Goal: Task Accomplishment & Management: Manage account settings

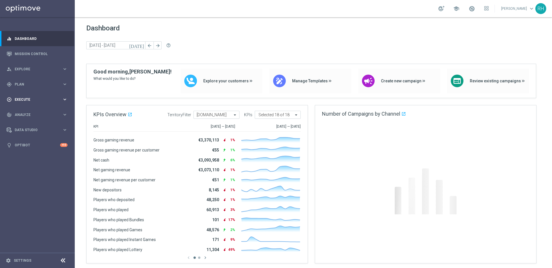
click at [41, 100] on span "Execute" at bounding box center [38, 99] width 47 height 3
click at [37, 110] on link "Campaign Builder" at bounding box center [37, 111] width 45 height 5
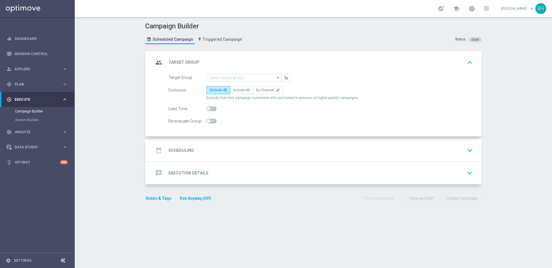
click at [316, 140] on div "date_range Scheduling keyboard_arrow_down" at bounding box center [314, 150] width 335 height 22
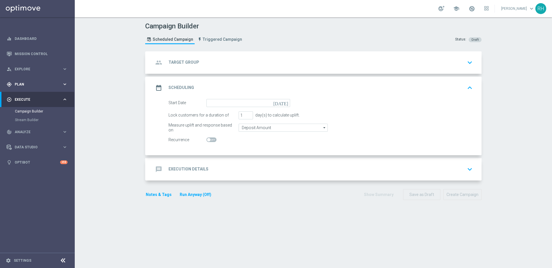
click at [38, 89] on div "gps_fixed Plan keyboard_arrow_right" at bounding box center [37, 84] width 74 height 15
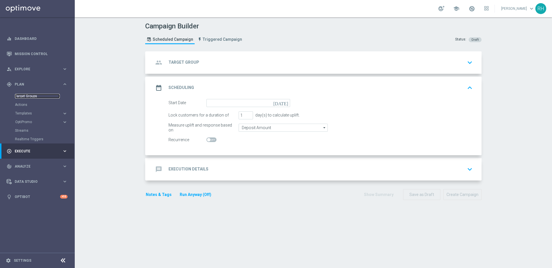
click at [32, 95] on link "Target Groups" at bounding box center [37, 96] width 45 height 5
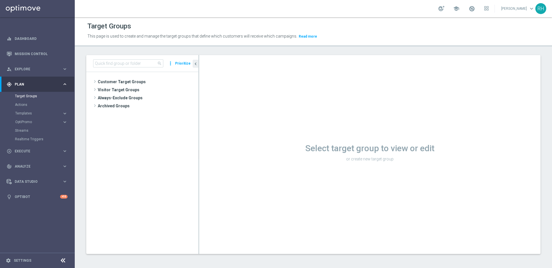
click at [40, 108] on div "Actions" at bounding box center [44, 105] width 59 height 9
click at [33, 116] on accordion "Templates keyboard_arrow_right Optimail OptiMobile In-App OptiMobile Push Embed…" at bounding box center [44, 113] width 59 height 9
click at [31, 114] on span "Templates" at bounding box center [35, 113] width 41 height 3
click at [32, 122] on link "Optimail" at bounding box center [39, 122] width 42 height 5
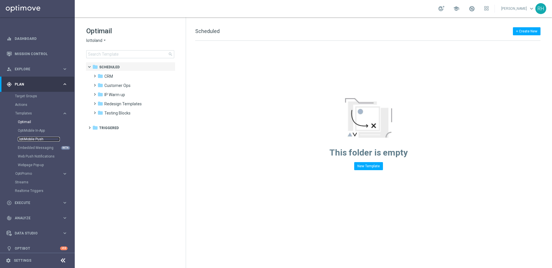
click at [39, 139] on link "OptiMobile Push" at bounding box center [39, 139] width 42 height 5
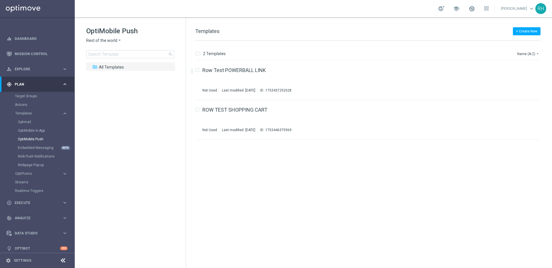
click at [118, 39] on icon "arrow_drop_down" at bounding box center [119, 40] width 5 height 5
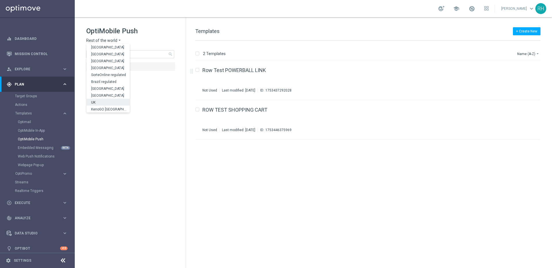
click at [106, 100] on div "UK" at bounding box center [108, 102] width 43 height 7
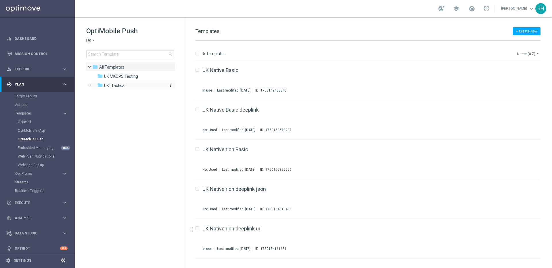
click at [131, 84] on div "folder UK_Tactical" at bounding box center [130, 85] width 66 height 7
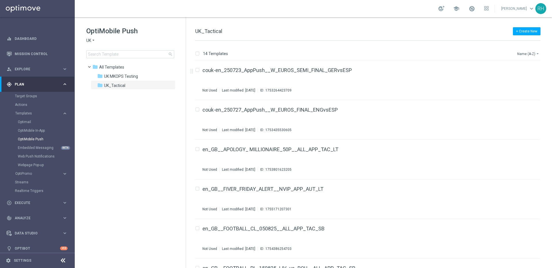
click at [529, 54] on button "Name (A-Z) arrow_drop_down" at bounding box center [529, 53] width 24 height 7
click at [517, 80] on span "Date Modified (Newest)" at bounding box center [518, 79] width 39 height 4
click at [417, 38] on div "+ Create New UK_Tactical" at bounding box center [367, 34] width 345 height 13
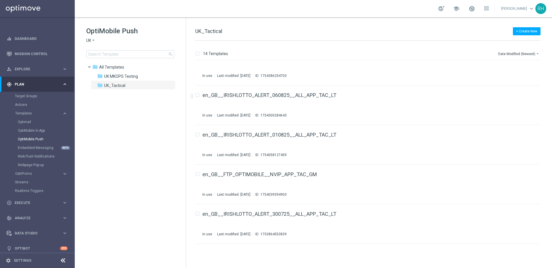
scroll to position [220, 0]
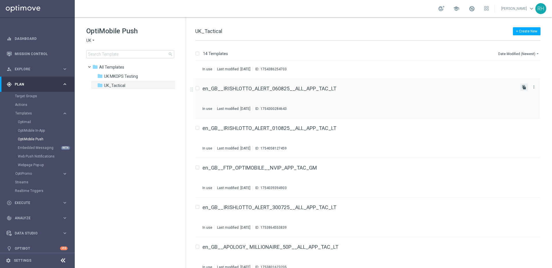
click at [523, 89] on icon "file_copy" at bounding box center [524, 87] width 5 height 5
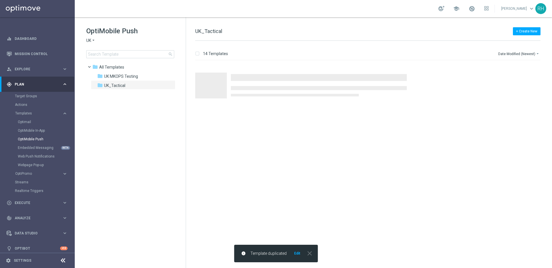
scroll to position [0, 0]
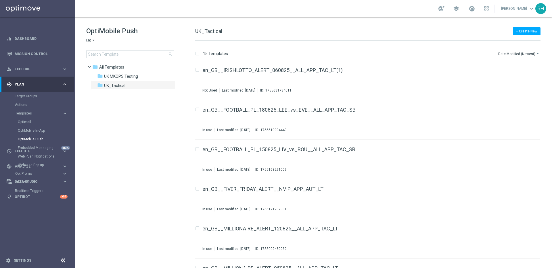
click at [309, 20] on div "+ Create New UK_Tactical 15 Templates Date Modified (Newest) arrow_drop_down Dr…" at bounding box center [369, 142] width 366 height 251
click at [330, 74] on div "en_GB__IRISHLOTTO_ALERT_060825__ALL_APP_TAC_LT(1) Not Used Last modified: Wedne…" at bounding box center [358, 80] width 313 height 25
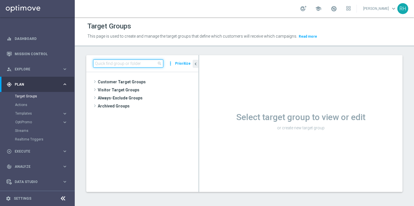
click at [139, 63] on input at bounding box center [128, 63] width 70 height 8
paste input "UK_SPORTSBOOK_EMAIL"
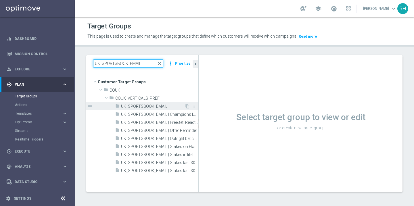
type input "UK_SPORTSBOOK_EMAIL"
click at [159, 105] on span "UK_SPORTSBOOK_EMAIL" at bounding box center [153, 106] width 64 height 5
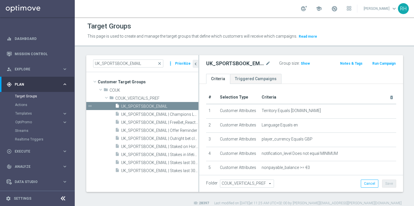
click at [209, 52] on div "Target Groups This page is used to create and manage the target groups that def…" at bounding box center [245, 111] width 340 height 189
click at [209, 50] on div "Target Groups This page is used to create and manage the target groups that def…" at bounding box center [245, 111] width 340 height 189
click at [188, 108] on icon "content_copy" at bounding box center [187, 106] width 5 height 5
click at [195, 62] on icon "chevron_left" at bounding box center [195, 63] width 5 height 5
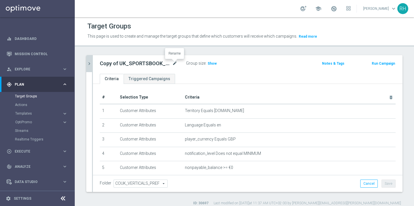
click at [175, 62] on icon "mode_edit" at bounding box center [174, 63] width 5 height 7
click at [156, 63] on input "Copy of UK_SPORTSBOOK_EMAIL" at bounding box center [139, 64] width 78 height 8
drag, startPoint x: 116, startPoint y: 64, endPoint x: 91, endPoint y: 64, distance: 24.7
click at [93, 64] on div "Copy of UK_SPORTSBOOK_EMAIL Group size : Show Notes & Tags Run Campaign" at bounding box center [248, 64] width 310 height 19
click at [162, 62] on input "UK_SPORTSBOOK_EMAIL" at bounding box center [139, 64] width 78 height 8
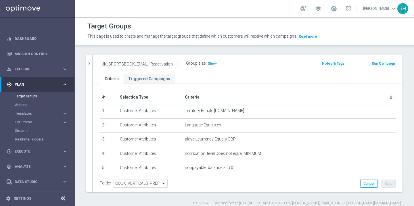
type input "UK_SPORTSBOOK_EMAIL | Reactivation"
click at [210, 30] on div "Target Groups" at bounding box center [244, 26] width 314 height 11
click at [390, 185] on button "Save" at bounding box center [388, 184] width 14 height 8
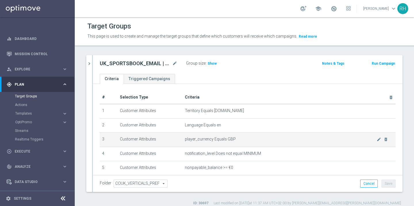
scroll to position [90, 0]
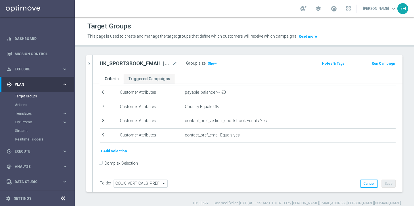
click at [113, 149] on button "+ Add Selection" at bounding box center [114, 151] width 28 height 6
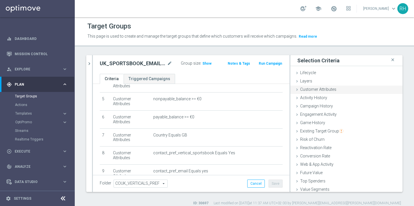
click at [336, 88] on div "Customer Attributes done" at bounding box center [346, 90] width 112 height 9
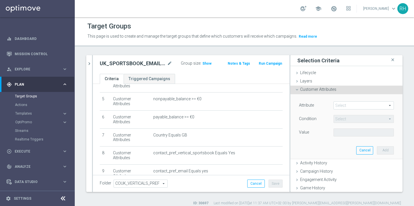
click at [357, 105] on span at bounding box center [364, 105] width 60 height 7
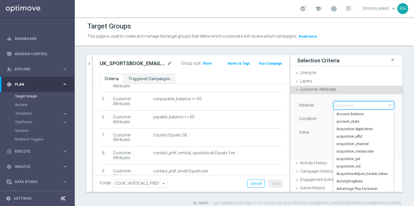
click at [357, 105] on input "search" at bounding box center [363, 105] width 60 height 8
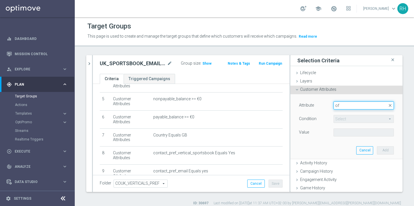
type input "o"
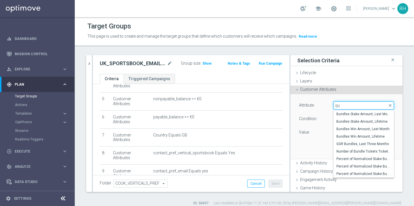
type input "qua"
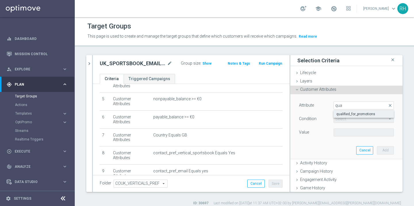
click at [367, 114] on span "qualified_for_promotions" at bounding box center [363, 114] width 55 height 5
type input "qualified_for_promotions"
type input "Equals"
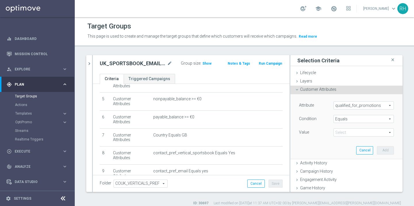
click at [371, 135] on span at bounding box center [364, 132] width 60 height 7
click at [366, 148] on span "true" at bounding box center [363, 148] width 55 height 5
type input "true"
click at [386, 146] on button "Add" at bounding box center [385, 150] width 17 height 8
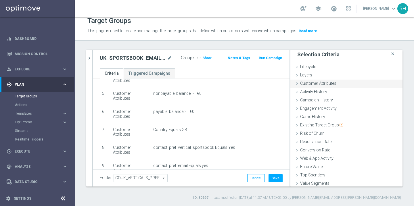
scroll to position [0, 0]
click at [358, 36] on header "Target Groups This page is used to create and manage the target groups that def…" at bounding box center [244, 26] width 339 height 29
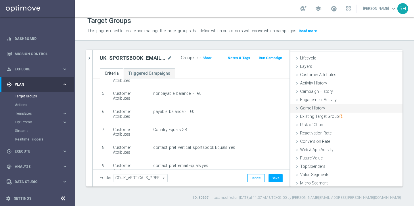
scroll to position [13, 0]
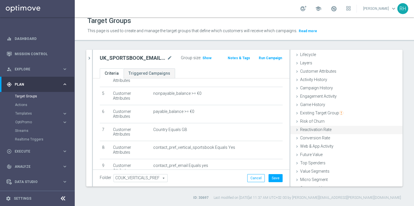
click at [306, 131] on span "Reactivation Rate" at bounding box center [315, 129] width 31 height 5
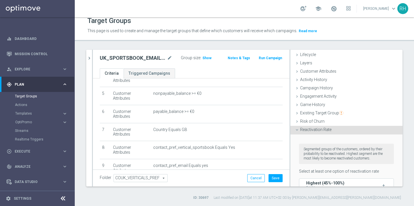
click at [306, 131] on span "Reactivation Rate" at bounding box center [315, 129] width 31 height 5
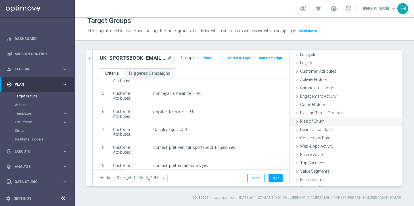
click at [303, 120] on span "Risk of Churn" at bounding box center [312, 121] width 24 height 5
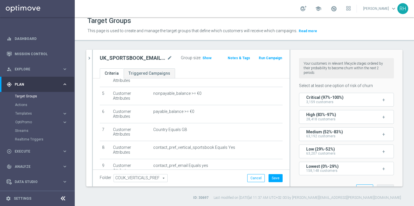
scroll to position [91, 0]
click at [226, 200] on div "+ Add Selection" at bounding box center [190, 202] width 191 height 5
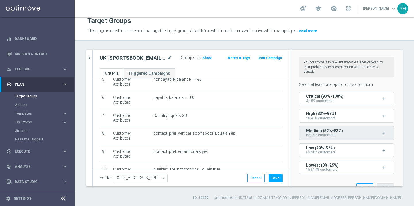
scroll to position [0, 0]
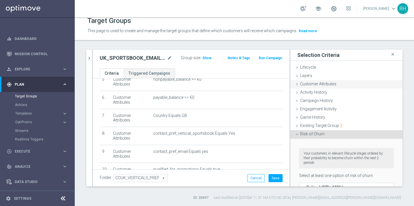
click at [318, 86] on span "Customer Attributes" at bounding box center [318, 84] width 36 height 5
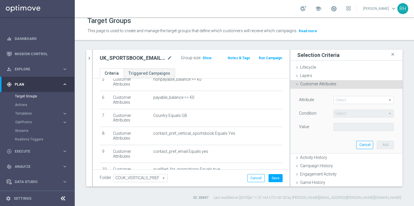
click at [343, 100] on span at bounding box center [364, 99] width 60 height 7
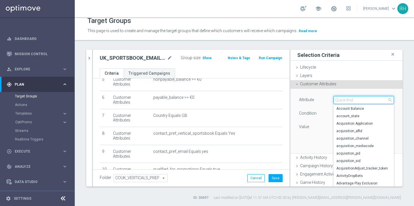
click at [343, 100] on input "search" at bounding box center [363, 100] width 60 height 8
type input "churn"
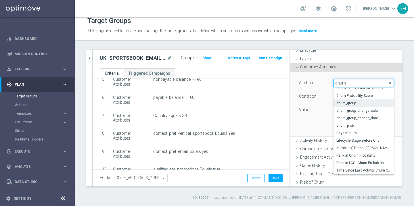
scroll to position [18, 0]
click at [309, 120] on div "Attribute Select arrow_drop_down churn close Churn Factor, Last Six Months Chur…" at bounding box center [346, 103] width 103 height 64
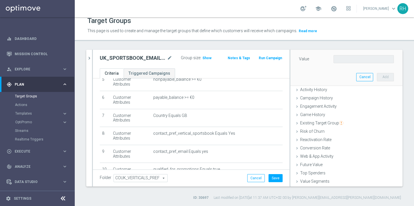
scroll to position [84, 0]
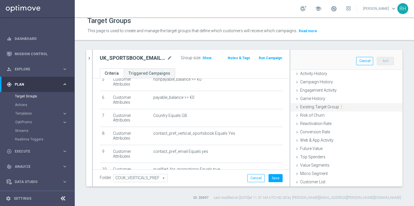
click at [301, 107] on span "Existing Target Group" at bounding box center [321, 107] width 43 height 5
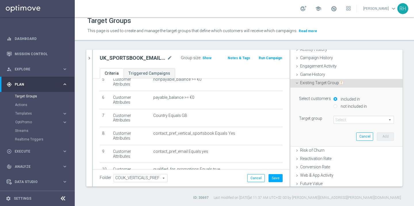
scroll to position [43, 0]
click at [300, 82] on div "Existing Target Group done" at bounding box center [346, 83] width 112 height 9
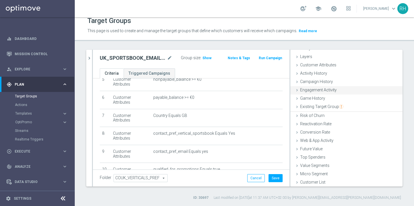
scroll to position [19, 0]
click at [300, 117] on div "Risk of Churn done" at bounding box center [346, 115] width 112 height 9
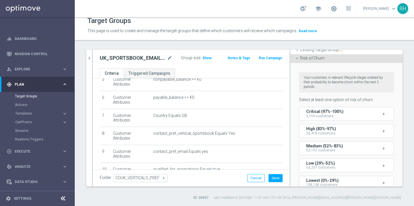
scroll to position [76, 0]
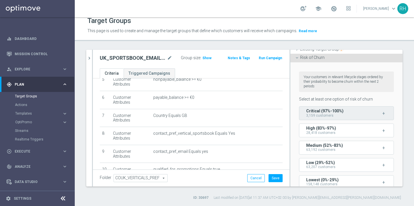
click at [342, 113] on div "Critical (97%-100%) 3,159 customers" at bounding box center [334, 113] width 56 height 9
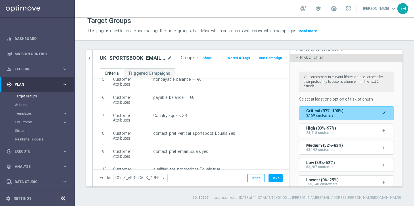
click at [342, 113] on div "Critical (97%-100%) 3,159 customers" at bounding box center [334, 113] width 56 height 9
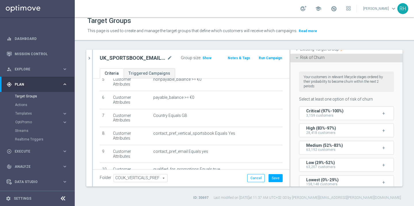
click at [294, 58] on div "Risk of Churn done" at bounding box center [346, 58] width 112 height 9
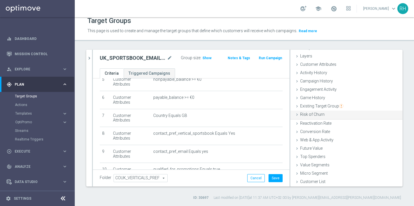
scroll to position [19, 0]
click at [304, 120] on div "Reactivation Rate done" at bounding box center [346, 124] width 112 height 9
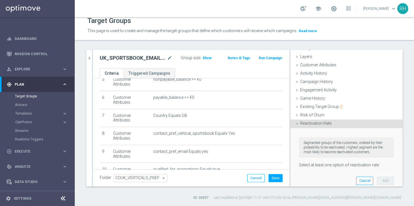
scroll to position [76, 0]
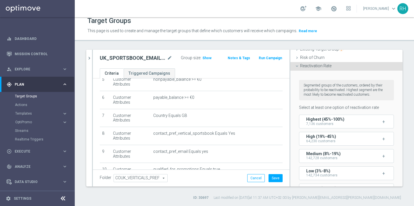
click at [293, 67] on div "Reactivation Rate done" at bounding box center [346, 66] width 112 height 9
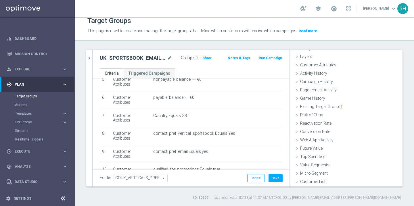
scroll to position [0, 0]
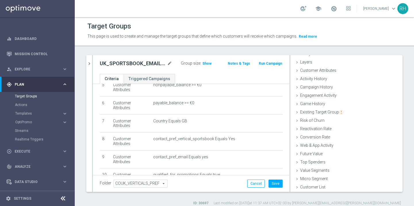
click at [214, 196] on form "Complex Selection Invalid Expression" at bounding box center [191, 206] width 183 height 21
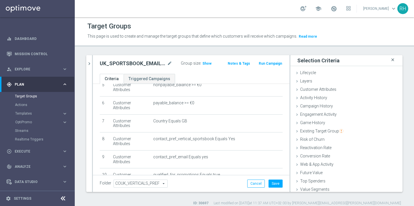
click at [393, 60] on icon "close" at bounding box center [393, 60] width 6 height 8
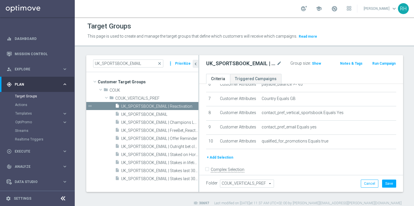
click at [381, 44] on header "Target Groups This page is used to create and manage the target groups that def…" at bounding box center [245, 31] width 340 height 29
click at [198, 63] on icon "chevron_left" at bounding box center [195, 63] width 5 height 5
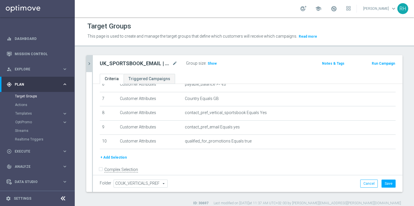
click at [258, 45] on header "Target Groups This page is used to create and manage the target groups that def…" at bounding box center [244, 31] width 339 height 29
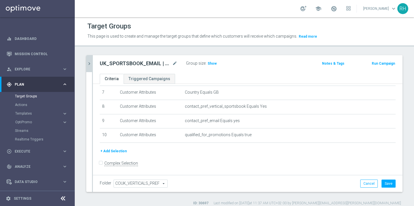
click at [116, 151] on button "+ Add Selection" at bounding box center [114, 151] width 28 height 6
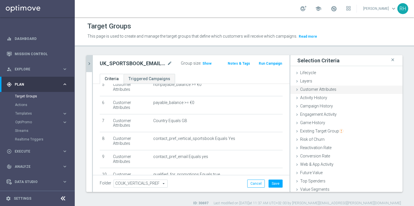
click at [336, 93] on div "Customer Attributes done selection saved" at bounding box center [346, 90] width 112 height 9
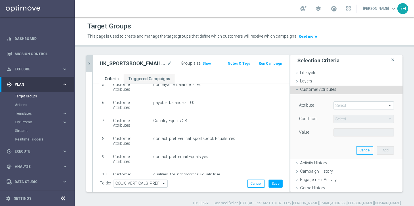
click at [354, 107] on span at bounding box center [364, 105] width 60 height 7
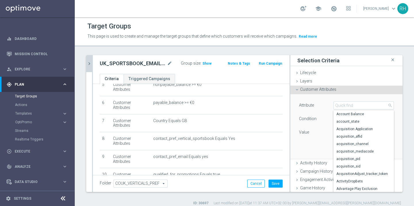
click at [186, 196] on form "Complex Selection Invalid Expression" at bounding box center [191, 206] width 183 height 21
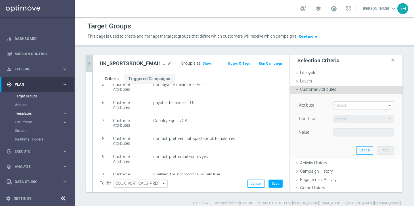
click at [54, 114] on span "Templates" at bounding box center [35, 113] width 41 height 3
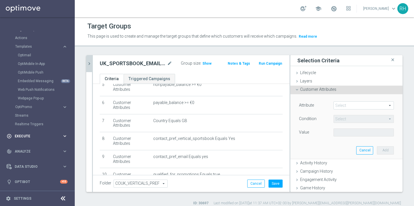
click at [30, 135] on span "Execute" at bounding box center [38, 136] width 47 height 3
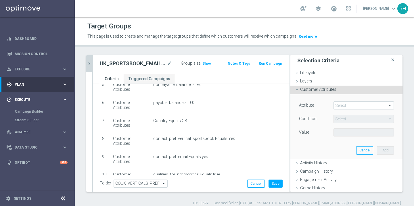
scroll to position [0, 0]
click at [239, 196] on form "Complex Selection Invalid Expression" at bounding box center [191, 206] width 183 height 21
click at [356, 106] on span at bounding box center [364, 105] width 60 height 7
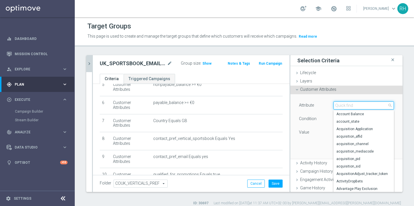
click at [356, 106] on input "search" at bounding box center [363, 105] width 60 height 8
type input "pref"
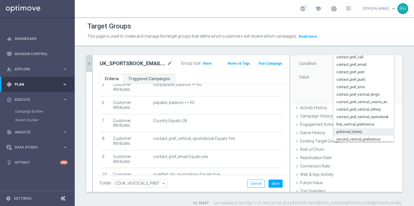
scroll to position [3, 0]
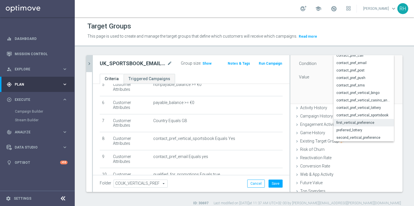
click at [356, 126] on label "first_vertical_preference" at bounding box center [363, 122] width 60 height 7
type input "first_vertical_preference"
type input "Equals"
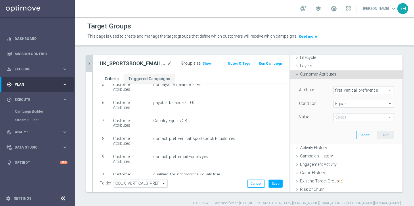
scroll to position [10, 0]
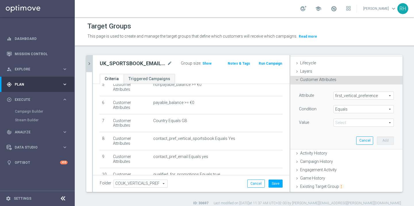
click at [362, 120] on span at bounding box center [364, 122] width 60 height 7
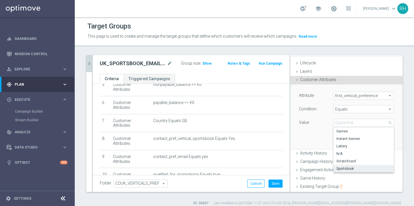
click at [361, 166] on span "Sportsbook" at bounding box center [363, 168] width 55 height 5
type input "Sportsbook"
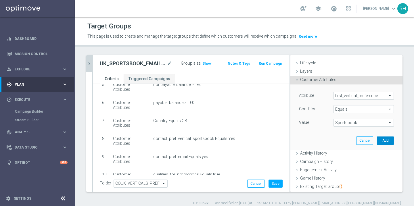
click at [383, 141] on button "Add" at bounding box center [385, 141] width 17 height 8
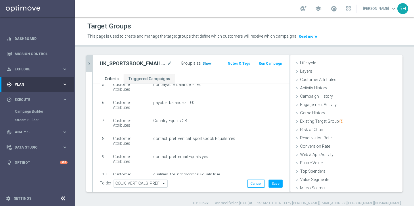
click at [210, 62] on h3 "Show" at bounding box center [207, 63] width 10 height 6
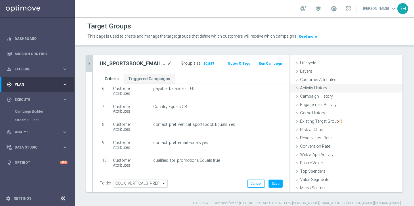
scroll to position [11, 0]
click at [328, 118] on span "Existing Target Group" at bounding box center [321, 120] width 43 height 5
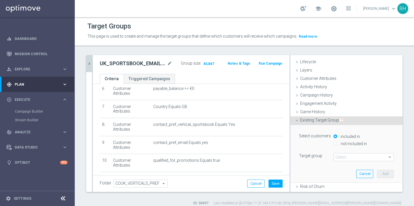
click at [337, 143] on input "not included in" at bounding box center [335, 144] width 4 height 4
radio input "true"
click at [344, 161] on div "Select customers included in not included in Target group Select arrow_drop_dow…" at bounding box center [346, 153] width 103 height 57
click at [344, 159] on span at bounding box center [364, 156] width 60 height 7
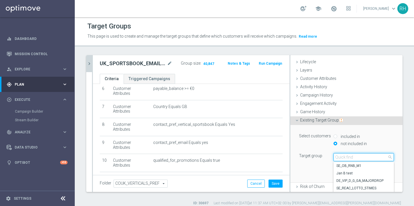
click at [344, 159] on input "search" at bounding box center [363, 157] width 60 height 8
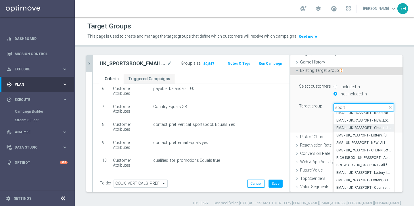
scroll to position [11, 0]
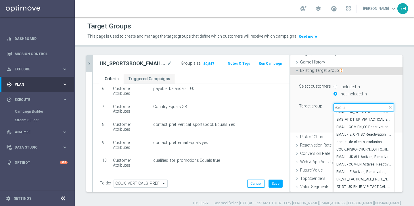
type input "exclus"
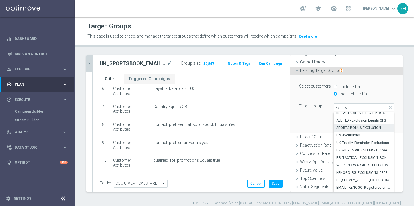
click at [363, 129] on span "SPORTS BONUS EXCLUSION" at bounding box center [363, 128] width 55 height 5
type input "SPORTS BONUS EXCLUSION"
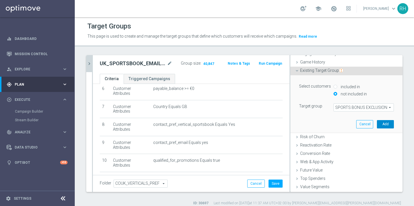
click at [388, 123] on button "Add" at bounding box center [385, 124] width 17 height 8
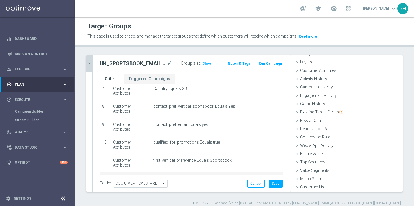
scroll to position [5, 0]
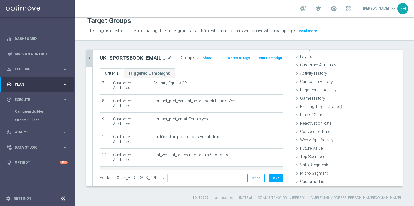
drag, startPoint x: 155, startPoint y: 132, endPoint x: 191, endPoint y: 132, distance: 35.9
click at [167, 171] on span "Customers not included in target group: SPORTS BONUS EXCLUSION" at bounding box center [211, 173] width 117 height 5
click at [199, 190] on div "+ Add Selection" at bounding box center [190, 192] width 191 height 5
click at [252, 166] on td "Customers not included in target group: SPORTS BONUS EXCLUSION mode_edit delete…" at bounding box center [217, 175] width 132 height 18
click at [217, 190] on div "+ Add Selection" at bounding box center [190, 192] width 191 height 5
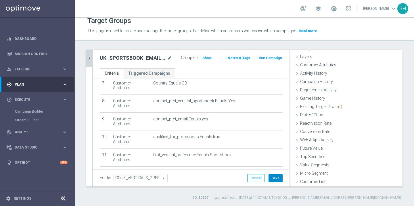
click at [278, 180] on button "Save" at bounding box center [275, 178] width 14 height 8
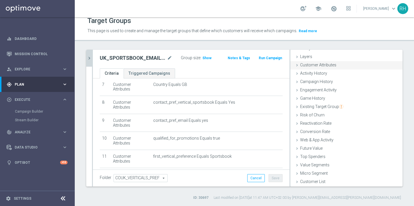
click at [303, 65] on span "Customer Attributes" at bounding box center [318, 65] width 36 height 5
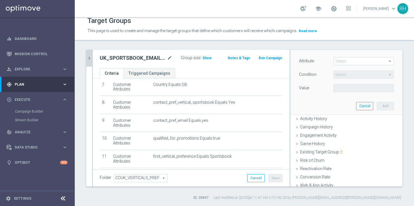
scroll to position [17, 0]
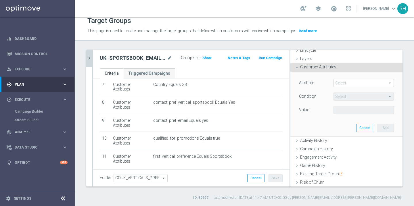
click at [350, 85] on span at bounding box center [364, 82] width 60 height 7
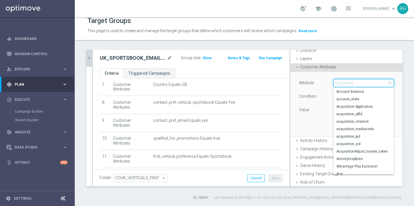
click at [350, 85] on input "search" at bounding box center [363, 83] width 60 height 8
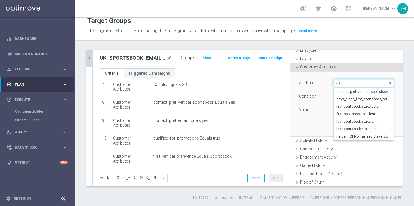
type input "s"
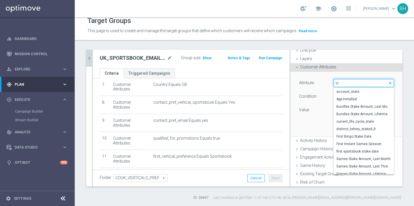
type input "s"
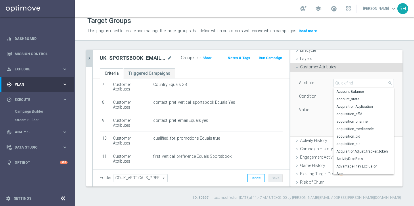
click at [299, 69] on icon at bounding box center [297, 67] width 5 height 5
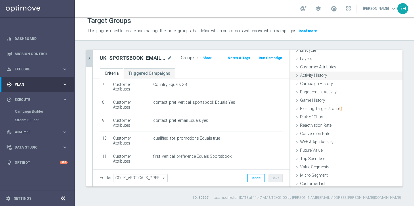
click at [323, 79] on div "Activity History done" at bounding box center [346, 76] width 112 height 9
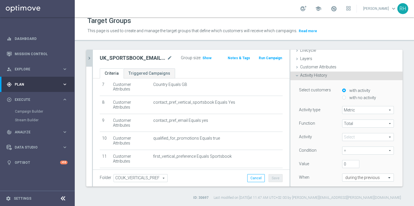
click at [349, 111] on span "Metric" at bounding box center [367, 109] width 51 height 7
click at [321, 112] on div "Activity type" at bounding box center [316, 110] width 43 height 9
click at [356, 128] on div "Function Total Total arrow_drop_down search" at bounding box center [346, 124] width 103 height 9
click at [359, 124] on span "Total" at bounding box center [367, 123] width 51 height 7
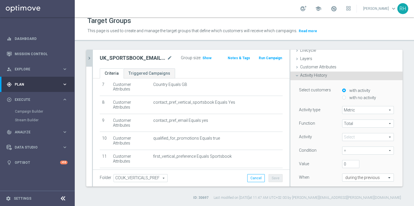
click at [351, 140] on span at bounding box center [367, 136] width 51 height 7
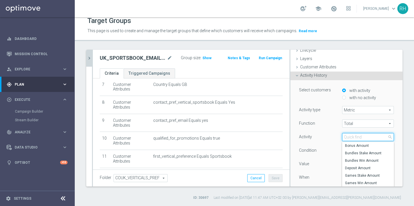
click at [352, 138] on input "search" at bounding box center [368, 137] width 52 height 8
click at [352, 124] on span "Total" at bounding box center [367, 123] width 51 height 7
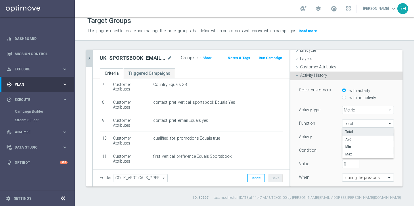
click at [325, 117] on div "Activity type Metric Metric arrow_drop_down search Function Total Total arrow_d…" at bounding box center [346, 153] width 95 height 94
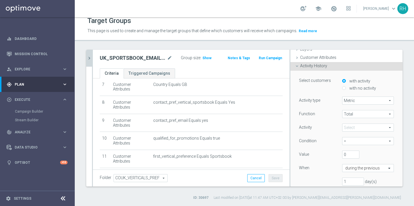
scroll to position [35, 0]
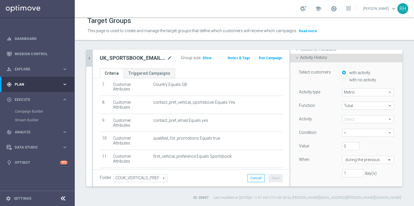
click at [364, 106] on span "Total" at bounding box center [367, 105] width 51 height 7
click at [337, 108] on div "Function" at bounding box center [316, 106] width 43 height 9
click at [356, 104] on span "Total" at bounding box center [367, 105] width 51 height 7
click at [354, 129] on span "Min" at bounding box center [367, 129] width 45 height 5
type input "Min"
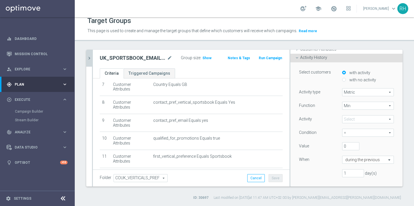
click at [324, 121] on div "Activity" at bounding box center [316, 119] width 43 height 9
click at [341, 120] on div "Select arrow_drop_down search" at bounding box center [368, 119] width 60 height 8
click at [351, 120] on span at bounding box center [367, 119] width 51 height 7
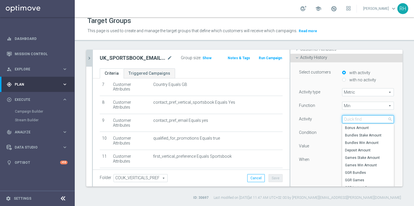
click at [351, 120] on input "search" at bounding box center [368, 119] width 52 height 8
type input "sport"
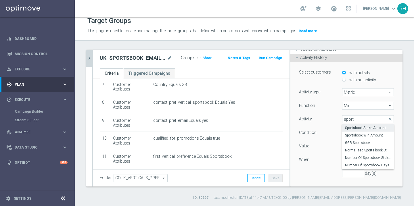
click at [354, 128] on span "Sportsbook Stake Amount" at bounding box center [368, 128] width 46 height 5
type input "Sportsbook Stake Amount"
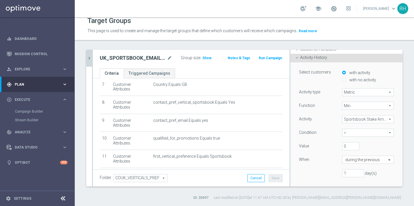
click at [362, 132] on span "=" at bounding box center [367, 132] width 51 height 7
click at [345, 161] on label ">=" at bounding box center [368, 163] width 52 height 7
type input ">="
click at [347, 143] on input "0" at bounding box center [350, 146] width 17 height 8
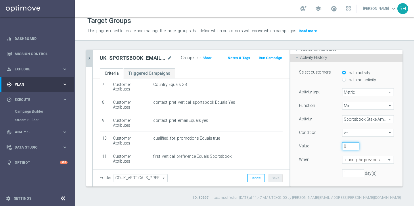
click at [347, 143] on input "0" at bounding box center [350, 146] width 17 height 8
type input "15"
click at [329, 139] on div "Function Min Min arrow_drop_down search Activity Sportsbook Stake Amount Sports…" at bounding box center [346, 142] width 95 height 80
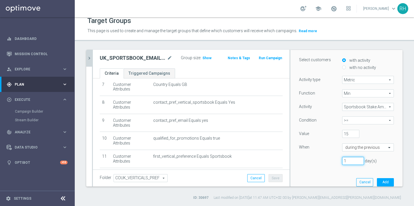
click at [348, 161] on input "1" at bounding box center [353, 161] width 22 height 8
type input "1"
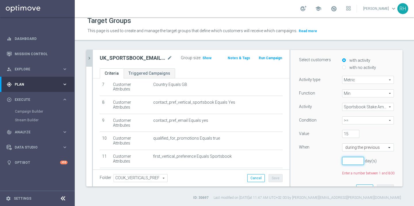
type input "1"
click at [367, 98] on div "Function Min Min arrow_drop_down search" at bounding box center [346, 93] width 103 height 9
click at [366, 94] on span "Min" at bounding box center [367, 93] width 51 height 7
click at [364, 100] on span "Total" at bounding box center [367, 101] width 45 height 5
type input "Total"
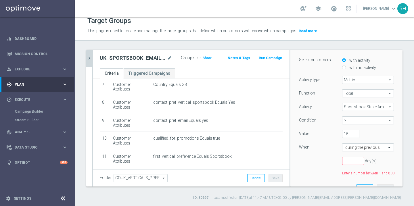
click at [352, 165] on div "Function Total Total arrow_drop_down search Activity Sportsbook Stake Amount Sp…" at bounding box center [346, 132] width 95 height 87
click at [344, 158] on input "number" at bounding box center [353, 161] width 22 height 8
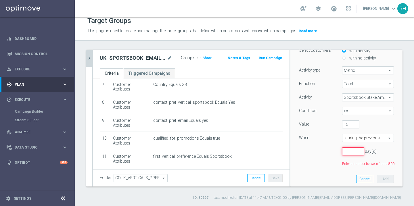
scroll to position [57, 0]
click at [384, 102] on div "Function Total Total arrow_drop_down search Activity Sportsbook Stake Amount Sp…" at bounding box center [346, 123] width 95 height 87
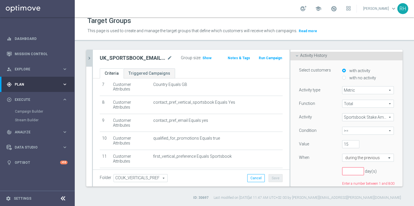
scroll to position [0, 0]
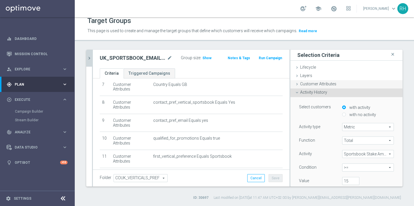
click at [312, 82] on span "Customer Attributes" at bounding box center [318, 84] width 36 height 5
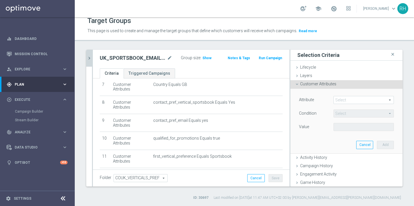
click at [357, 98] on span at bounding box center [364, 99] width 60 height 7
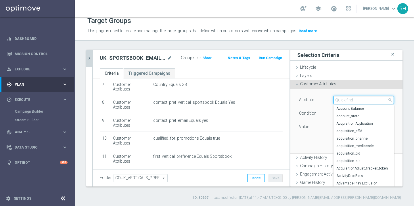
click at [357, 98] on input "search" at bounding box center [363, 100] width 60 height 8
type input "total"
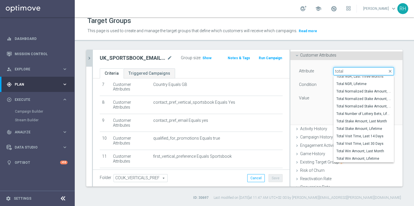
scroll to position [29, 0]
click at [327, 114] on div "Attribute Select arrow_drop_down total close Total NGR, Last Three Months Total…" at bounding box center [346, 92] width 103 height 64
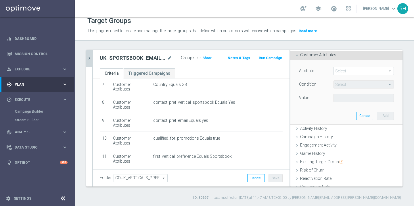
click at [260, 149] on div "# Selection Type Criteria delete_forever 1 Customer Attributes Territory Equals…" at bounding box center [190, 74] width 191 height 235
click at [369, 118] on button "Cancel" at bounding box center [364, 116] width 17 height 8
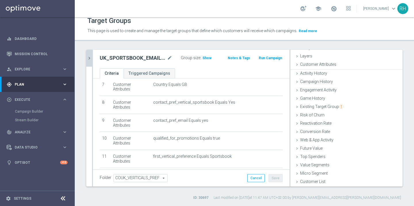
scroll to position [19, 0]
click at [143, 57] on h2 "UK_SPORTSBOOK_EMAIL | Reactivation" at bounding box center [133, 58] width 66 height 7
copy div "UK_SPORTSBOOK_EMAIL | Reactivation"
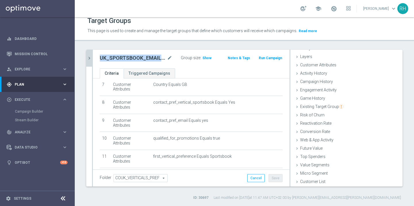
click at [244, 196] on form "Complex Selection Invalid Expression" at bounding box center [191, 206] width 183 height 21
click at [92, 55] on div at bounding box center [92, 118] width 1 height 137
click at [90, 55] on icon "chevron_right" at bounding box center [89, 57] width 5 height 5
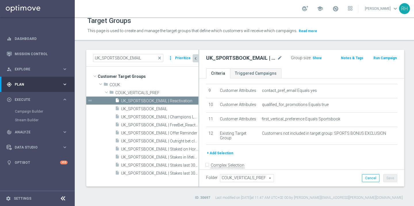
scroll to position [20, 0]
click at [97, 55] on input "UK_SPORTSBOOK_EMAIL" at bounding box center [128, 58] width 70 height 8
paste input "| Stakes last 30 days"
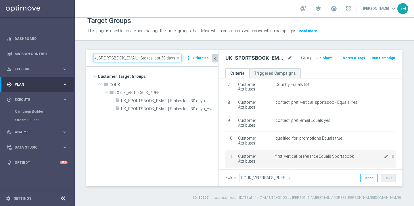
scroll to position [155, 0]
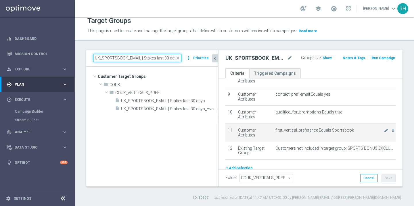
drag, startPoint x: 199, startPoint y: 128, endPoint x: 283, endPoint y: 128, distance: 84.8
click at [281, 128] on as-split "UK_SPORTSBOOK_EMAIL | Stakes last 30 days close more_vert Prioritize Customer T…" at bounding box center [244, 118] width 316 height 137
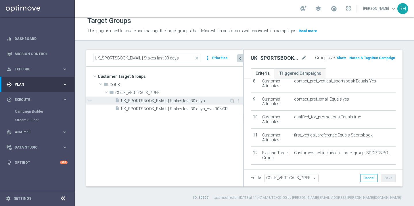
click at [181, 99] on span "UK_SPORTSBOOK_EMAIL | Stakes last 30 days" at bounding box center [175, 101] width 108 height 5
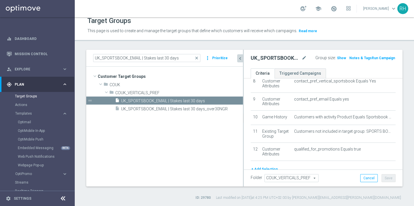
click at [241, 58] on icon "chevron_left" at bounding box center [239, 58] width 5 height 5
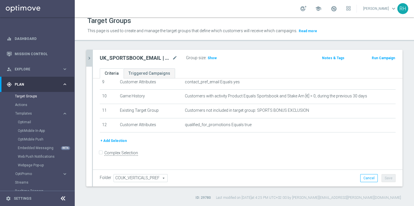
scroll to position [129, 0]
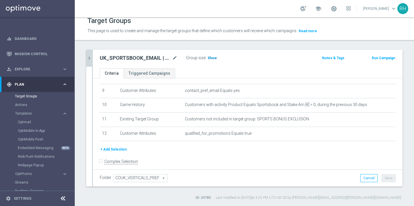
click at [214, 58] on span "Show" at bounding box center [212, 58] width 9 height 4
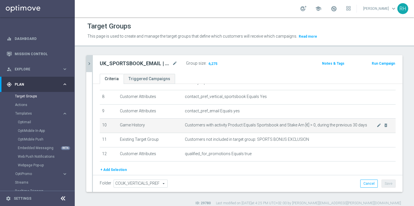
scroll to position [110, 0]
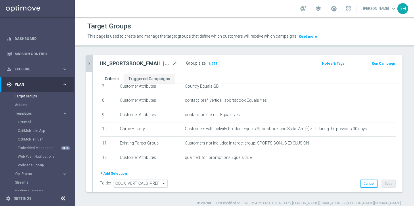
click at [152, 64] on h2 "UK_SPORTSBOOK_EMAIL | Stakes last 30 days" at bounding box center [135, 63] width 71 height 7
click at [64, 113] on icon "keyboard_arrow_right" at bounding box center [64, 113] width 5 height 5
click at [53, 114] on span "Templates" at bounding box center [35, 113] width 41 height 3
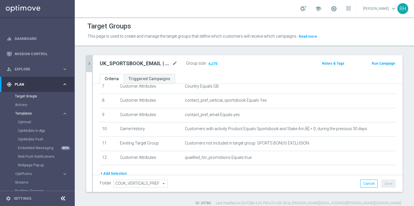
click at [56, 113] on div "Templates" at bounding box center [38, 113] width 47 height 3
click at [58, 120] on div "OptiPromo" at bounding box center [38, 121] width 47 height 3
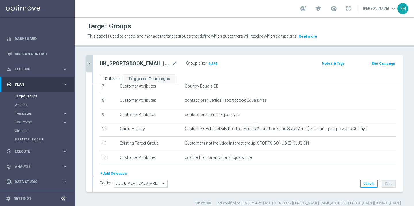
click at [297, 49] on div "Target Groups This page is used to create and manage the target groups that def…" at bounding box center [244, 111] width 339 height 189
click at [90, 61] on icon "chevron_right" at bounding box center [89, 63] width 5 height 5
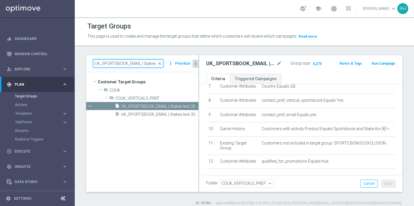
click at [108, 63] on input "UK_SPORTSBOOK_EMAIL | Stakes last 30 days" at bounding box center [128, 63] width 70 height 8
paste input "CASINO_EMAIL | Games React | 15 Free Spins | Exclude HV React"
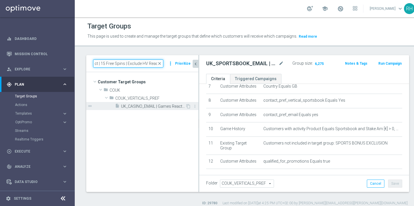
type input "UK_CASINO_EMAIL | Games React | 15 Free Spins | Exclude HV React"
click at [139, 105] on span "UK_CASINO_EMAIL | Games React | 15 Free Spins | Exclude HV React x2 TGS" at bounding box center [153, 106] width 64 height 5
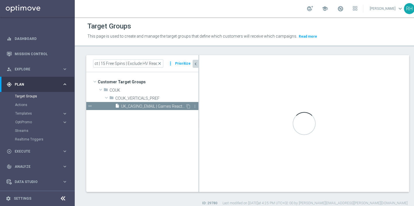
scroll to position [0, 0]
checkbox input "true"
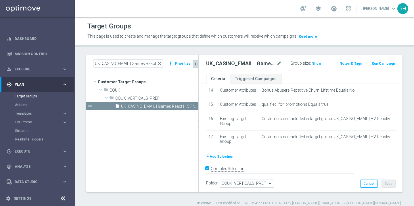
scroll to position [205, 0]
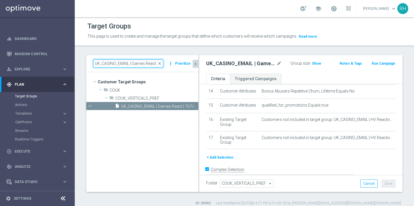
click at [146, 61] on input "UK_CASINO_EMAIL | Games React | 15 Free Spins | Exclude HV React" at bounding box center [128, 63] width 70 height 8
paste input "x2 TGS"
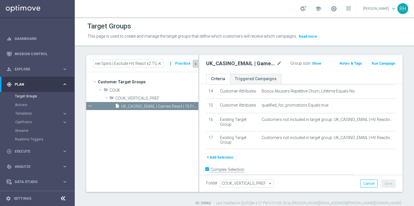
click at [164, 137] on tree-viewport "Customer Target Groups library_add create_new_folder folder" at bounding box center [142, 132] width 112 height 120
click at [183, 40] on div "This page is used to create and manage the target groups that define which cust…" at bounding box center [204, 36] width 242 height 9
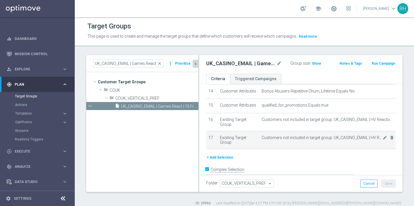
scroll to position [212, 0]
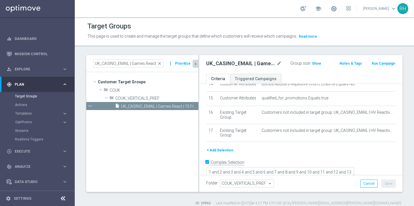
click at [133, 59] on div "UK_CASINO_EMAIL | Games React | 15 Free Spins | Exclude HV React x2 TGS close m…" at bounding box center [142, 63] width 112 height 17
click at [131, 69] on div "UK_CASINO_EMAIL | Games React | 15 Free Spins | Exclude HV React x2 TGS close m…" at bounding box center [142, 63] width 112 height 17
click at [136, 65] on input "UK_CASINO_EMAIL | Games React | 15 Free Spins | Exclude HV React x2 TGS" at bounding box center [128, 63] width 70 height 8
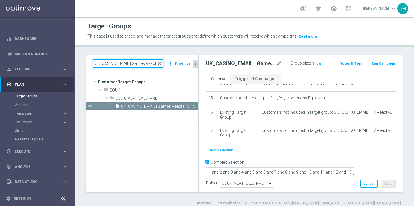
paste input
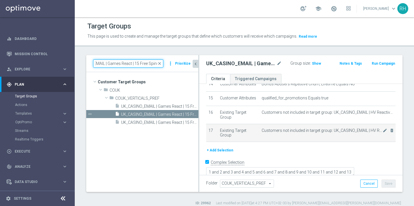
scroll to position [261, 0]
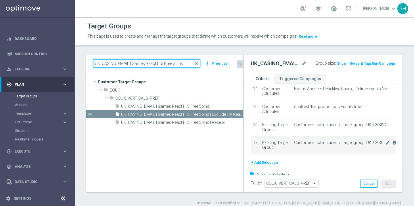
drag, startPoint x: 199, startPoint y: 142, endPoint x: 283, endPoint y: 143, distance: 83.9
click at [283, 143] on as-split "UK_CASINO_EMAIL | Games React | 15 Free Spins close more_vert Prioritize Custom…" at bounding box center [244, 123] width 316 height 137
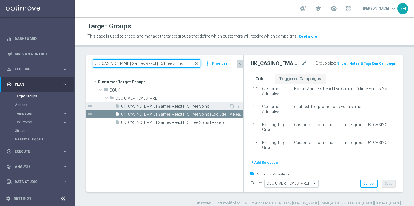
type input "UK_CASINO_EMAIL | Games React | 15 Free Spins"
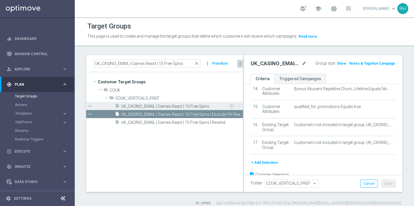
click at [197, 108] on span "UK_CASINO_EMAIL | Games React | 15 Free Spins" at bounding box center [175, 106] width 108 height 5
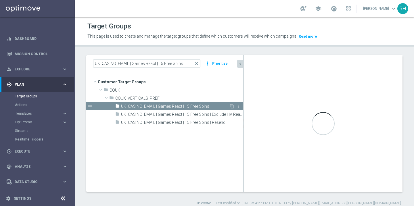
checkbox input "false"
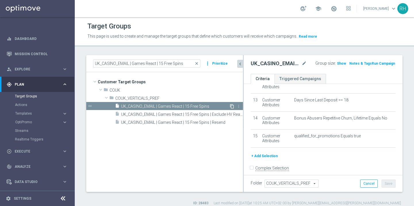
click at [231, 105] on icon "content_copy" at bounding box center [232, 106] width 5 height 5
click at [241, 63] on icon "chevron_left" at bounding box center [239, 63] width 5 height 5
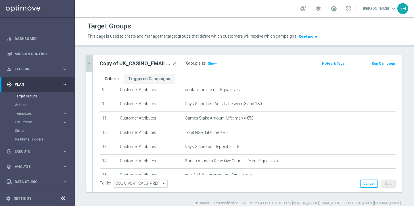
scroll to position [136, 0]
click at [213, 67] on h3 "Show" at bounding box center [212, 63] width 10 height 6
click at [175, 65] on icon "mode_edit" at bounding box center [174, 63] width 5 height 7
click at [165, 65] on input "Copy of UK_CASINO_EMAIL | Games React | 15 Free Spins" at bounding box center [139, 64] width 78 height 8
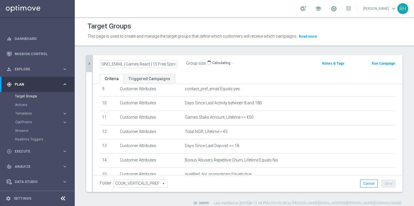
scroll to position [0, 0]
drag, startPoint x: 116, startPoint y: 63, endPoint x: 93, endPoint y: 63, distance: 23.6
click at [97, 63] on div "Copy of UK_CASINO_EMAIL | Games React | 15 Free Spins" at bounding box center [138, 64] width 86 height 8
click at [136, 64] on input "UK_CASINO_EMAIL | Games React | 15 Free Spins" at bounding box center [139, 64] width 78 height 8
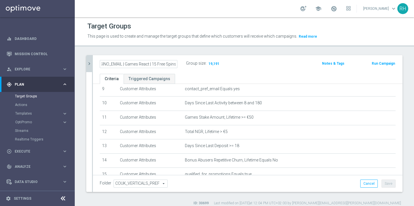
click at [175, 63] on input "UK_CASINO_EMAIL | Games React | 15 Free Spins" at bounding box center [139, 64] width 78 height 8
type input "UK_CASINO_EMAIL | Games React | 15 Free Spins | Excl. Sports"
click at [193, 52] on div "Target Groups This page is used to create and manage the target groups that def…" at bounding box center [244, 111] width 339 height 189
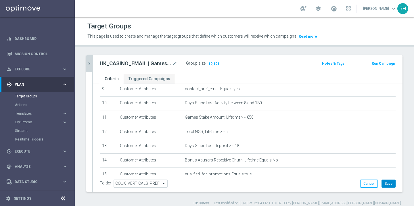
click at [386, 185] on button "Save" at bounding box center [388, 184] width 14 height 8
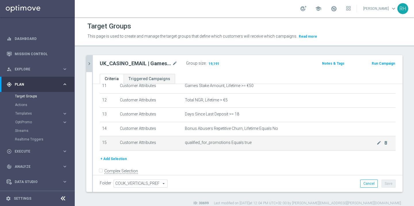
scroll to position [175, 0]
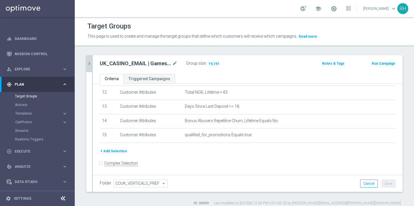
click at [118, 151] on button "+ Add Selection" at bounding box center [114, 151] width 28 height 6
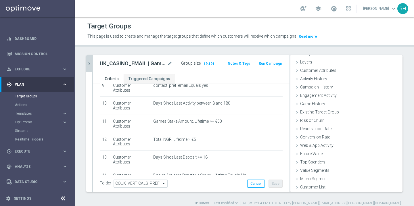
scroll to position [19, 0]
click at [322, 114] on span "Existing Target Group" at bounding box center [321, 112] width 43 height 5
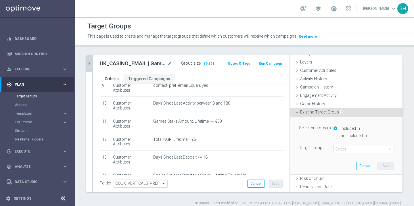
click at [335, 136] on input "not included in" at bounding box center [335, 136] width 4 height 4
radio input "true"
click at [345, 151] on span at bounding box center [364, 148] width 60 height 7
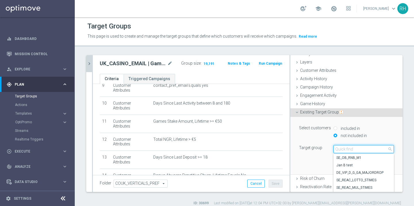
click at [345, 151] on input "search" at bounding box center [363, 149] width 60 height 8
type input "sportsbook_email"
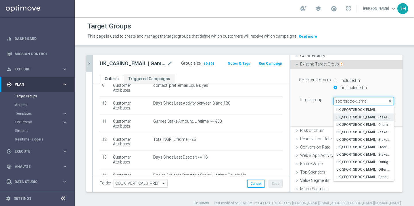
scroll to position [68, 0]
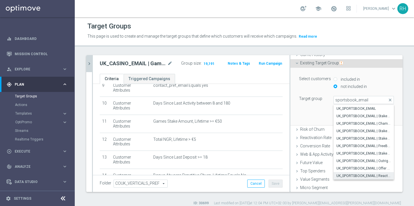
click at [373, 176] on span "UK_SPORTSBOOK_EMAIL | Reactivation" at bounding box center [363, 176] width 55 height 5
type input "UK_SPORTSBOOK_EMAIL | Reactivation"
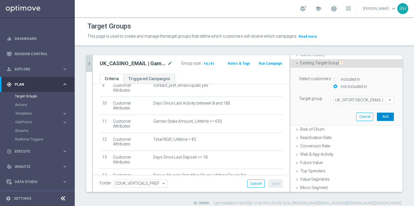
click at [388, 119] on button "Add" at bounding box center [385, 117] width 17 height 8
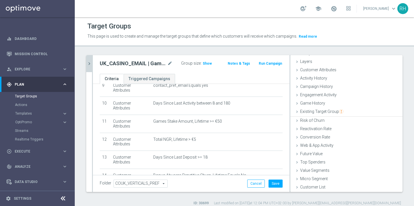
scroll to position [19, 0]
click at [207, 63] on span "Show" at bounding box center [207, 64] width 9 height 4
click at [277, 182] on button "Save" at bounding box center [275, 184] width 14 height 8
click at [151, 64] on h2 "UK_CASINO_EMAIL | Games React | 15 Free Spins | Excl. Sports" at bounding box center [133, 63] width 66 height 7
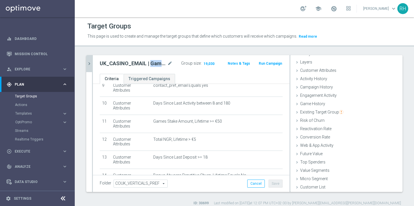
click at [151, 64] on h2 "UK_CASINO_EMAIL | Games React | 15 Free Spins | Excl. Sports" at bounding box center [133, 63] width 66 height 7
copy div "UK_CASINO_EMAIL | Games React | 15 Free Spins | Excl. Sports"
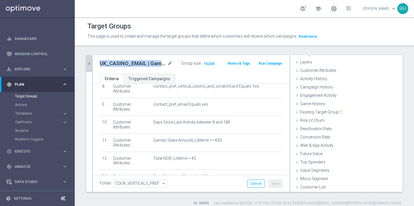
scroll to position [187, 0]
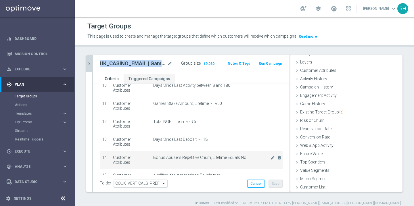
copy div "UK_CASINO_EMAIL | Games React | 15 Free Spins | Excl. Sports"
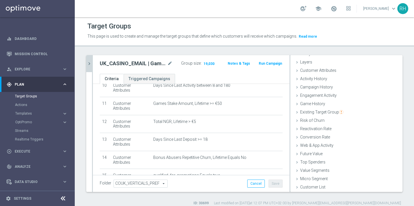
click at [171, 52] on div "Target Groups This page is used to create and manage the target groups that def…" at bounding box center [244, 111] width 339 height 189
click at [151, 65] on h2 "UK_CASINO_EMAIL | Games React | 15 Free Spins | Excl. Sports" at bounding box center [133, 63] width 66 height 7
copy div "UK_CASINO_EMAIL | Games React | 15 Free Spins | Excl. Sports"
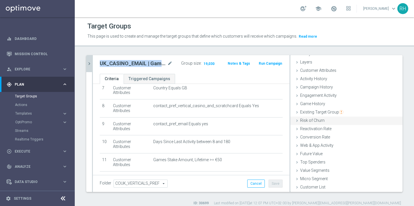
scroll to position [0, 0]
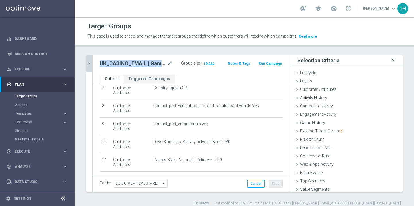
click at [390, 60] on icon "close" at bounding box center [393, 60] width 6 height 8
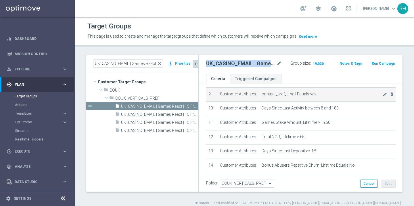
scroll to position [148, 0]
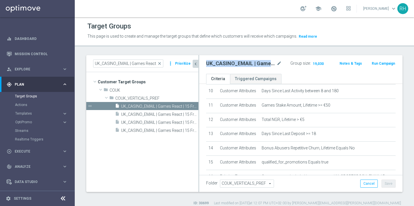
click at [196, 62] on icon "chevron_left" at bounding box center [195, 63] width 5 height 5
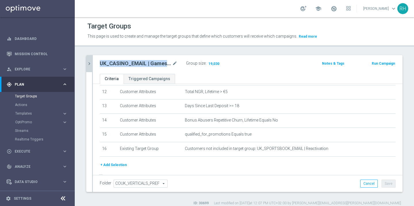
scroll to position [178, 0]
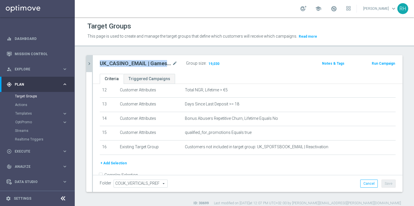
click at [263, 65] on div "UK_CASINO_EMAIL | Games React | 15 Free Spins | Excl. Sports mode_edit Group si…" at bounding box center [196, 63] width 203 height 8
click at [158, 64] on h2 "UK_CASINO_EMAIL | Games React | 15 Free Spins | Excl. Sports" at bounding box center [135, 63] width 71 height 7
click at [176, 64] on icon "mode_edit" at bounding box center [174, 63] width 5 height 7
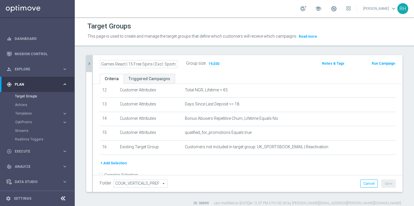
click at [176, 64] on input "UK_CASINO_EMAIL | Games React | 15 Free Spins | Excl. Sports" at bounding box center [139, 64] width 78 height 8
drag, startPoint x: 162, startPoint y: 64, endPoint x: 185, endPoint y: 68, distance: 23.0
click at [179, 67] on div "UK_CASINO_EMAIL | Games React | 15 Free Spins | Excl. Sports" at bounding box center [138, 64] width 86 height 8
click at [175, 64] on input "UK_CASINO_EMAIL | Games React | 15 Free Spins | Excl. Sports" at bounding box center [139, 64] width 78 height 8
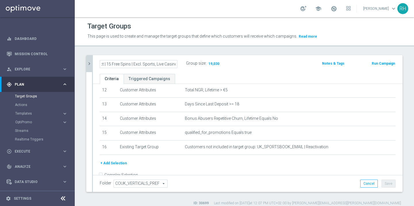
type input "UK_CASINO_EMAIL | Games React | 15 Free Spins | Excl. Sports, Live Casino"
click at [236, 49] on div "Target Groups This page is used to create and manage the target groups that def…" at bounding box center [244, 111] width 339 height 189
click at [389, 183] on button "Save" at bounding box center [388, 184] width 14 height 8
click at [146, 64] on h2 "UK_CASINO_EMAIL | Games React | 15 Free Spins | Excl. Sports, Live Casino" at bounding box center [135, 63] width 71 height 7
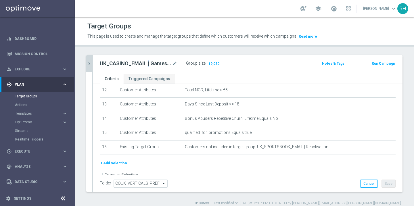
click at [146, 64] on h2 "UK_CASINO_EMAIL | Games React | 15 Free Spins | Excl. Sports, Live Casino" at bounding box center [135, 63] width 71 height 7
copy div "UK_CASINO_EMAIL | Games React | 15 Free Spins | Excl. Sports, Live Casino"
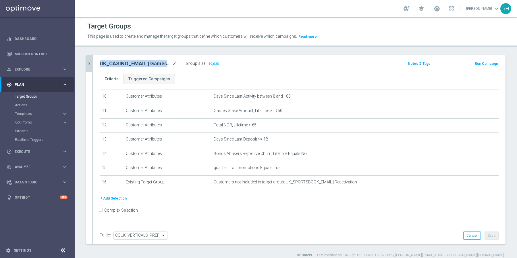
scroll to position [135, 0]
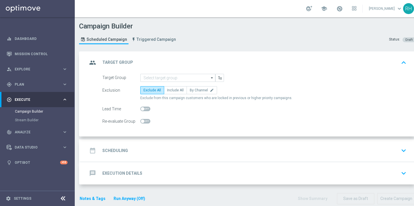
click at [167, 142] on div "date_range Scheduling keyboard_arrow_down" at bounding box center [247, 150] width 335 height 22
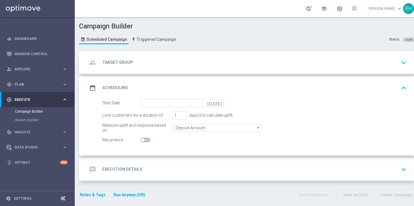
click at [148, 141] on span at bounding box center [145, 140] width 10 height 5
click at [148, 141] on input "checkbox" at bounding box center [145, 140] width 10 height 5
checkbox input "true"
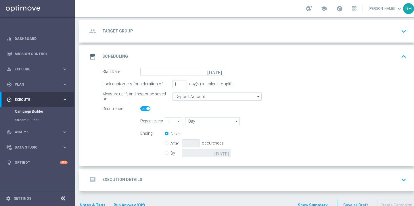
scroll to position [36, 0]
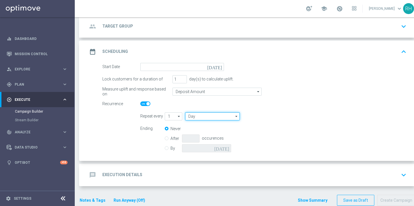
click at [201, 116] on input "Day" at bounding box center [212, 116] width 55 height 8
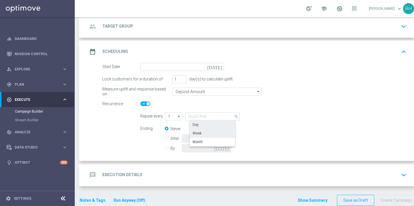
click at [203, 134] on div "Week" at bounding box center [215, 133] width 51 height 8
type input "Week"
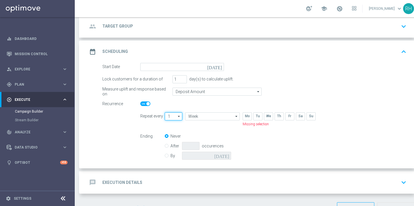
click at [175, 115] on input "1" at bounding box center [174, 116] width 18 height 8
click at [176, 131] on div "2" at bounding box center [175, 133] width 13 height 8
type input "2"
type input "Weeks"
click at [300, 149] on div "Ending Never After occurences By today" at bounding box center [273, 146] width 275 height 29
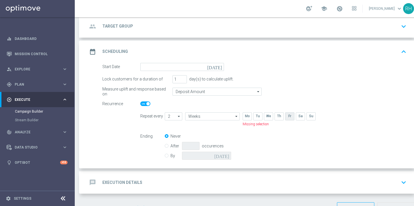
click at [291, 118] on input "checkbox" at bounding box center [289, 116] width 9 height 8
checkbox input "true"
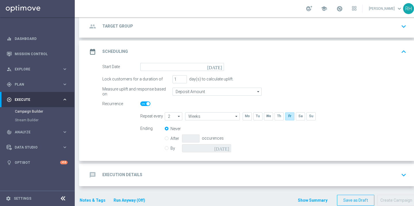
click at [286, 133] on div "Ending Never After occurences By today" at bounding box center [273, 139] width 275 height 29
click at [173, 116] on input "2" at bounding box center [174, 116] width 18 height 8
click at [175, 155] on div "5" at bounding box center [175, 159] width 13 height 8
type input "5"
click at [284, 135] on div "Ending Never After occurences By today" at bounding box center [273, 139] width 275 height 29
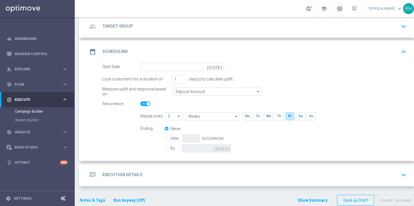
click at [284, 135] on div "Ending Never After occurences By today" at bounding box center [273, 139] width 275 height 29
click at [170, 139] on label "After" at bounding box center [175, 138] width 11 height 5
click at [167, 139] on input "After" at bounding box center [167, 138] width 4 height 4
radio input "true"
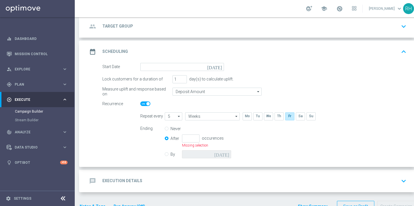
click at [167, 130] on input "Never" at bounding box center [167, 129] width 4 height 4
radio input "true"
radio input "false"
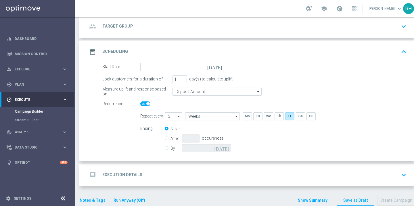
click at [169, 145] on div "By today" at bounding box center [201, 148] width 73 height 8
click at [287, 141] on div "Ending Never After occurences By today" at bounding box center [273, 139] width 275 height 29
click at [256, 91] on icon "arrow_drop_down" at bounding box center [259, 91] width 6 height 7
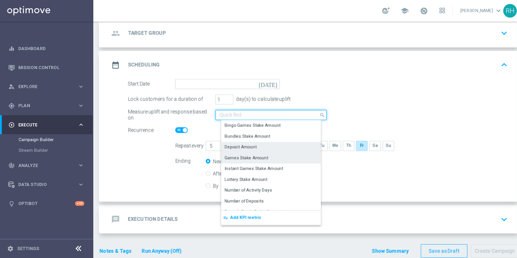
scroll to position [17, 0]
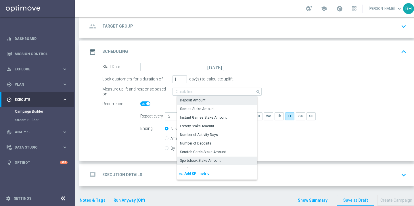
click at [236, 160] on div "Sportsbook Stake Amount" at bounding box center [219, 161] width 84 height 8
type input "Sportsbook Stake Amount"
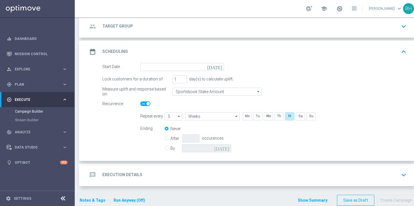
click at [167, 148] on input "By" at bounding box center [167, 147] width 4 height 4
radio input "true"
radio input "false"
click at [279, 158] on div "Start Date today Lock customers for a duration of 1 day(s) to calculate uplift.…" at bounding box center [247, 112] width 335 height 98
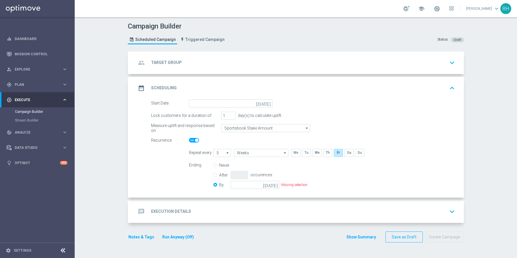
scroll to position [0, 0]
click at [414, 113] on div "Campaign Builder Scheduled Campaign Triggered Campaign Status: Draft group Targ…" at bounding box center [296, 137] width 443 height 240
click at [414, 145] on div "Campaign Builder Scheduled Campaign Triggered Campaign Status: Draft group Targ…" at bounding box center [296, 137] width 443 height 240
click at [38, 86] on div "gps_fixed Plan" at bounding box center [34, 84] width 55 height 5
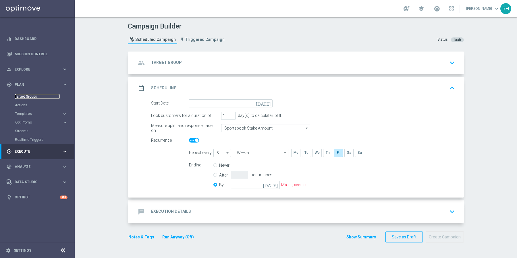
click at [33, 97] on link "Target Groups" at bounding box center [37, 96] width 45 height 5
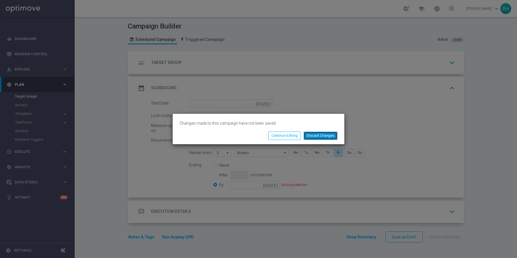
click at [323, 135] on button "Discard Changes" at bounding box center [321, 135] width 34 height 8
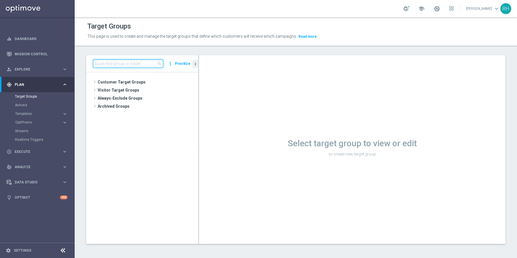
click at [138, 65] on input at bounding box center [128, 63] width 70 height 8
paste input "UK_CASINO_EMAIL | Games React | 15 Free Spins | Excl. Sports, Live Casino"
type input "UK_CASINO_EMAIL | Games React | 15 Free Spins | Excl. Sports, Live Casino"
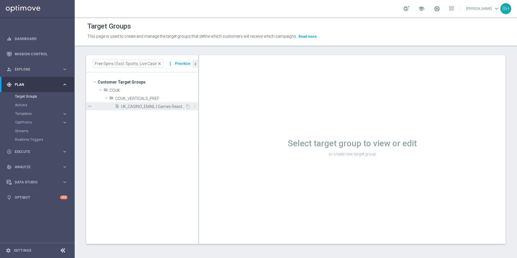
click at [154, 105] on span "UK_CASINO_EMAIL | Games React | 15 Free Spins | Excl. Sports, Live Casino" at bounding box center [153, 106] width 64 height 5
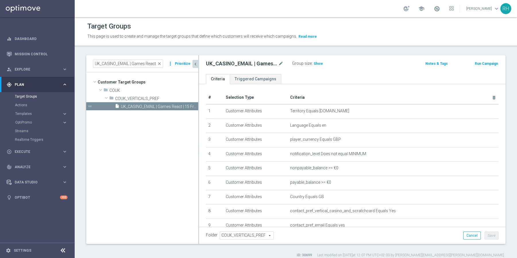
click at [193, 62] on button "chevron_left" at bounding box center [196, 64] width 6 height 8
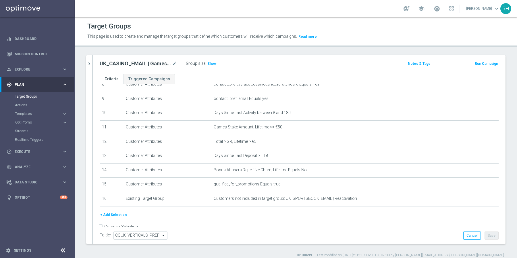
scroll to position [135, 0]
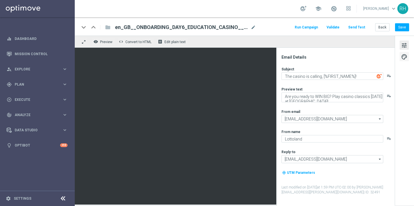
click at [405, 53] on span "palette" at bounding box center [404, 56] width 6 height 7
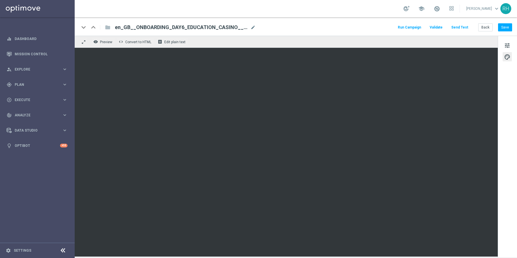
click at [365, 26] on div "keyboard_arrow_down keyboard_arrow_up folder en_GB__ONBOARDING_DAY6_EDUCATION_C…" at bounding box center [295, 27] width 433 height 7
click at [352, 39] on div "remove_red_eye Preview code Convert to HTML receipt Edit plain text" at bounding box center [286, 42] width 423 height 12
click at [335, 39] on div "remove_red_eye Preview code Convert to HTML receipt Edit plain text" at bounding box center [286, 42] width 423 height 12
click at [352, 47] on div "remove_red_eye Preview code Convert to HTML receipt Edit plain text" at bounding box center [286, 42] width 423 height 12
click at [414, 28] on button "Send Test" at bounding box center [460, 28] width 19 height 8
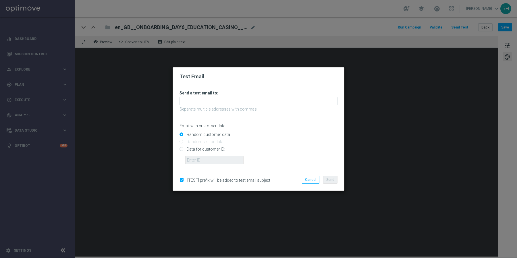
click at [181, 150] on input "Data for customer ID:" at bounding box center [259, 151] width 158 height 8
radio input "true"
click at [198, 161] on input "text" at bounding box center [214, 160] width 58 height 8
type input "9388689"
click at [331, 129] on form "Send a test email to: Separate multiple addresses with commas Email with custom…" at bounding box center [259, 127] width 158 height 74
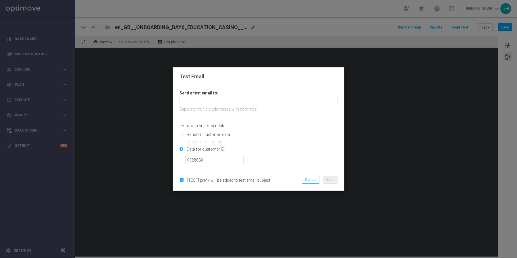
click at [286, 97] on form "Send a test email to: Separate multiple addresses with commas Email with custom…" at bounding box center [259, 127] width 158 height 74
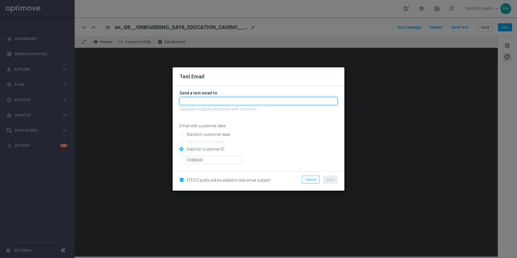
click at [284, 101] on input "text" at bounding box center [259, 101] width 158 height 8
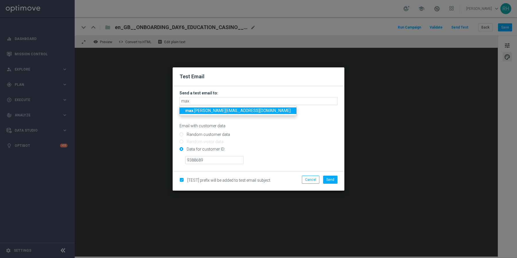
click at [229, 112] on span "max .[PERSON_NAME][EMAIL_ADDRESS][DOMAIN_NAME]" at bounding box center [237, 110] width 105 height 5
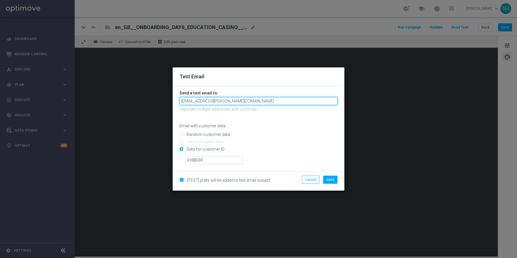
click at [270, 104] on input "[EMAIL_ADDRESS][PERSON_NAME][DOMAIN_NAME]" at bounding box center [259, 101] width 158 height 8
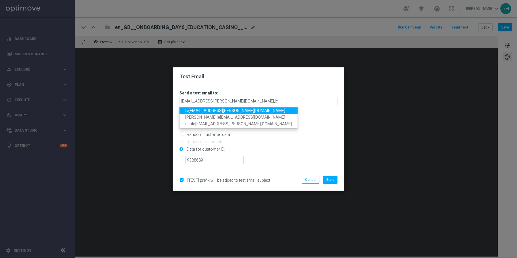
click at [224, 109] on span "le [EMAIL_ADDRESS][PERSON_NAME][DOMAIN_NAME]" at bounding box center [235, 110] width 100 height 5
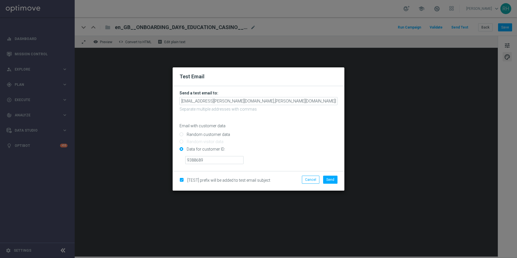
click at [293, 126] on p "Email with customer data" at bounding box center [259, 125] width 158 height 5
click at [304, 131] on div "Random customer data" at bounding box center [259, 133] width 158 height 7
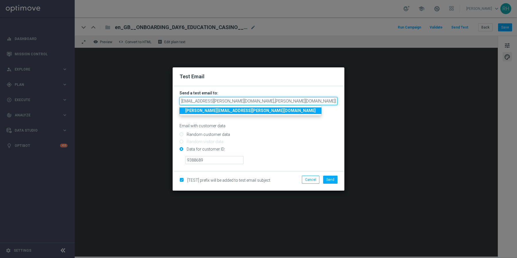
drag, startPoint x: 231, startPoint y: 99, endPoint x: 293, endPoint y: 101, distance: 63.0
click at [293, 101] on input "[EMAIL_ADDRESS][PERSON_NAME][DOMAIN_NAME],[PERSON_NAME][DOMAIN_NAME][EMAIL_ADDR…" at bounding box center [259, 101] width 158 height 8
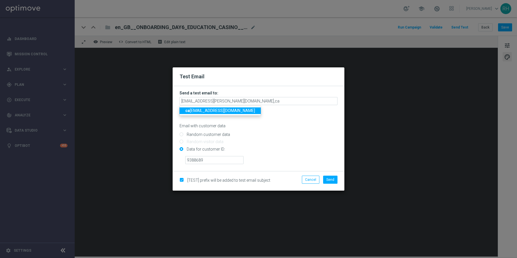
click at [236, 109] on span "ca [EMAIL_ADDRESS][DOMAIN_NAME]" at bounding box center [220, 110] width 70 height 5
type input "[EMAIL_ADDRESS][PERSON_NAME][DOMAIN_NAME],[DOMAIN_NAME][EMAIL_ADDRESS][DOMAIN_N…"
click at [296, 179] on ul "Cancel Send" at bounding box center [314, 179] width 50 height 8
click at [321, 180] on li "Cancel" at bounding box center [311, 179] width 20 height 8
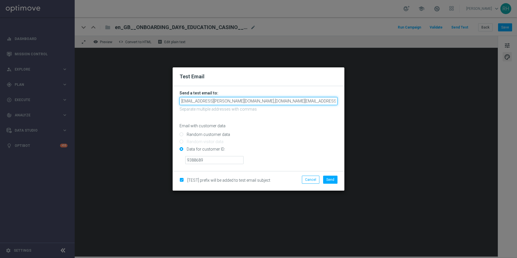
click at [270, 99] on input "[EMAIL_ADDRESS][PERSON_NAME][DOMAIN_NAME],[DOMAIN_NAME][EMAIL_ADDRESS][DOMAIN_N…" at bounding box center [259, 101] width 158 height 8
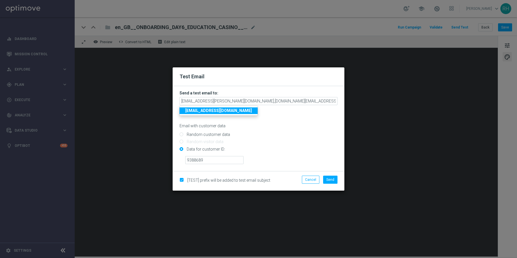
click at [305, 153] on input "Data for customer ID:" at bounding box center [259, 151] width 158 height 8
click at [334, 180] on span "Send" at bounding box center [331, 179] width 8 height 4
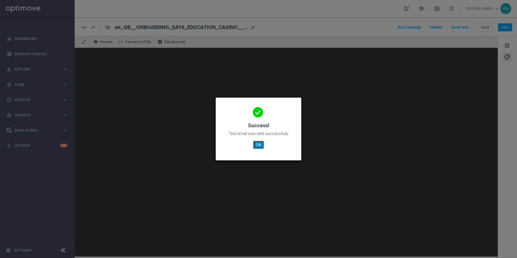
click at [258, 141] on button "OK" at bounding box center [258, 145] width 11 height 8
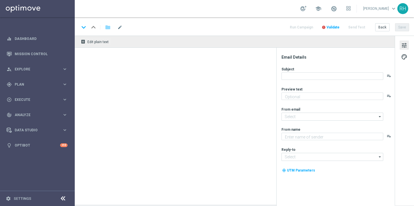
type textarea "With over 30 lottos to choose from, it’s time to start your jackpot journey at …"
type input "[EMAIL_ADDRESS][DOMAIN_NAME]"
type textarea "Lottoland"
type input "[EMAIL_ADDRESS][DOMAIN_NAME]"
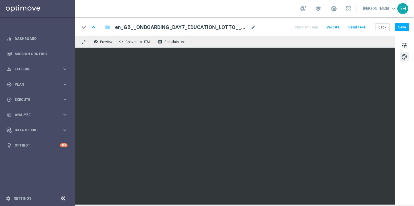
click at [284, 27] on div "keyboard_arrow_down keyboard_arrow_up folder en_GB__ONBOARDING_DAY7_EDUCATION_L…" at bounding box center [244, 27] width 330 height 7
click at [280, 24] on div "keyboard_arrow_down keyboard_arrow_up folder en_GB__ONBOARDING_DAY7_EDUCATION_L…" at bounding box center [244, 27] width 330 height 7
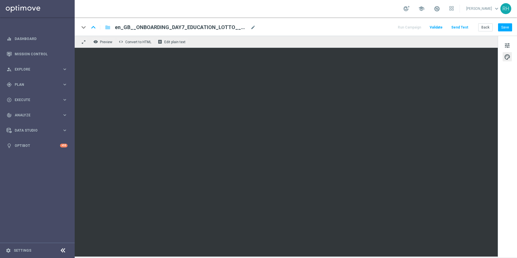
click at [414, 31] on div "keyboard_arrow_down keyboard_arrow_up folder en_GB__ONBOARDING_DAY7_EDUCATION_L…" at bounding box center [296, 26] width 443 height 18
click at [414, 29] on button "Send Test" at bounding box center [460, 28] width 19 height 8
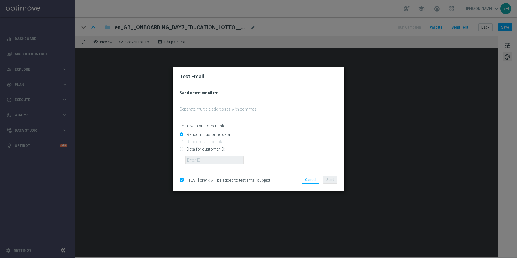
click at [181, 149] on input "Data for customer ID:" at bounding box center [259, 151] width 158 height 8
radio input "true"
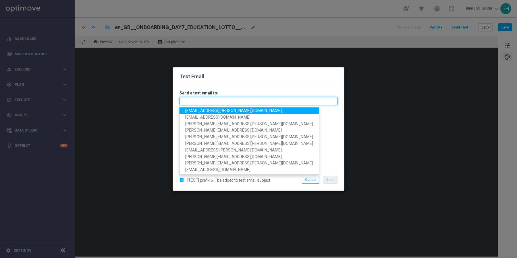
click at [219, 103] on input "text" at bounding box center [259, 101] width 158 height 8
paste input "[EMAIL_ADDRESS][PERSON_NAME][DOMAIN_NAME],[DOMAIN_NAME][EMAIL_ADDRESS][DOMAIN_N…"
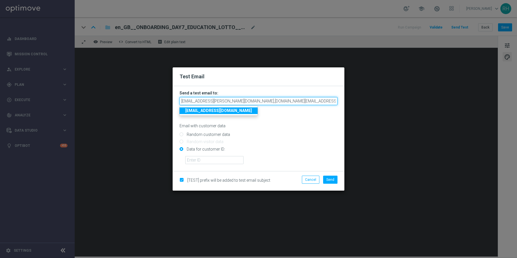
type input "[EMAIL_ADDRESS][PERSON_NAME][DOMAIN_NAME],[DOMAIN_NAME][EMAIL_ADDRESS][DOMAIN_N…"
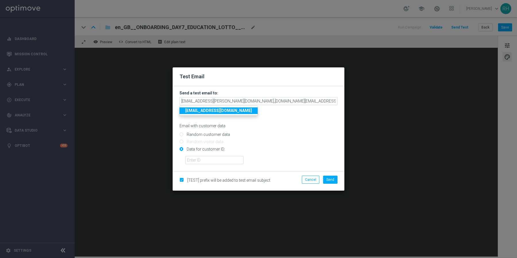
click at [288, 150] on input "Data for customer ID:" at bounding box center [259, 151] width 158 height 8
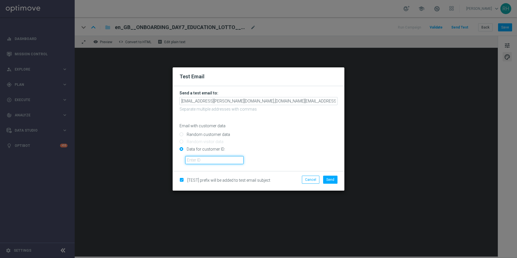
click at [229, 158] on input "text" at bounding box center [214, 160] width 58 height 8
type input "9388689"
click at [330, 181] on span "Send" at bounding box center [331, 179] width 8 height 4
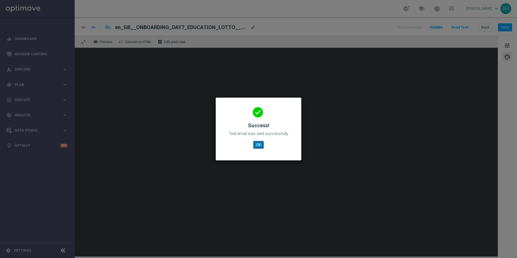
click at [263, 144] on button "OK" at bounding box center [258, 145] width 11 height 8
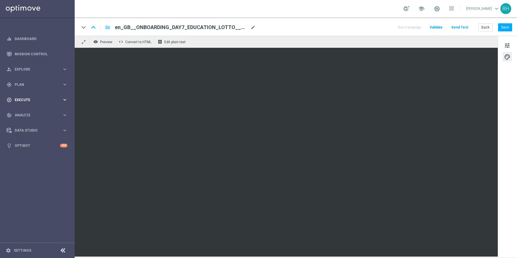
click at [45, 102] on div "play_circle_outline Execute keyboard_arrow_right" at bounding box center [37, 99] width 74 height 15
click at [57, 87] on div "gps_fixed Plan keyboard_arrow_right" at bounding box center [37, 84] width 74 height 15
click at [43, 114] on span "Templates" at bounding box center [35, 113] width 41 height 3
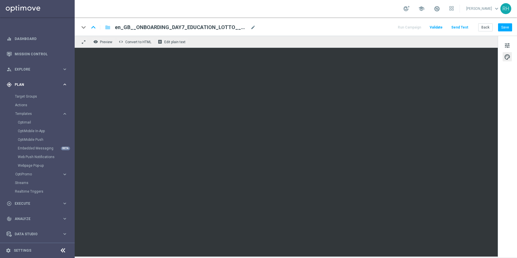
click at [62, 83] on icon "keyboard_arrow_right" at bounding box center [64, 84] width 5 height 5
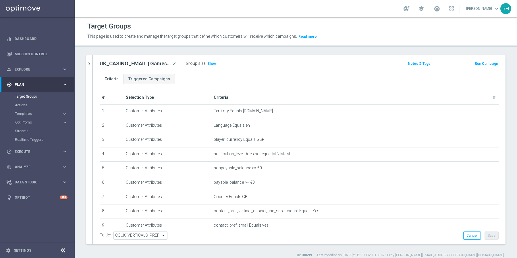
scroll to position [135, 0]
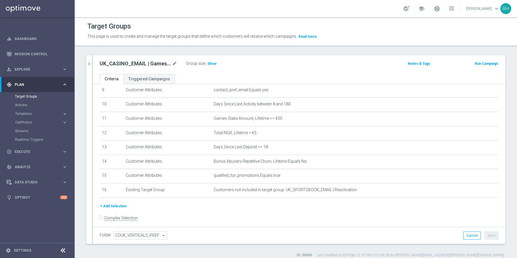
click at [125, 64] on h2 "UK_CASINO_EMAIL | Games React | 15 Free Spins | Excl. Sports, Live Casino" at bounding box center [135, 63] width 71 height 7
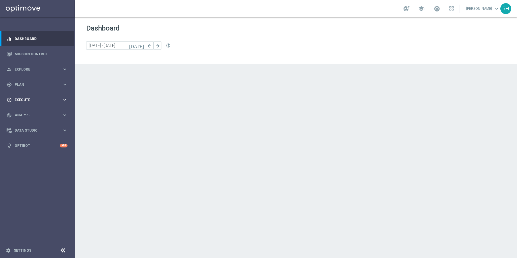
click at [48, 106] on div "play_circle_outline Execute keyboard_arrow_right" at bounding box center [37, 99] width 74 height 15
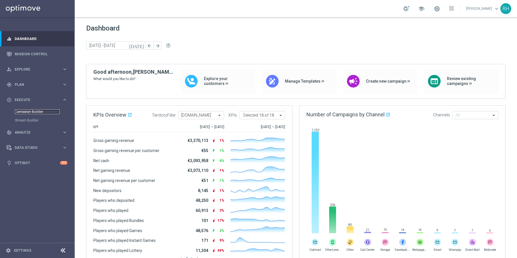
click at [40, 112] on link "Campaign Builder" at bounding box center [37, 111] width 45 height 5
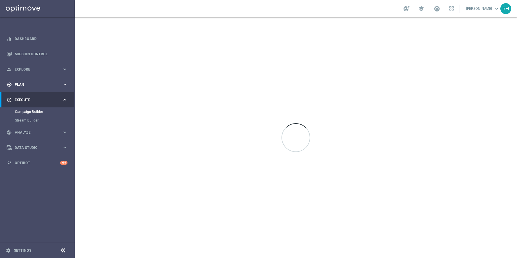
click at [51, 83] on span "Plan" at bounding box center [38, 84] width 47 height 3
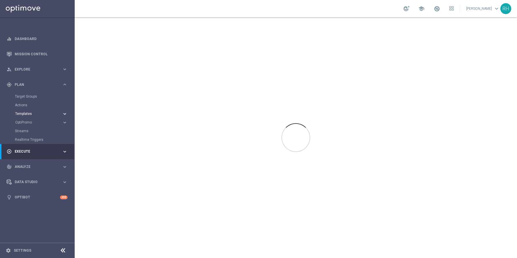
click at [36, 114] on span "Templates" at bounding box center [35, 113] width 41 height 3
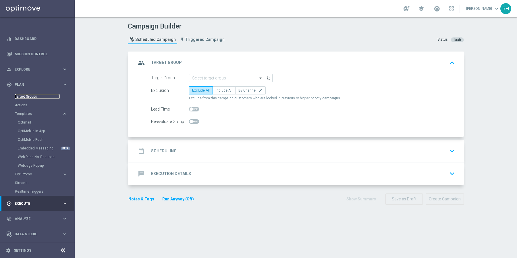
click at [36, 97] on link "Target Groups" at bounding box center [37, 96] width 45 height 5
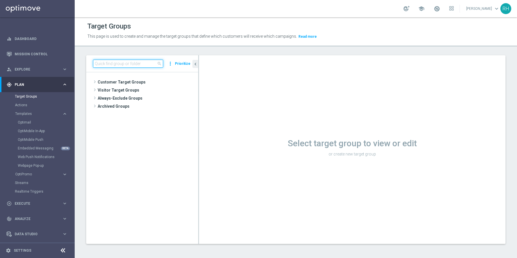
click at [143, 61] on input at bounding box center [128, 63] width 70 height 8
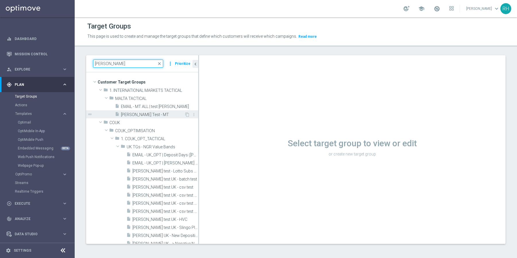
type input "[PERSON_NAME]"
click at [153, 116] on span "Ricky Test - MT" at bounding box center [153, 114] width 64 height 5
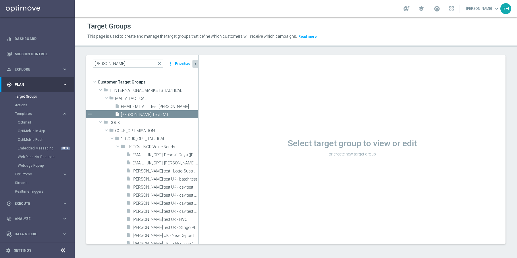
click at [194, 62] on icon "chevron_left" at bounding box center [195, 63] width 5 height 5
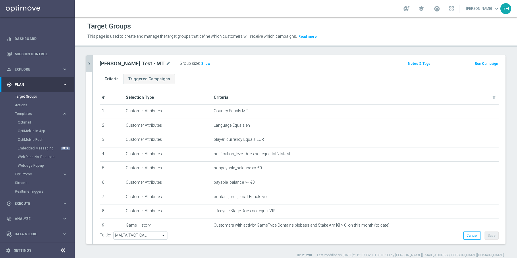
scroll to position [36, 0]
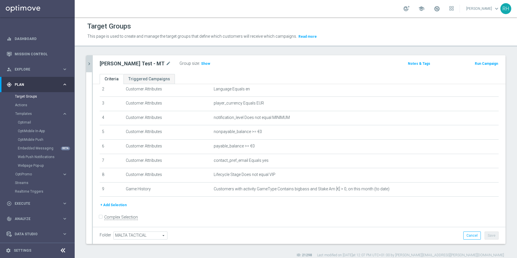
click at [117, 199] on div "# Selection Type Criteria delete_forever 1 Customer Attributes Country Equals M…" at bounding box center [299, 128] width 408 height 147
click at [116, 201] on button "+ Add Selection" at bounding box center [114, 204] width 28 height 6
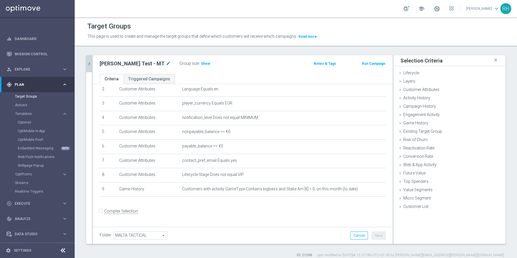
scroll to position [30, 0]
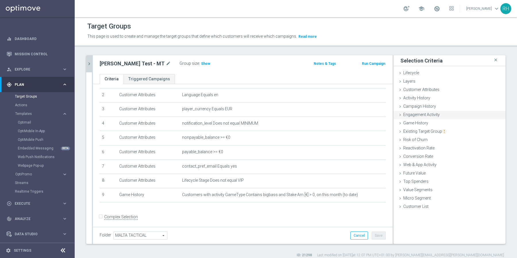
click at [406, 117] on div "Engagement Activity done" at bounding box center [450, 115] width 112 height 9
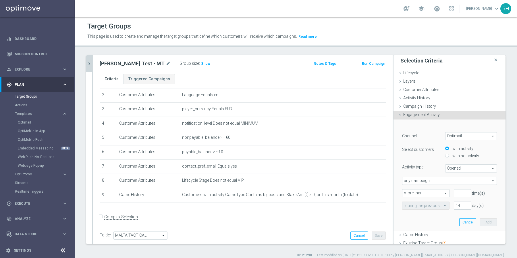
click at [489, 143] on div "Channel Optimail Optimail arrow_drop_down search Select customers with activity…" at bounding box center [449, 170] width 95 height 77
click at [485, 164] on span "Opened" at bounding box center [471, 167] width 51 height 7
click at [485, 166] on span "Opened" at bounding box center [471, 167] width 51 height 7
click at [435, 166] on div "Activity type" at bounding box center [419, 166] width 43 height 5
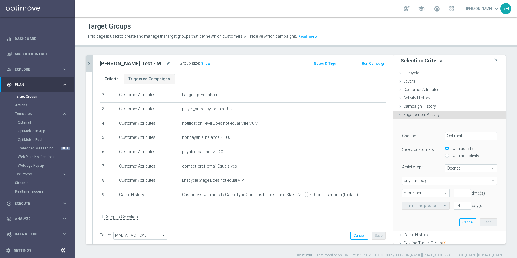
click at [437, 181] on span "any campaign" at bounding box center [450, 180] width 94 height 7
click at [435, 170] on div "Activity type Opened Opened arrow_drop_down search" at bounding box center [449, 168] width 103 height 8
click at [481, 134] on span "Optimail" at bounding box center [471, 135] width 51 height 7
click at [470, 151] on span "Embedded Messaging" at bounding box center [471, 151] width 45 height 5
type input "Embedded Messaging"
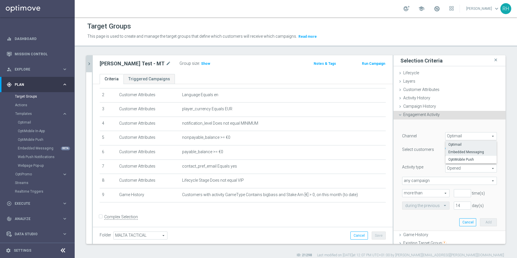
type input "Clicked"
click at [481, 133] on span "Embedded Messaging" at bounding box center [471, 135] width 51 height 7
click at [477, 157] on span "OptiMobile Push" at bounding box center [471, 159] width 45 height 5
type input "OptiMobile Push"
click at [479, 135] on span "OptiMobile Push" at bounding box center [471, 135] width 51 height 7
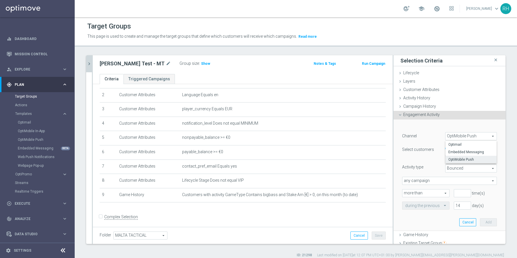
click at [433, 146] on div "Select customers" at bounding box center [419, 149] width 43 height 9
click at [436, 166] on div "Activity type" at bounding box center [419, 166] width 43 height 5
click at [460, 164] on span "Bounced" at bounding box center [471, 167] width 51 height 7
click at [460, 183] on span "Opened" at bounding box center [471, 184] width 45 height 5
type input "Opened"
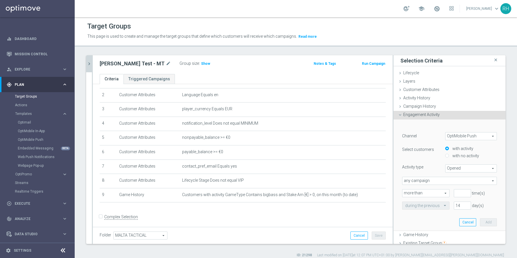
click at [435, 191] on span "more than" at bounding box center [426, 192] width 47 height 7
click at [443, 184] on div "any campaign any campaign arrow_drop_down search" at bounding box center [449, 180] width 95 height 8
click at [439, 162] on div "Channel OptiMobile Push OptiMobile Push arrow_drop_down search Select customers…" at bounding box center [449, 170] width 95 height 77
click at [91, 62] on icon "chevron_right" at bounding box center [89, 63] width 5 height 5
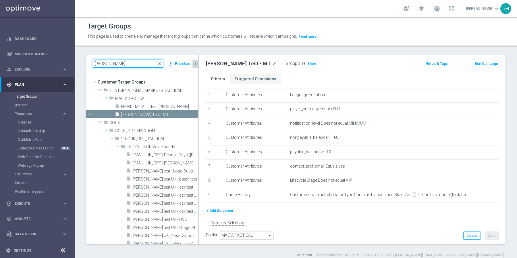
click at [125, 62] on input "[PERSON_NAME]" at bounding box center [128, 63] width 70 height 8
paste input "UK_SPORTSBOOK_APP"
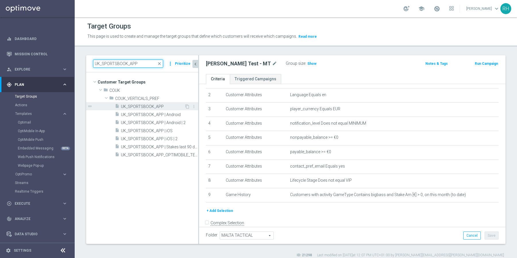
type input "UK_SPORTSBOOK_APP"
click at [140, 102] on div "insert_drive_file UK_SPORTSBOOK_APP" at bounding box center [150, 106] width 70 height 8
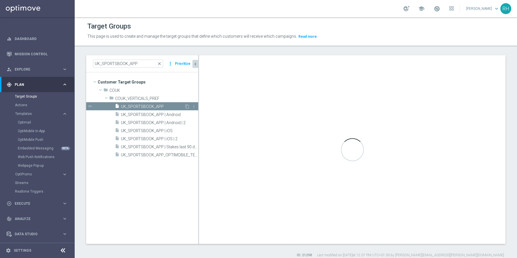
type input "COUK_VERTICALS_PREF"
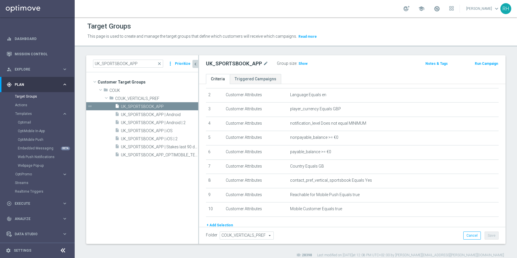
click at [195, 63] on icon "chevron_left" at bounding box center [195, 63] width 5 height 5
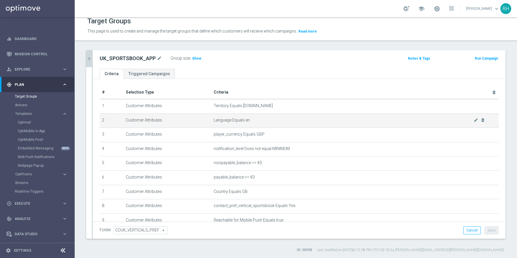
scroll to position [51, 0]
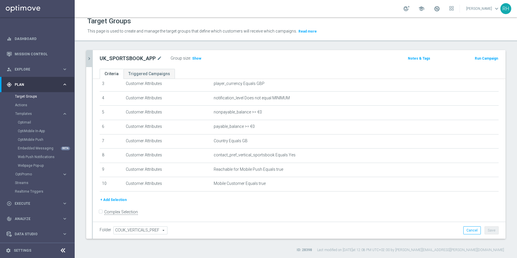
click at [313, 199] on div "+ Add Selection" at bounding box center [299, 199] width 408 height 6
click at [113, 198] on button "+ Add Selection" at bounding box center [114, 199] width 28 height 6
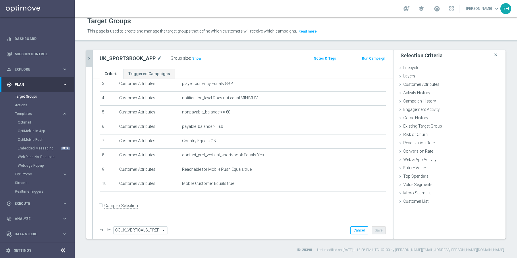
scroll to position [45, 0]
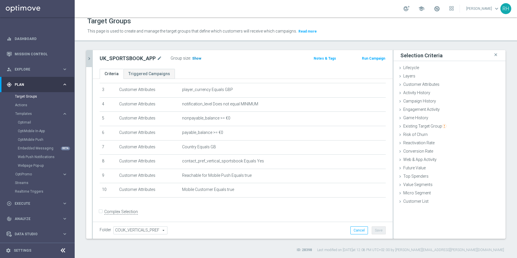
click at [195, 57] on span "Show" at bounding box center [196, 58] width 9 height 4
click at [198, 56] on span "15,873" at bounding box center [199, 58] width 12 height 5
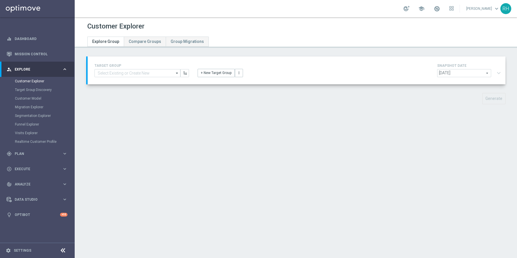
type input "UK_SPORTSBOOK_APP"
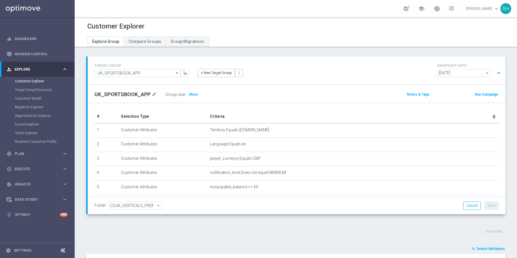
click at [355, 58] on div "TARGET GROUP UK_SPORTSBOOK_APP UK_SPORTSBOOK_APP arrow_drop_down Show Selected …" at bounding box center [297, 70] width 418 height 28
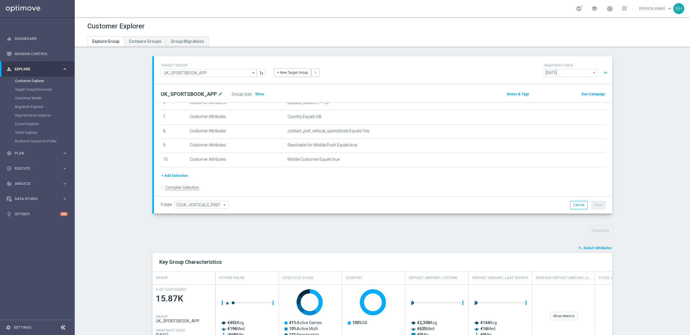
scroll to position [2, 0]
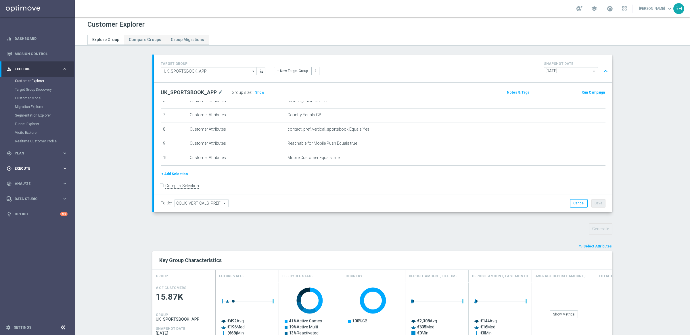
click at [40, 162] on div "play_circle_outline Execute keyboard_arrow_right" at bounding box center [37, 168] width 74 height 15
click at [41, 110] on link "Campaign Builder" at bounding box center [37, 111] width 45 height 5
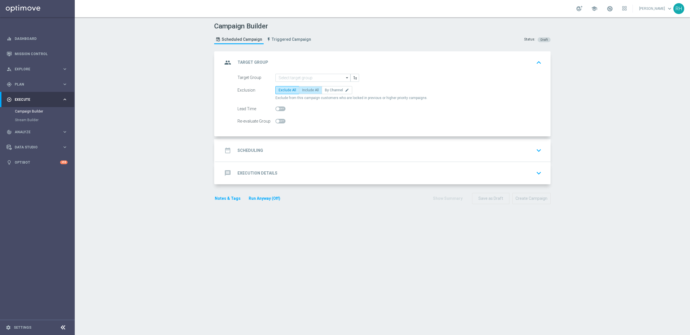
click at [313, 86] on label "Include All" at bounding box center [310, 90] width 23 height 8
click at [306, 89] on input "Include All" at bounding box center [304, 91] width 4 height 4
radio input "true"
click at [35, 77] on div "gps_fixed Plan keyboard_arrow_right" at bounding box center [37, 84] width 74 height 15
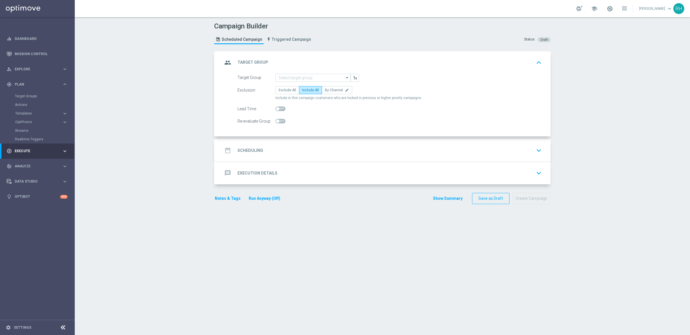
click at [31, 110] on accordion "Templates keyboard_arrow_right Optimail OptiMobile In-App OptiMobile Push Embed…" at bounding box center [44, 113] width 59 height 9
click at [30, 114] on span "Templates" at bounding box center [35, 113] width 41 height 3
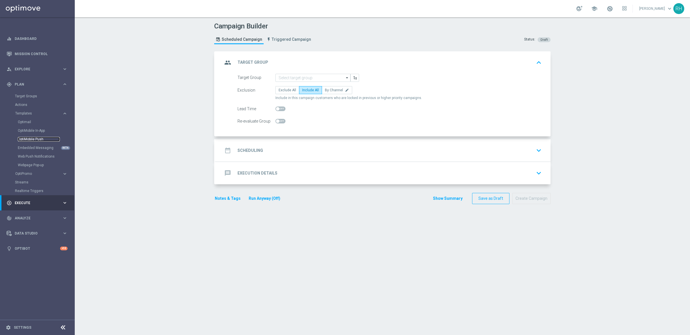
click at [32, 137] on link "OptiMobile Push" at bounding box center [39, 139] width 42 height 5
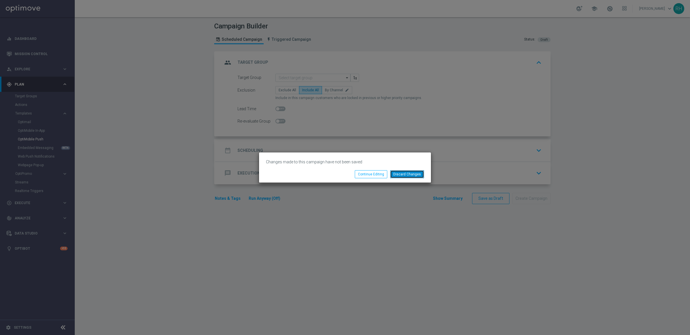
click at [399, 178] on button "Discard Changes" at bounding box center [407, 174] width 34 height 8
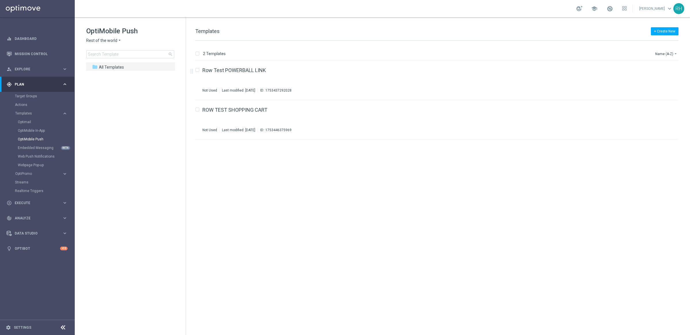
click at [114, 37] on div "OptiMobile Push Rest of the world arrow_drop_down × Rest of the world search" at bounding box center [135, 42] width 99 height 32
click at [114, 41] on span "Rest of the world" at bounding box center [101, 40] width 31 height 5
click at [114, 99] on div "UK" at bounding box center [108, 102] width 43 height 7
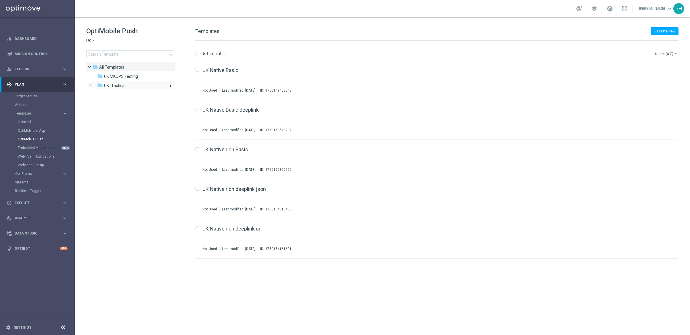
click at [118, 85] on span "UK_Tactical" at bounding box center [114, 85] width 21 height 5
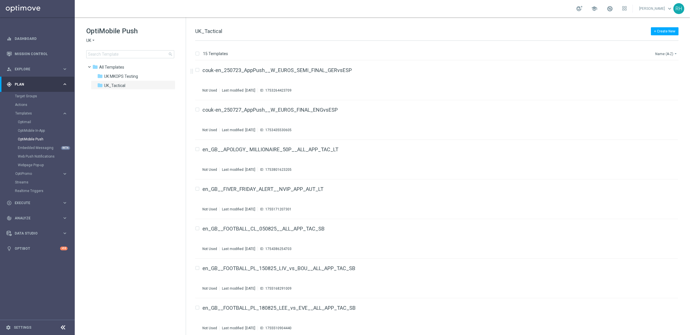
click at [517, 53] on button "Name (A-Z) arrow_drop_down" at bounding box center [666, 53] width 24 height 7
click at [517, 79] on span "Date Modified (Newest)" at bounding box center [656, 80] width 39 height 4
click at [489, 71] on div "en_GB__IRISHLOTTO_ALERT_200825__ALL_APP_TAC_LT" at bounding box center [427, 70] width 451 height 5
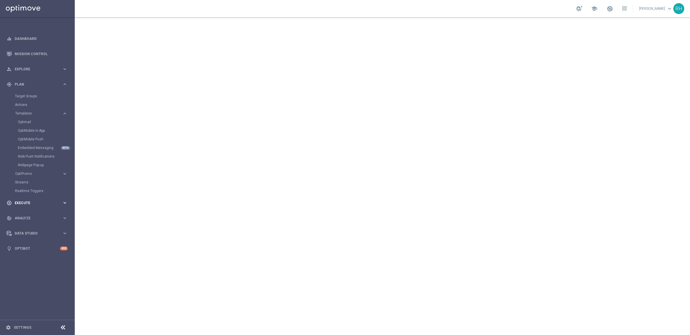
click at [27, 199] on div "play_circle_outline Execute keyboard_arrow_right" at bounding box center [37, 202] width 74 height 15
click at [43, 114] on link "Campaign Builder" at bounding box center [37, 111] width 45 height 5
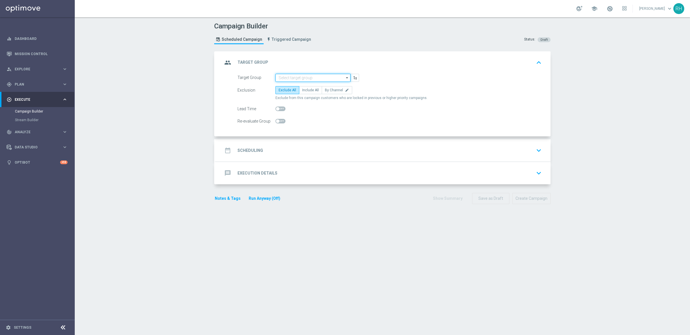
click at [308, 74] on input at bounding box center [312, 78] width 75 height 8
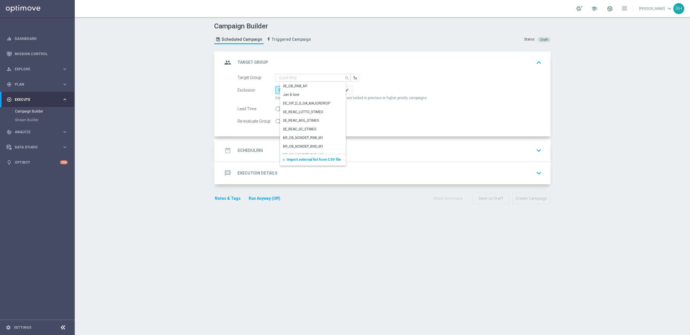
click at [312, 160] on span "Import external list from CSV file" at bounding box center [314, 160] width 54 height 4
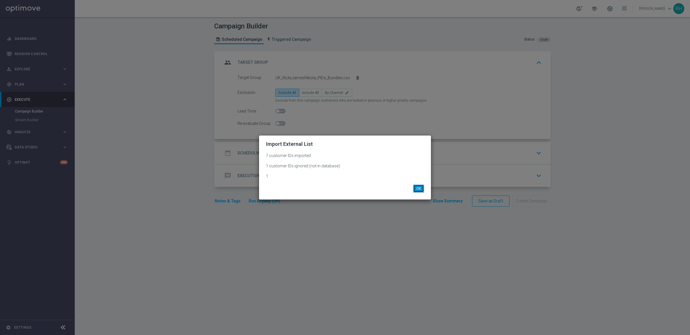
click at [422, 191] on button "OK" at bounding box center [418, 189] width 11 height 8
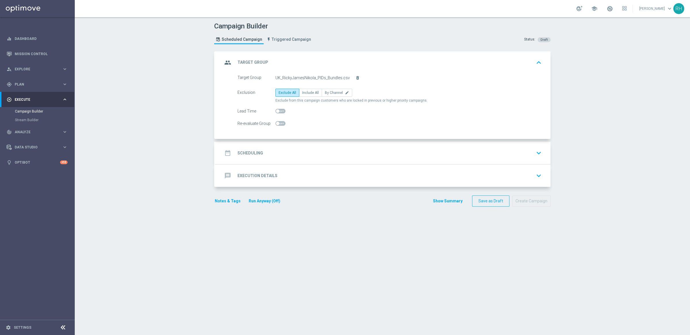
click at [383, 158] on div "date_range Scheduling keyboard_arrow_down" at bounding box center [382, 153] width 321 height 11
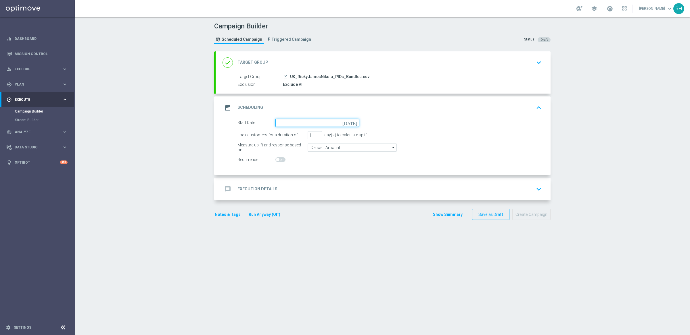
click at [348, 122] on input at bounding box center [317, 123] width 84 height 8
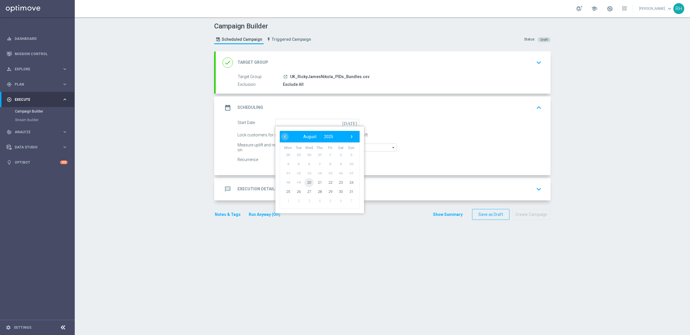
click at [306, 180] on span "20" at bounding box center [308, 182] width 9 height 9
type input "[DATE]"
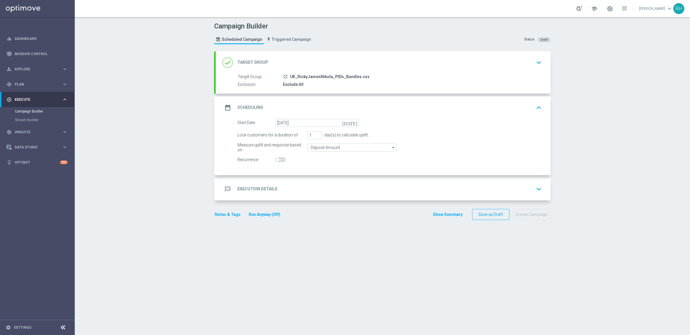
click at [311, 187] on div "message Execution Details keyboard_arrow_down" at bounding box center [382, 189] width 321 height 11
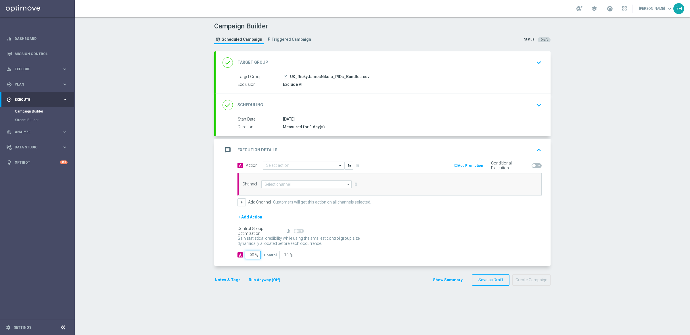
click at [248, 256] on input "90" at bounding box center [253, 255] width 16 height 8
type input "1"
type input "99"
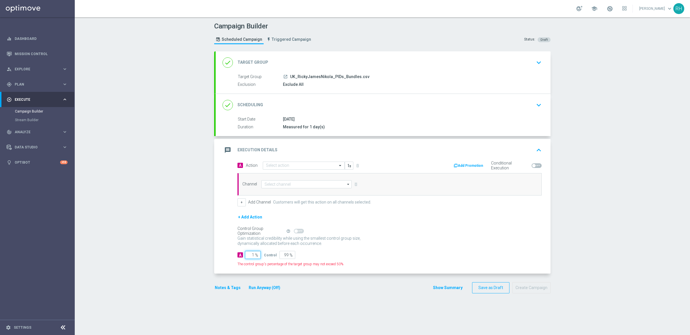
type input "10"
type input "90"
type input "100"
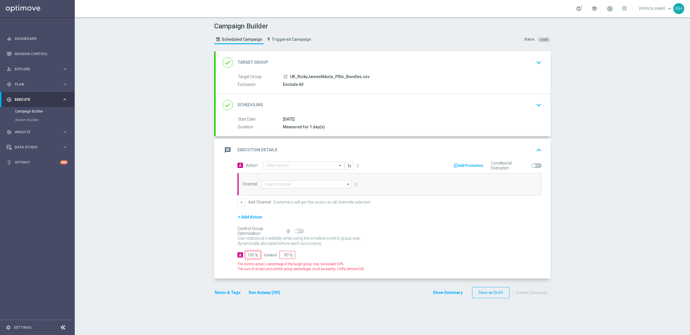
type input "0"
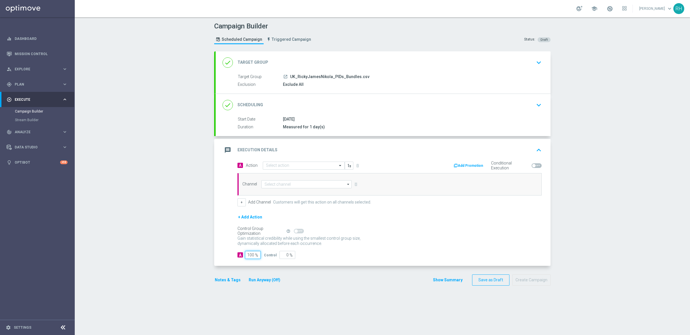
type input "100"
click at [348, 239] on p "Gain higher response rates by matching the most effective action with each cust…" at bounding box center [301, 244] width 129 height 16
click at [319, 166] on input "text" at bounding box center [298, 166] width 64 height 5
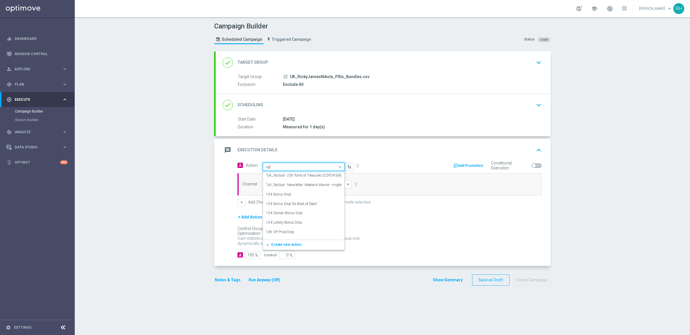
type input "o"
type input "optimo"
click at [302, 235] on div "[PERSON_NAME] Push Test edit" at bounding box center [304, 232] width 76 height 9
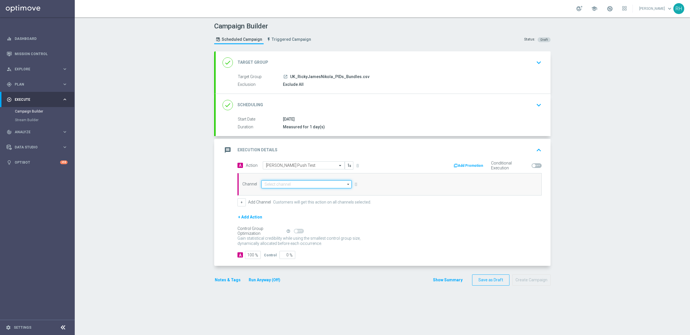
click at [334, 185] on input at bounding box center [306, 185] width 90 height 8
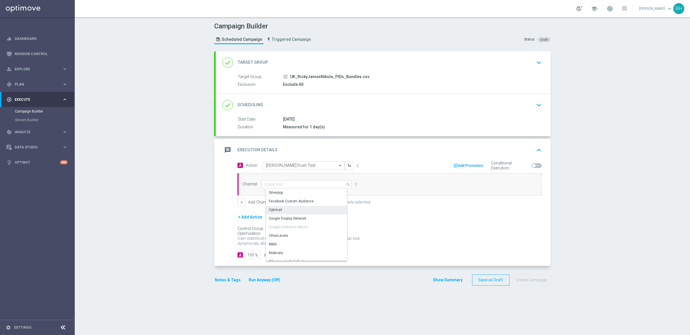
click at [324, 210] on div "Optimail" at bounding box center [308, 210] width 85 height 8
type input "Optimail"
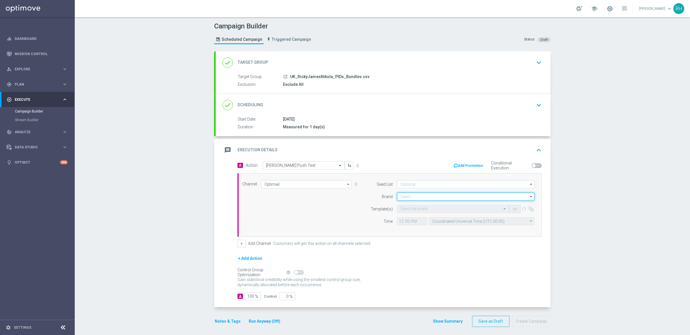
click at [441, 195] on input at bounding box center [465, 197] width 137 height 8
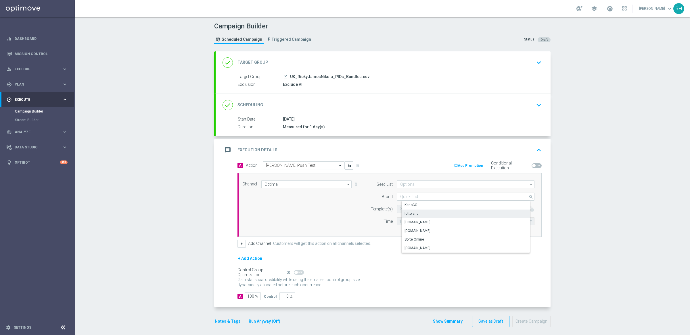
click at [430, 214] on div "lottoland" at bounding box center [470, 214] width 137 height 8
type input "lottoland"
click at [480, 211] on input "text" at bounding box center [447, 209] width 94 height 5
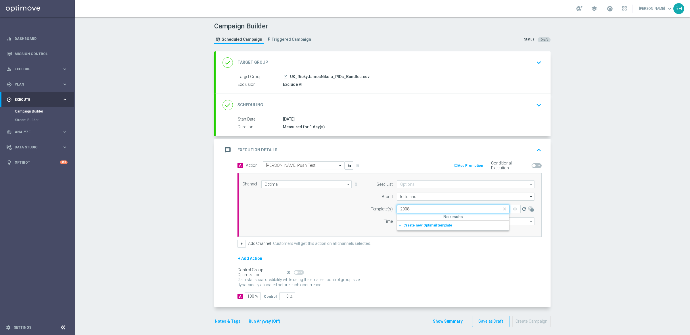
type input "200"
click at [336, 186] on input "Optimail" at bounding box center [306, 185] width 90 height 8
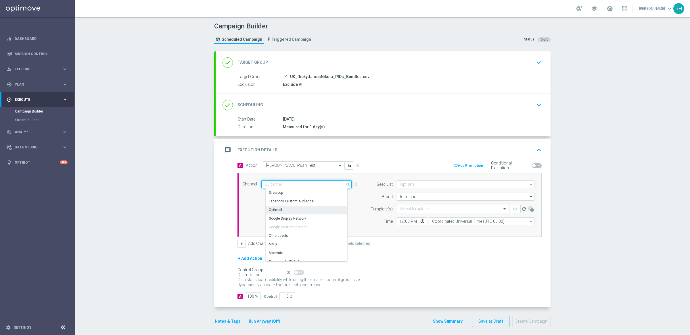
scroll to position [152, 0]
click at [323, 229] on div "OptiMobile Push" at bounding box center [308, 231] width 85 height 8
type input "OptiMobile Push"
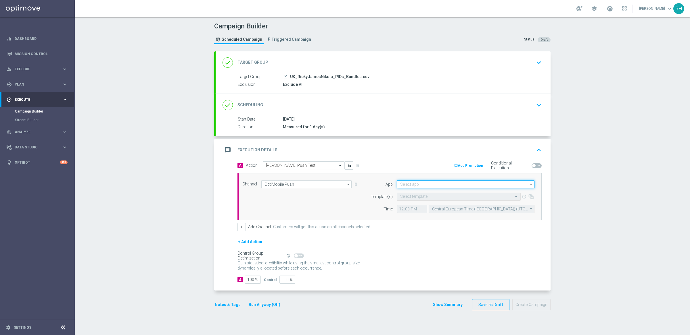
click at [406, 185] on input at bounding box center [465, 185] width 137 height 8
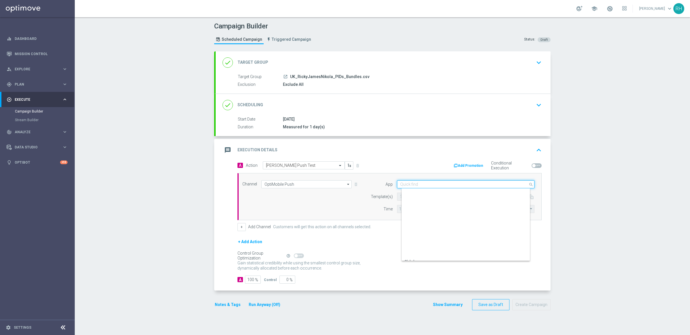
scroll to position [238, 0]
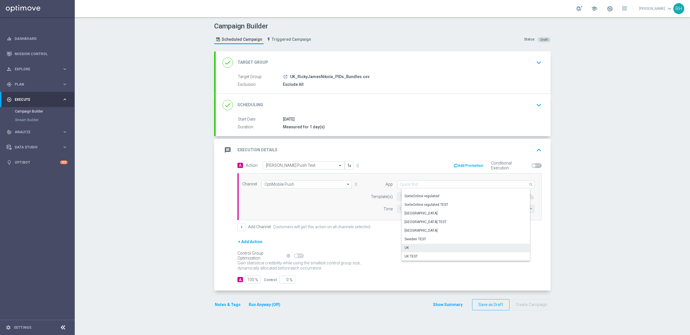
click at [416, 245] on div "UK" at bounding box center [468, 248] width 133 height 8
type input "UK"
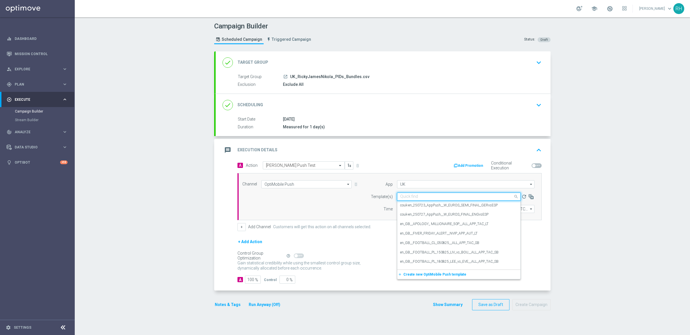
click at [431, 198] on input "text" at bounding box center [453, 197] width 106 height 5
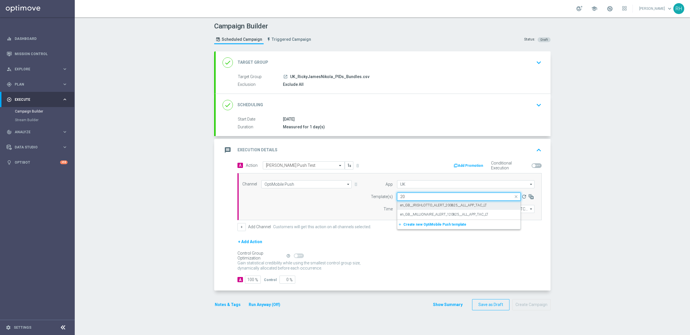
click at [431, 206] on label "en_GB__IRISHLOTTO_ALERT_200825__ALL_APP_TAC_LT" at bounding box center [443, 205] width 87 height 5
type input "20"
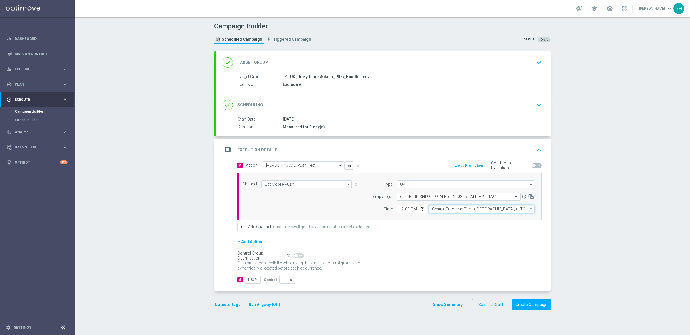
click at [432, 209] on input "Central European Time ([GEOGRAPHIC_DATA]) (UTC +02:00)" at bounding box center [481, 209] width 105 height 8
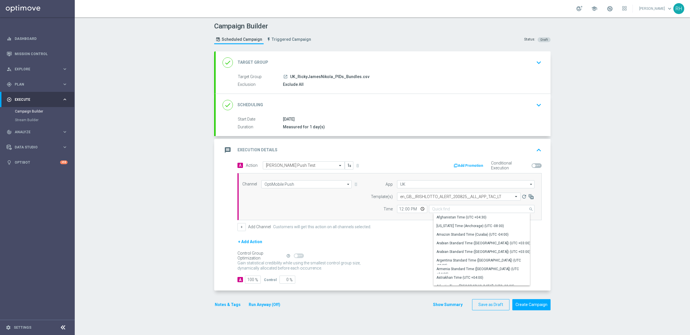
click at [399, 230] on div "+ Add Channel Customers will get this action on all channels selected." at bounding box center [389, 227] width 304 height 8
type input "Central European Time ([GEOGRAPHIC_DATA]) (UTC +02:00)"
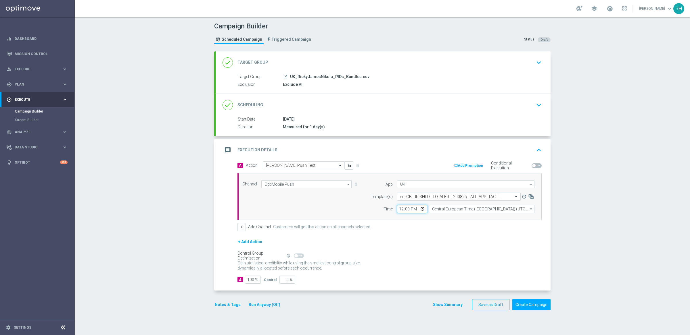
click at [399, 209] on input "12:00" at bounding box center [412, 209] width 30 height 8
type input "14:24"
click at [411, 218] on div "Channel OptiMobile Push OptiMobile Push arrow_drop_down Drag here to set row gr…" at bounding box center [389, 196] width 304 height 47
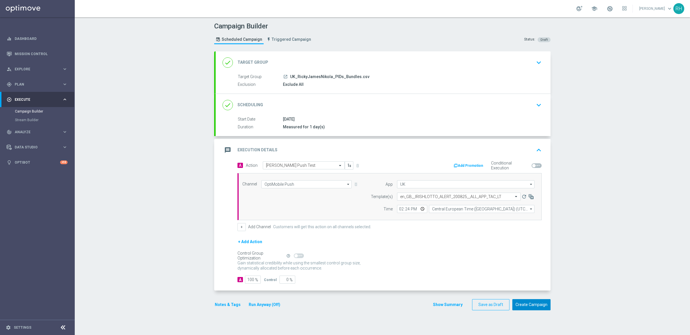
click at [517, 257] on button "Create Campaign" at bounding box center [531, 305] width 38 height 11
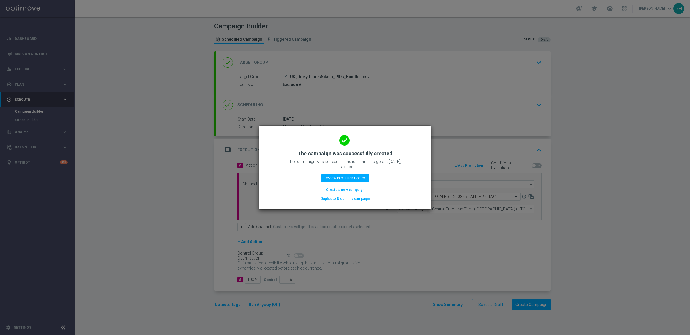
click at [495, 122] on modal-container "done The campaign was successfully created The campaign was scheduled and is pl…" at bounding box center [345, 167] width 690 height 335
click at [361, 176] on button "Review in Mission Control" at bounding box center [344, 178] width 47 height 8
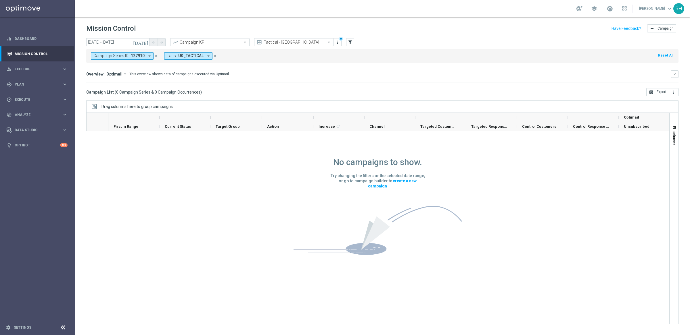
click at [213, 55] on icon "close" at bounding box center [215, 56] width 4 height 4
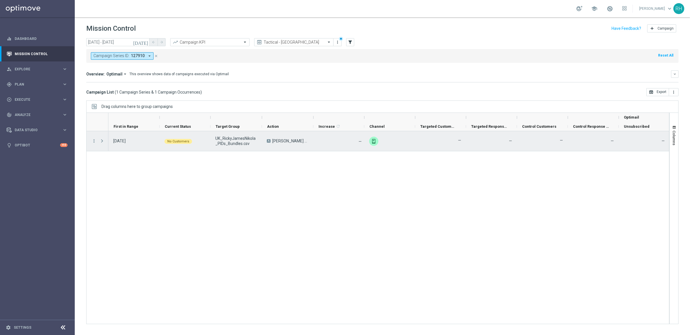
click at [176, 142] on span "No Customers" at bounding box center [178, 142] width 22 height 4
click at [94, 144] on icon "more_vert" at bounding box center [93, 141] width 5 height 5
click at [108, 184] on div "file_copy Duplicate and Edit" at bounding box center [129, 188] width 65 height 8
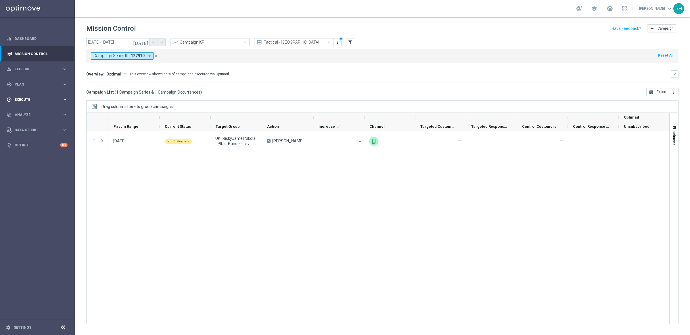
click at [51, 101] on div "play_circle_outline Execute" at bounding box center [34, 99] width 55 height 5
click at [48, 112] on link "Campaign Builder" at bounding box center [37, 111] width 45 height 5
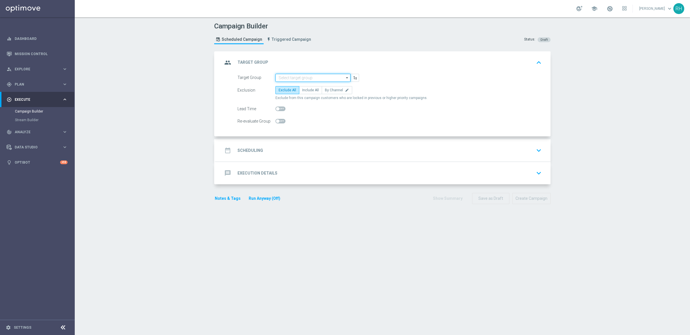
click at [311, 78] on input at bounding box center [312, 78] width 75 height 8
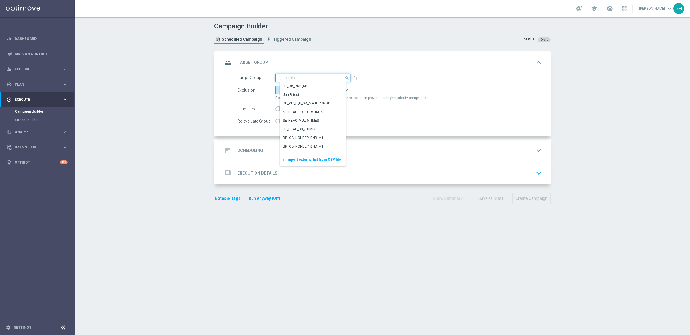
paste input "UK_LOTTO_APP"
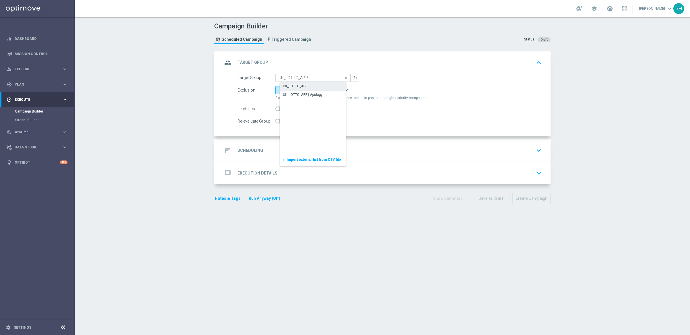
click at [311, 83] on div "UK_LOTTO_APP" at bounding box center [317, 86] width 75 height 8
type input "UK_LOTTO_APP"
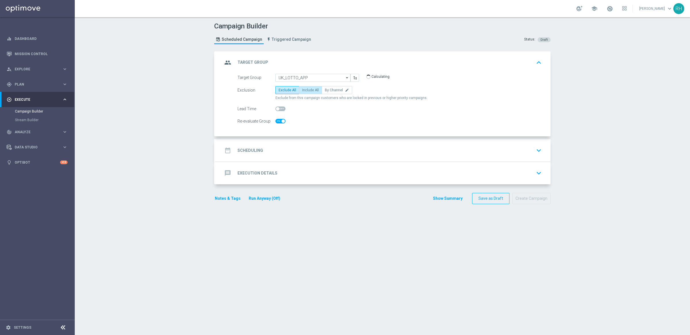
checkbox input "true"
click at [311, 89] on span "Include All" at bounding box center [310, 90] width 17 height 4
click at [306, 89] on input "Include All" at bounding box center [304, 91] width 4 height 4
radio input "true"
click at [314, 146] on div "date_range Scheduling keyboard_arrow_down" at bounding box center [382, 150] width 321 height 11
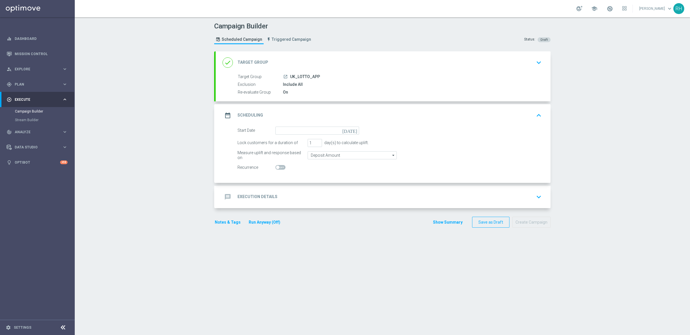
click at [367, 80] on div "Target Group launch UK_LOTTO_APP" at bounding box center [389, 77] width 302 height 6
click at [375, 67] on div "done Target Group keyboard_arrow_down" at bounding box center [382, 62] width 321 height 11
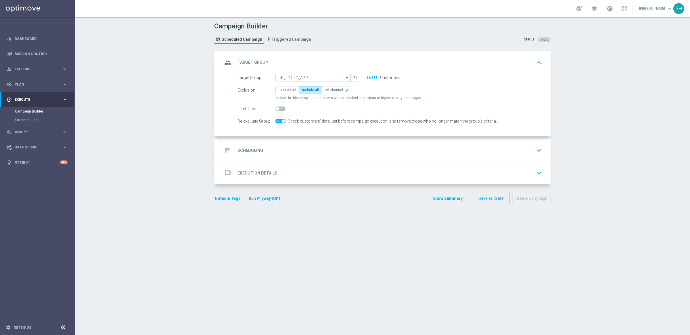
click at [382, 149] on div "date_range Scheduling keyboard_arrow_down" at bounding box center [382, 150] width 321 height 11
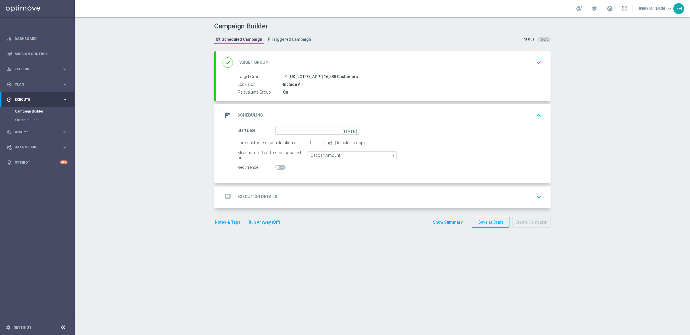
click at [355, 130] on icon "[DATE]" at bounding box center [350, 130] width 17 height 6
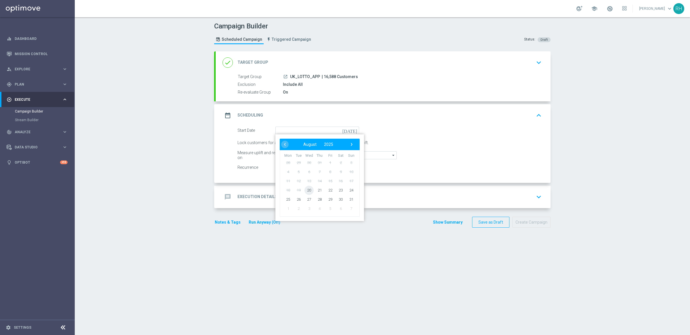
click at [305, 188] on span "20" at bounding box center [308, 190] width 9 height 9
type input "[DATE]"
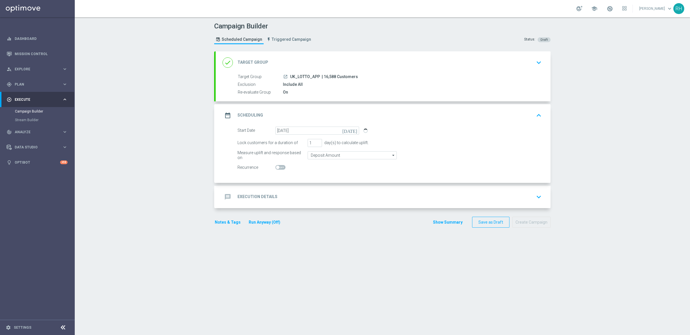
click at [305, 188] on div "message Execution Details keyboard_arrow_down" at bounding box center [383, 197] width 335 height 22
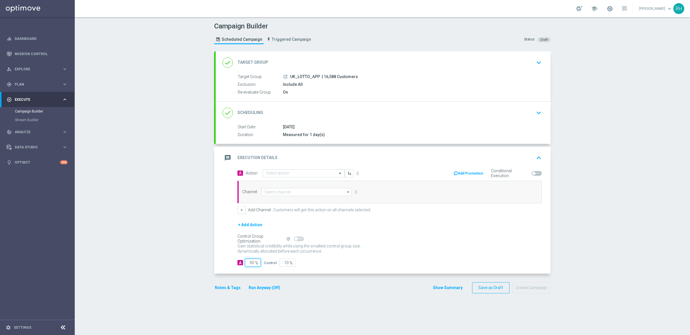
click at [250, 257] on input "90" at bounding box center [253, 263] width 16 height 8
type input "1"
type input "99"
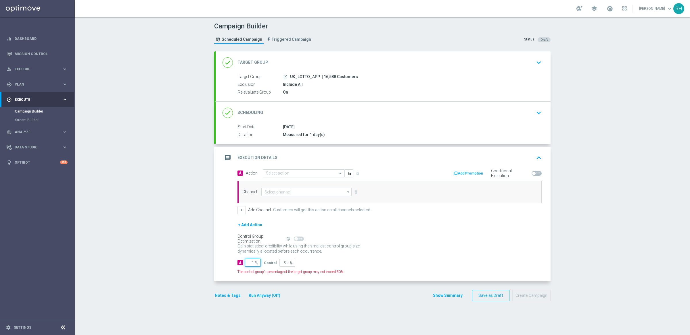
type input "10"
type input "90"
type input "100"
type input "0"
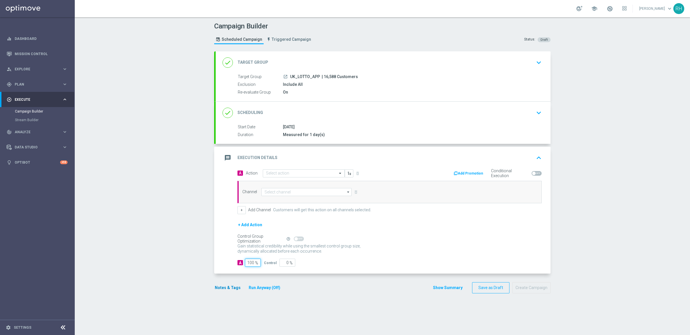
type input "100"
click at [231, 257] on button "Notes & Tags" at bounding box center [227, 288] width 27 height 7
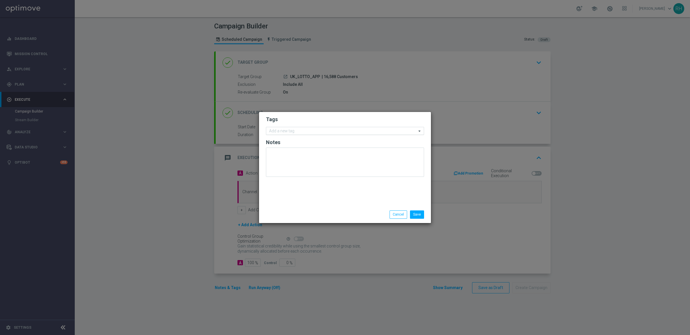
click at [310, 130] on input "text" at bounding box center [342, 131] width 147 height 5
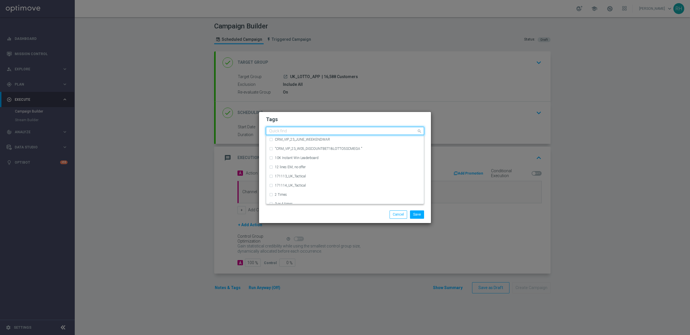
type input "J"
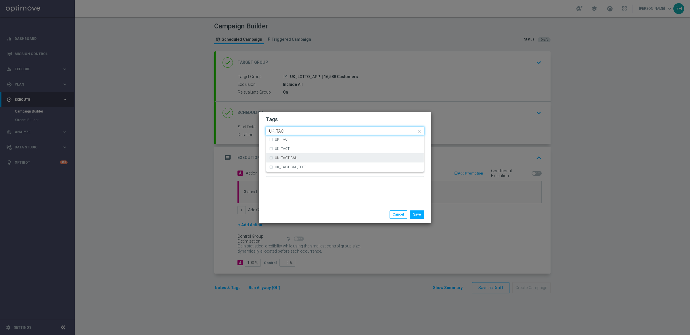
click at [303, 161] on div "UK_TACTICAL" at bounding box center [345, 157] width 152 height 9
type input "UK_TAC"
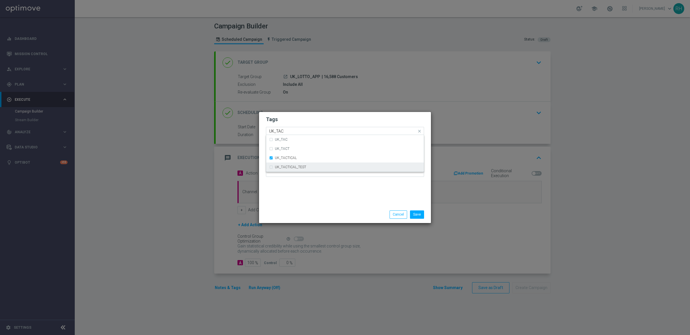
click at [321, 202] on div "Tags Quick find × UK_TACTICAL [GEOGRAPHIC_DATA] [GEOGRAPHIC_DATA] UK_TACT [GEOG…" at bounding box center [345, 159] width 172 height 94
click at [419, 217] on button "Save" at bounding box center [417, 215] width 14 height 8
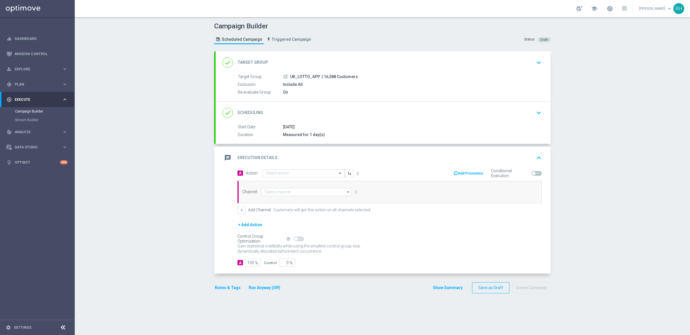
click at [231, 257] on button "Notes & Tags" at bounding box center [227, 288] width 27 height 7
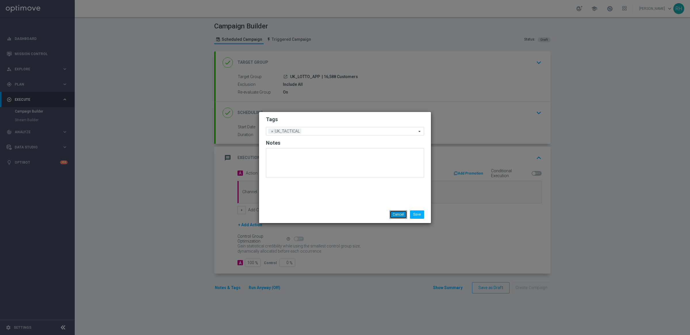
click at [390, 214] on button "Cancel" at bounding box center [398, 215] width 18 height 8
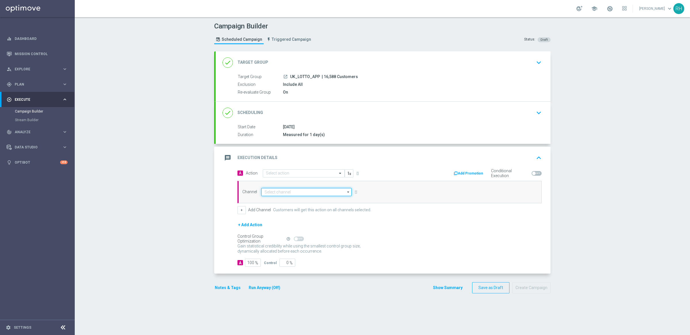
click at [316, 192] on input at bounding box center [306, 192] width 90 height 8
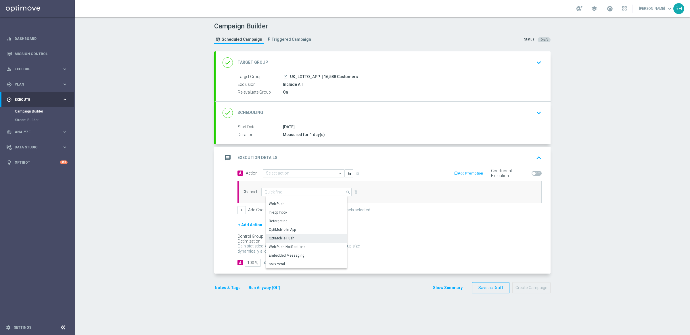
click at [314, 241] on div "OptiMobile Push" at bounding box center [308, 239] width 85 height 8
type input "OptiMobile Push"
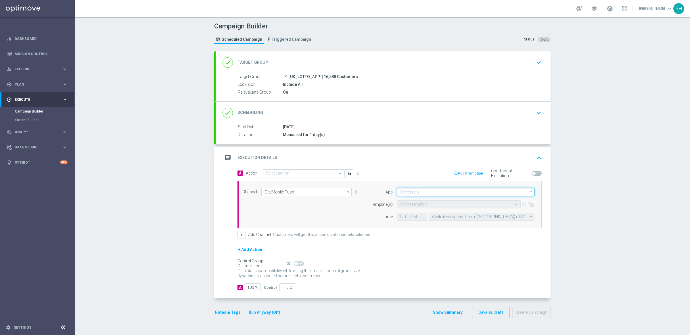
click at [415, 194] on input at bounding box center [465, 192] width 137 height 8
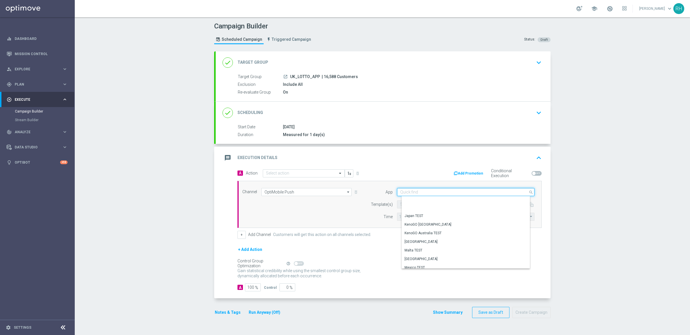
scroll to position [238, 0]
click at [420, 254] on div "UK" at bounding box center [468, 256] width 133 height 8
type input "UK"
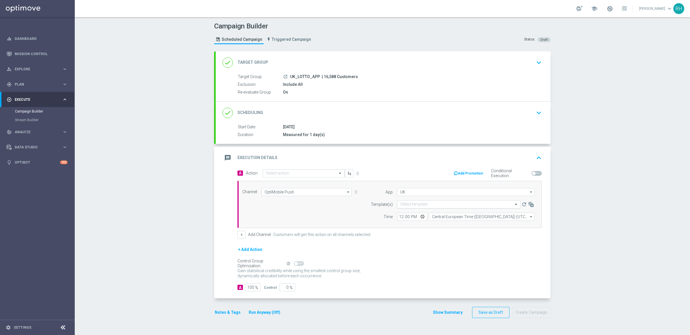
click at [428, 208] on div "Select template" at bounding box center [459, 205] width 124 height 8
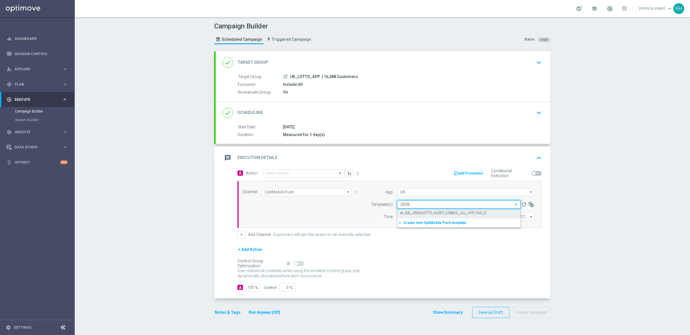
click at [428, 210] on div "en_GB__IRISHLOTTO_ALERT_200825__ALL_APP_TAC_LT" at bounding box center [458, 213] width 117 height 9
type input "2008"
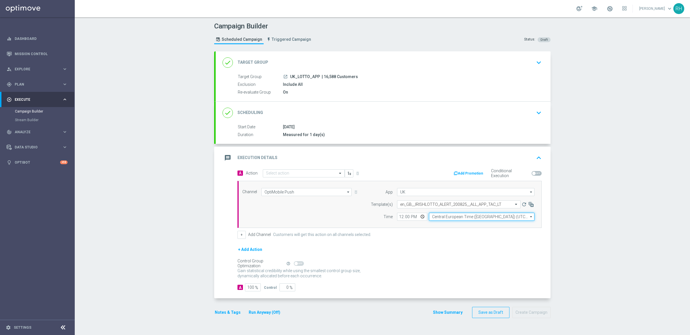
click at [433, 219] on input "Central European Time ([GEOGRAPHIC_DATA]) (UTC +02:00)" at bounding box center [481, 217] width 105 height 8
click at [436, 233] on div "United Kingdom Time (UTC +01:00)" at bounding box center [464, 233] width 56 height 5
type input "United Kingdom Time (UTC +01:00)"
click at [398, 218] on input "12:00" at bounding box center [412, 217] width 30 height 8
type input "15:00"
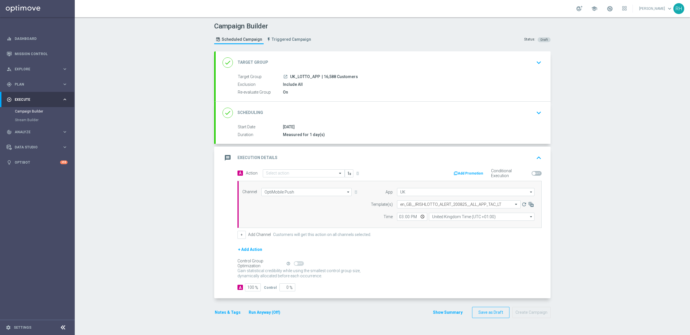
click at [407, 249] on div "+ Add Action" at bounding box center [389, 253] width 304 height 14
click at [443, 257] on div "Show Summary Save as Draft Create Campaign" at bounding box center [492, 312] width 118 height 11
click at [444, 257] on button "Show Summary" at bounding box center [448, 313] width 30 height 7
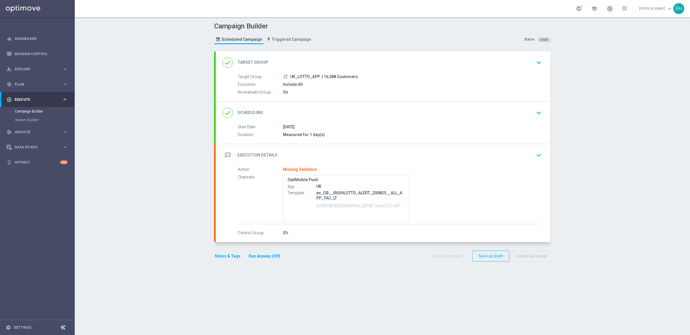
click at [381, 192] on p "en_GB__IRISHLOTTO_ALERT_200825__ALL_APP_TAC_LT" at bounding box center [360, 196] width 88 height 10
copy p "en_GB__IRISHLOTTO_ALERT_200825__ALL_APP_TAC_LT"
click at [357, 161] on div "message Execution Details keyboard_arrow_down" at bounding box center [383, 155] width 335 height 22
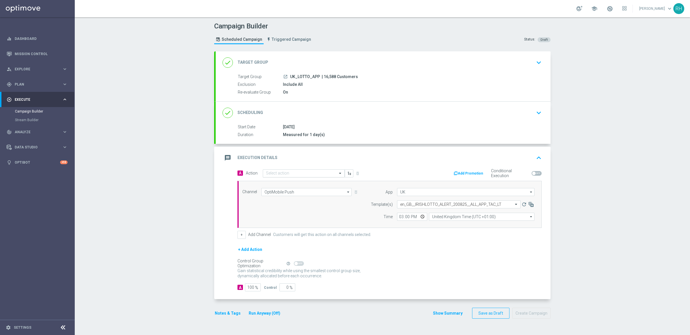
click at [313, 174] on input "text" at bounding box center [298, 173] width 64 height 5
click at [295, 252] on span "Create new action" at bounding box center [286, 251] width 30 height 4
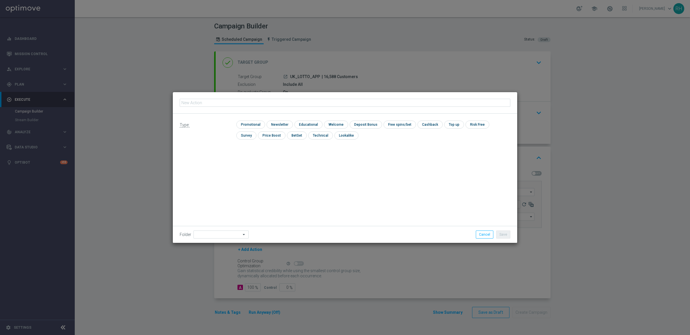
type input "en_GB__IRISHLOTTO_ALERT_200825__ALL_APP_TAC_LT"
click at [256, 124] on input "checkbox" at bounding box center [249, 125] width 27 height 8
checkbox input "true"
click at [502, 235] on button "Save" at bounding box center [503, 235] width 14 height 8
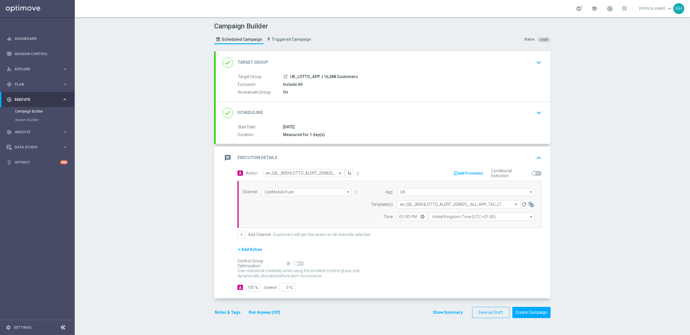
click at [451, 257] on button "Show Summary" at bounding box center [448, 313] width 30 height 7
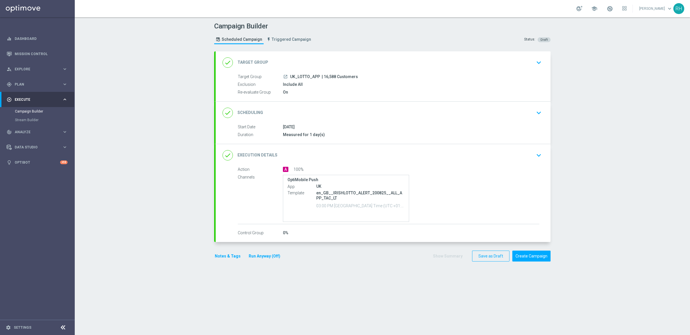
click at [420, 124] on div "[DATE]" at bounding box center [411, 127] width 256 height 6
click at [325, 75] on span "| 16,588 Customers" at bounding box center [340, 76] width 36 height 5
copy span "16,588"
click at [517, 254] on button "Create Campaign" at bounding box center [531, 256] width 38 height 11
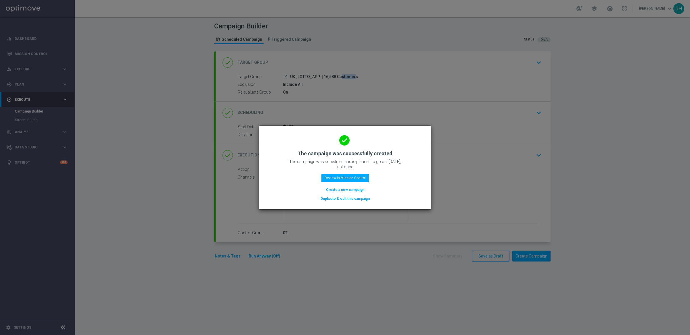
click at [367, 172] on div "done The campaign was successfully created The campaign was scheduled and is pl…" at bounding box center [345, 166] width 158 height 71
click at [362, 176] on button "Review in Mission Control" at bounding box center [344, 178] width 47 height 8
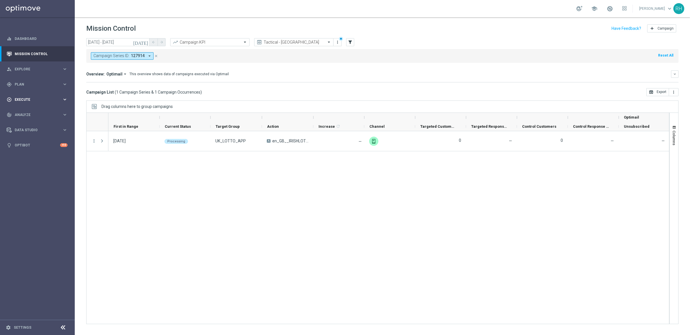
click at [50, 97] on div "play_circle_outline Execute" at bounding box center [34, 99] width 55 height 5
click at [43, 110] on link "Campaign Builder" at bounding box center [37, 111] width 45 height 5
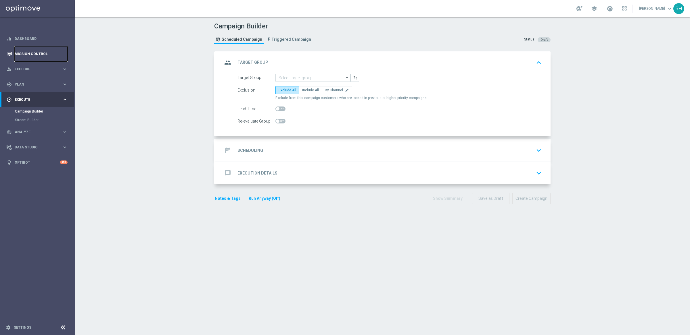
click at [38, 51] on link "Mission Control" at bounding box center [41, 53] width 53 height 15
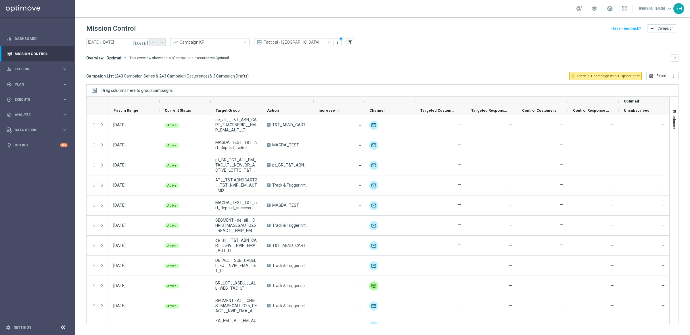
click at [463, 80] on div "Campaign List ( 243 Campaign Series & 243 Campaign Occurrences & 3 Campaign Dra…" at bounding box center [382, 76] width 592 height 8
click at [147, 43] on icon "[DATE]" at bounding box center [141, 42] width 16 height 5
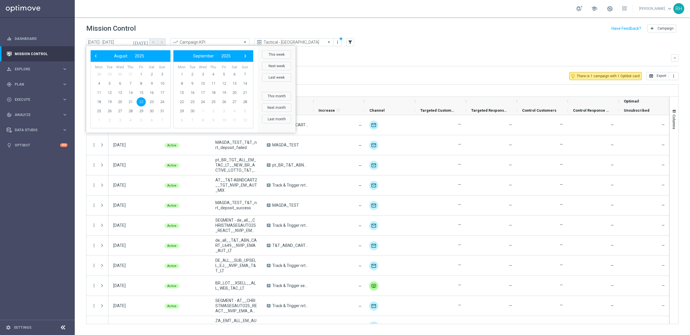
click at [142, 104] on span "22" at bounding box center [141, 101] width 9 height 9
click at [122, 103] on span "20" at bounding box center [119, 101] width 9 height 9
type input "[DATE] - [DATE]"
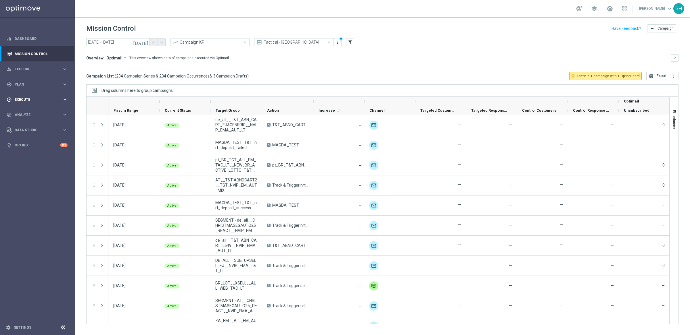
click at [46, 99] on span "Execute" at bounding box center [38, 99] width 47 height 3
click at [41, 93] on div "play_circle_outline Execute keyboard_arrow_right" at bounding box center [37, 99] width 74 height 15
click at [41, 81] on div "gps_fixed Plan keyboard_arrow_right" at bounding box center [37, 84] width 74 height 15
click at [49, 122] on link "Optimail" at bounding box center [39, 122] width 42 height 5
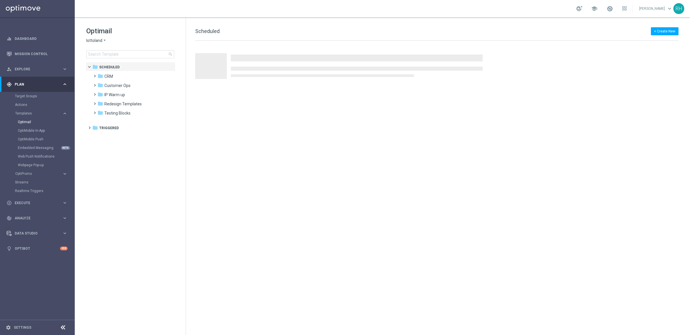
click at [96, 41] on span "lottoland" at bounding box center [94, 40] width 16 height 5
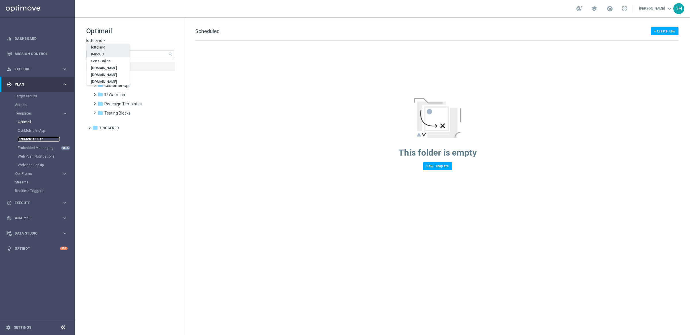
click at [33, 139] on link "OptiMobile Push" at bounding box center [39, 139] width 42 height 5
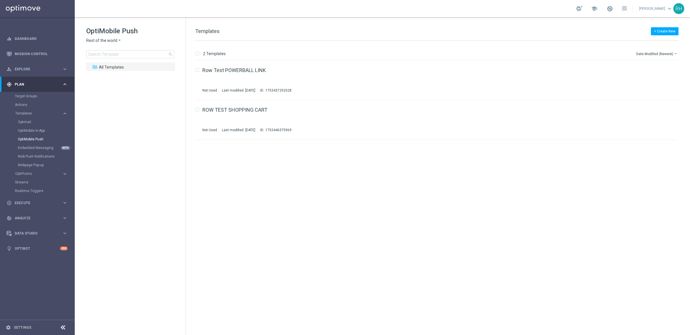
click at [118, 42] on icon "arrow_drop_down" at bounding box center [119, 40] width 5 height 5
click at [110, 70] on div "[GEOGRAPHIC_DATA]" at bounding box center [108, 73] width 43 height 7
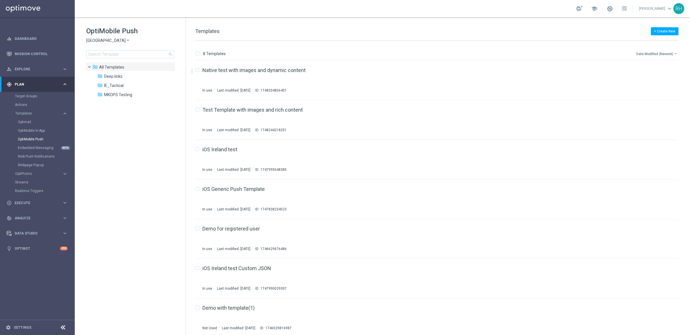
click at [517, 56] on button "Date Modified (Newest) arrow_drop_down" at bounding box center [657, 53] width 43 height 7
click at [517, 81] on span "Date Modified (Newest)" at bounding box center [656, 80] width 39 height 4
click at [117, 87] on span "IE_Tactical" at bounding box center [114, 85] width 20 height 5
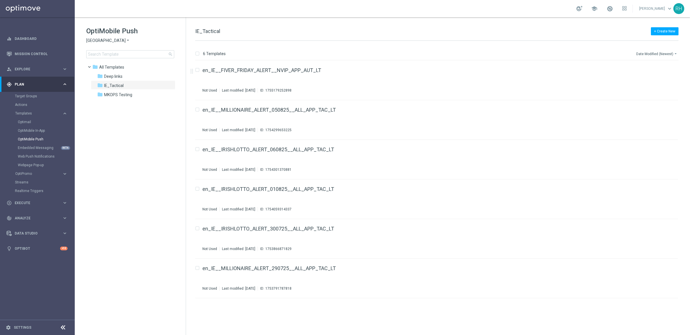
click at [517, 50] on button "Date Modified (Newest) arrow_drop_down" at bounding box center [657, 53] width 43 height 7
click at [517, 83] on div "Date Modified (Newest)" at bounding box center [655, 80] width 46 height 8
click at [517, 146] on icon "file_copy" at bounding box center [662, 148] width 5 height 5
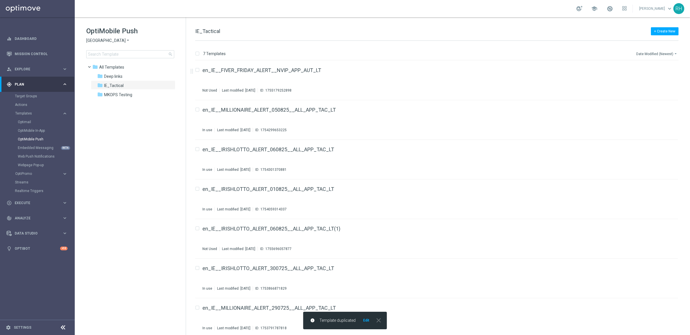
click at [517, 53] on button "Date Modified (Newest) arrow_drop_down" at bounding box center [657, 53] width 43 height 7
click at [517, 86] on span "Date Modified (Oldest)" at bounding box center [655, 88] width 37 height 4
click at [517, 54] on button "Date Modified (Oldest) arrow_drop_down" at bounding box center [657, 53] width 41 height 7
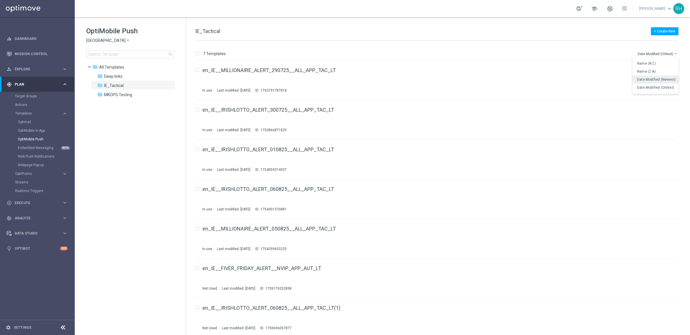
click at [517, 79] on span "Date Modified (Newest)" at bounding box center [656, 80] width 39 height 4
click at [431, 74] on div "en_IE__IRISHLOTTO_ALERT_060825__ALL_APP_TAC_LT(1) Not Used Last modified: [DATE…" at bounding box center [427, 80] width 451 height 25
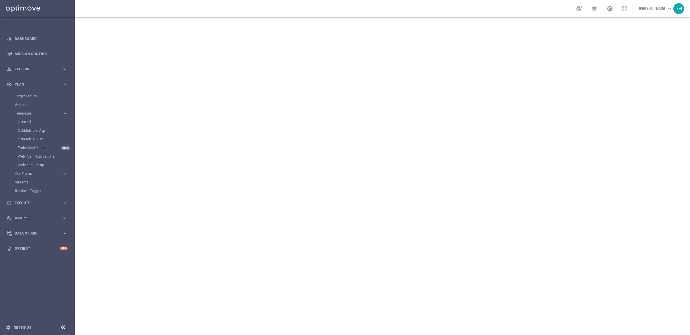
click at [309, 14] on div "school [PERSON_NAME] keyboard_arrow_down RH" at bounding box center [382, 8] width 615 height 17
click at [261, 16] on div "school [PERSON_NAME] keyboard_arrow_down RH" at bounding box center [382, 8] width 615 height 17
click at [30, 119] on div "Optimail" at bounding box center [46, 122] width 56 height 9
click at [30, 120] on link "Optimail" at bounding box center [39, 122] width 42 height 5
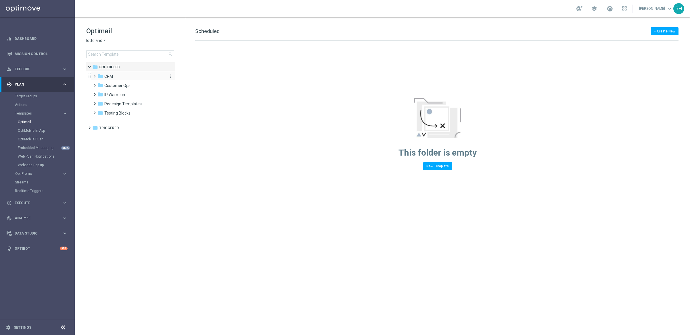
click at [102, 78] on icon "folder" at bounding box center [100, 76] width 6 height 6
click at [29, 203] on span "Execute" at bounding box center [38, 202] width 47 height 3
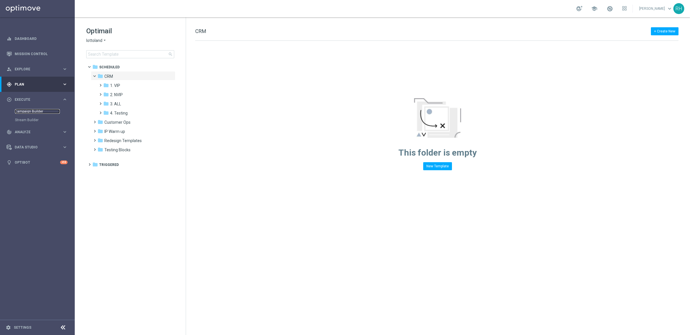
click at [30, 110] on link "Campaign Builder" at bounding box center [37, 111] width 45 height 5
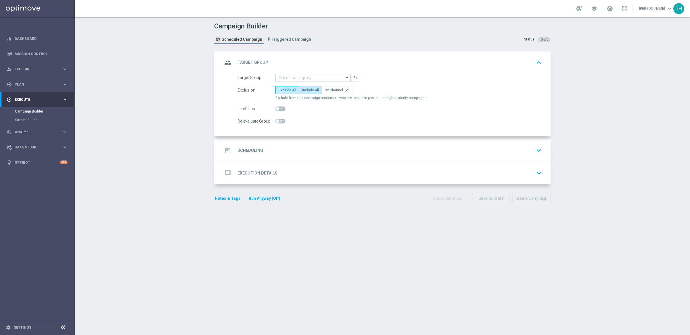
click at [308, 87] on label "Include All" at bounding box center [310, 90] width 23 height 8
click at [306, 89] on input "Include All" at bounding box center [304, 91] width 4 height 4
radio input "true"
click at [291, 77] on input at bounding box center [312, 78] width 75 height 8
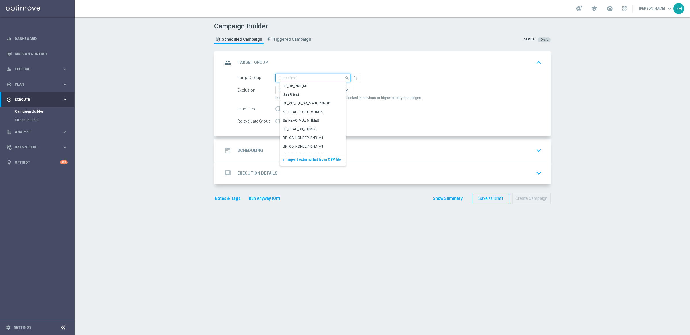
paste input "PUSH - IE_OPT | ALL"
click at [316, 147] on div "PUSH - IE_OPT | ALL" at bounding box center [315, 149] width 70 height 8
type input "PUSH - IE_OPT | ALL"
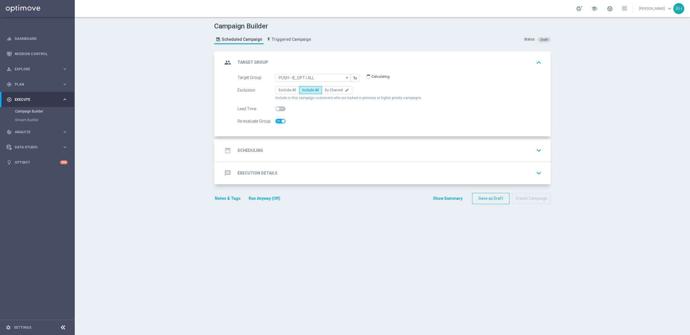
checkbox input "true"
click at [243, 106] on div "Lead Time" at bounding box center [256, 109] width 38 height 8
click at [296, 149] on div "date_range Scheduling keyboard_arrow_down" at bounding box center [382, 150] width 321 height 11
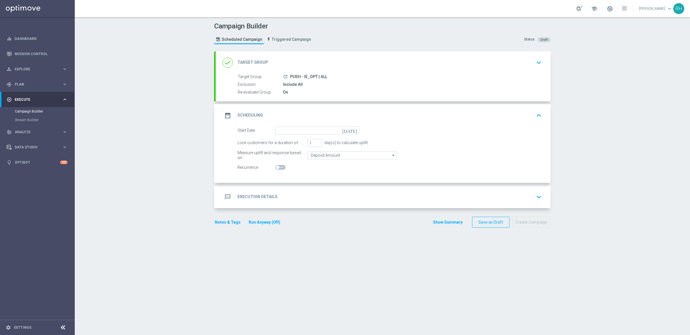
click at [362, 75] on div "launch PUSH - IE_OPT | ALL" at bounding box center [411, 77] width 256 height 6
click at [368, 66] on div "done Target Group keyboard_arrow_down" at bounding box center [382, 62] width 321 height 11
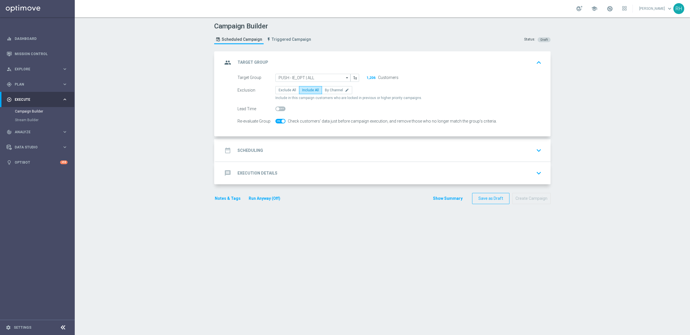
click at [435, 62] on div "group Target Group keyboard_arrow_up" at bounding box center [382, 62] width 321 height 11
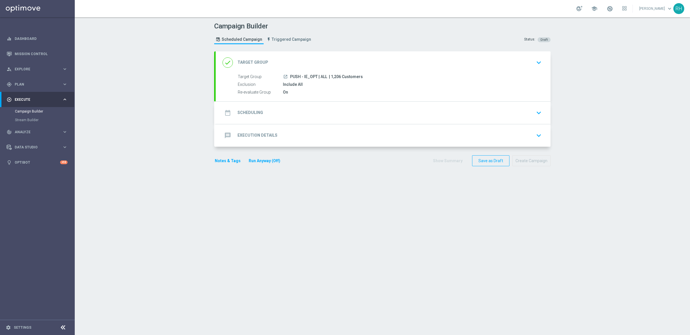
click at [391, 108] on div "date_range Scheduling keyboard_arrow_down" at bounding box center [382, 113] width 321 height 11
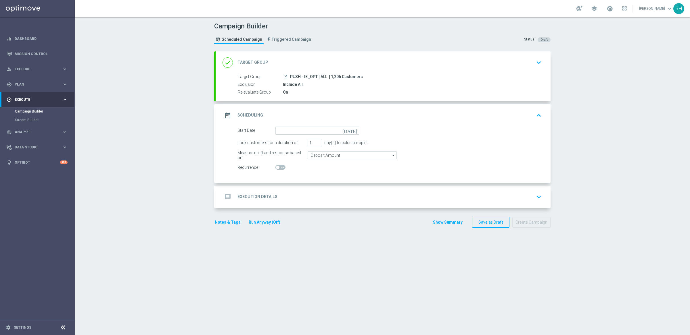
click at [351, 133] on icon "[DATE]" at bounding box center [350, 130] width 17 height 6
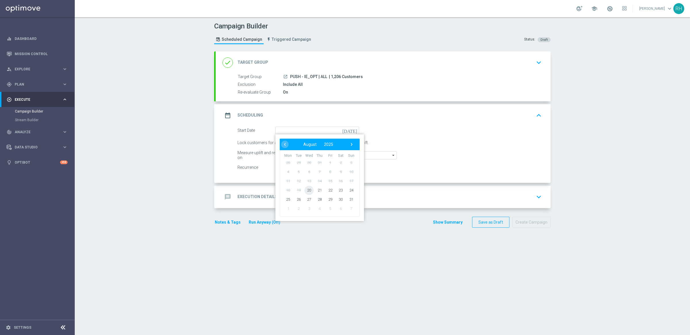
click at [308, 190] on span "20" at bounding box center [308, 190] width 9 height 9
type input "[DATE]"
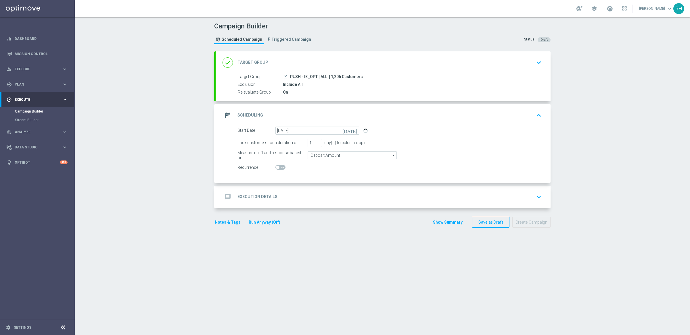
click at [333, 75] on span "| 1,206 Customers" at bounding box center [346, 76] width 34 height 5
copy span "1,206"
click at [305, 209] on form "done Target Group keyboard_arrow_down Target Group launch PUSH - IE_OPT | ALL |…" at bounding box center [382, 139] width 336 height 177
click at [306, 201] on div "message Execution Details keyboard_arrow_down" at bounding box center [382, 197] width 321 height 11
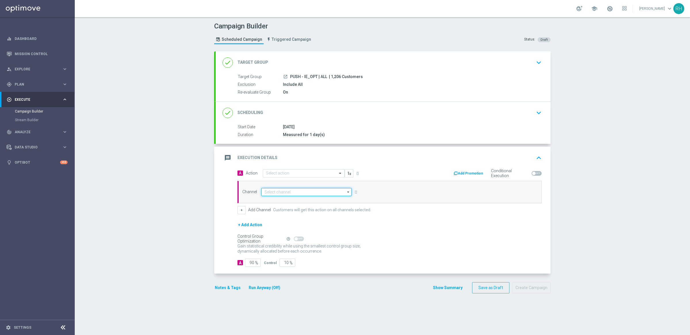
click at [307, 193] on input at bounding box center [306, 192] width 90 height 8
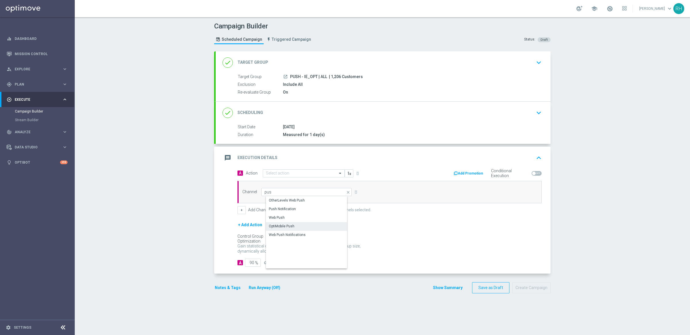
click at [294, 224] on div "OptiMobile Push" at bounding box center [311, 226] width 90 height 8
type input "OptiMobile Push"
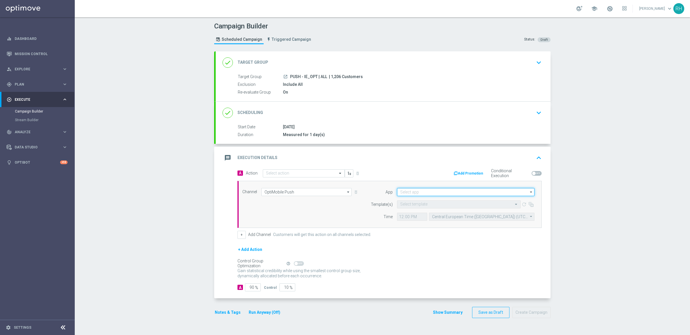
click at [433, 192] on input at bounding box center [465, 192] width 137 height 8
type input "i"
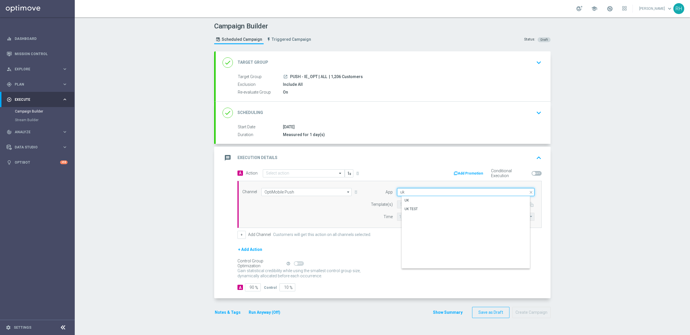
type input "u"
click at [434, 202] on div "[GEOGRAPHIC_DATA]" at bounding box center [470, 201] width 137 height 8
type input "[GEOGRAPHIC_DATA]"
click at [251, 257] on input "90" at bounding box center [253, 288] width 16 height 8
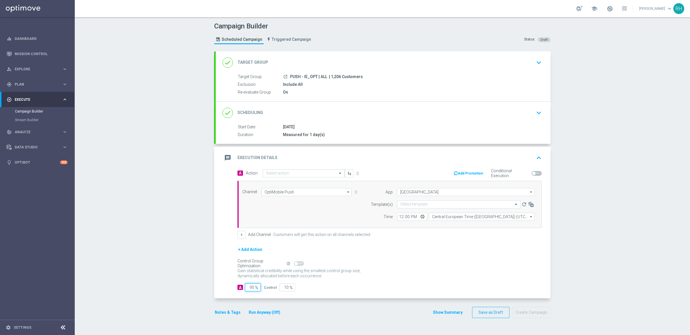
click at [251, 257] on input "90" at bounding box center [253, 288] width 16 height 8
type input "100"
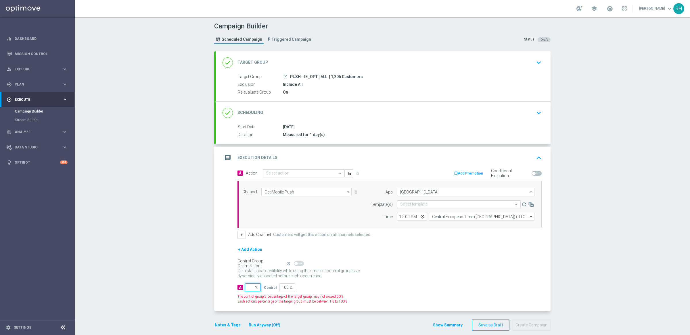
type input "1"
type input "99"
type input "10"
type input "90"
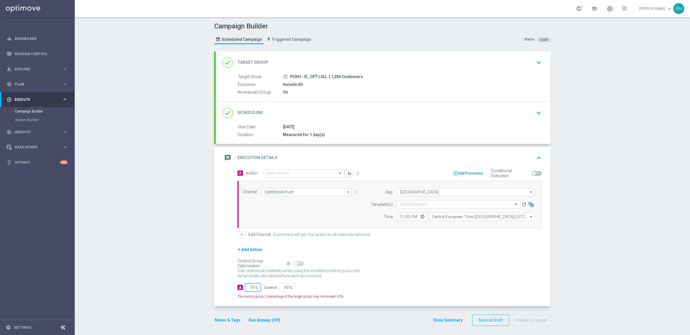
type input "100"
type input "0"
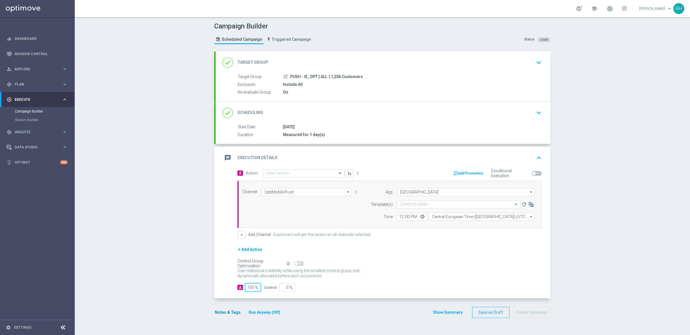
type input "100"
click at [229, 257] on button "Notes & Tags" at bounding box center [227, 312] width 27 height 7
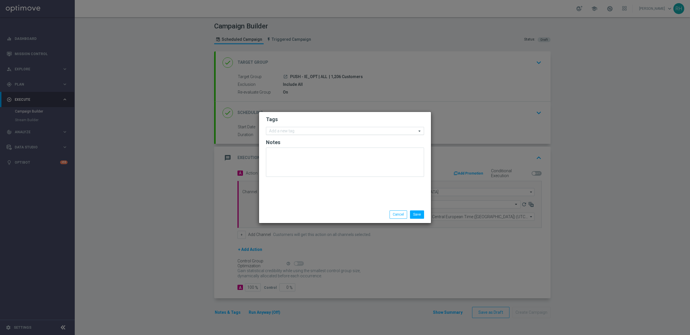
click at [352, 131] on input "text" at bounding box center [342, 131] width 147 height 5
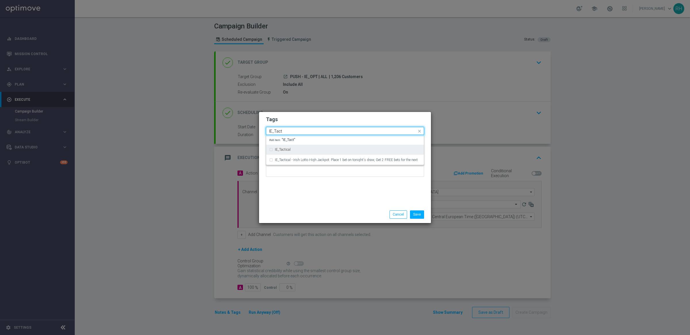
click at [343, 151] on div "IE_Tactical" at bounding box center [348, 149] width 146 height 3
type input "IE_Tact"
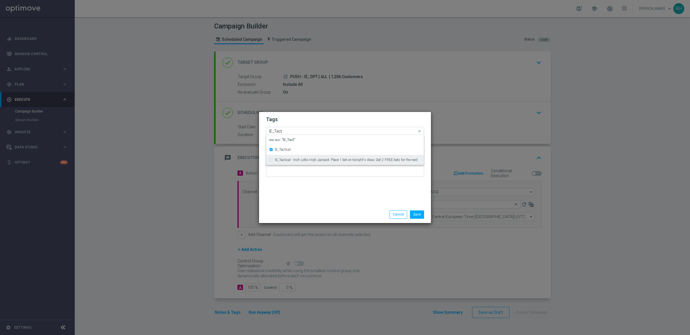
click at [343, 197] on div "Tags Quick find × IE_Tactical IE_Tact IE_Tactical IE_Tactical - Irish Lotto Hig…" at bounding box center [345, 159] width 172 height 94
click at [418, 215] on button "Save" at bounding box center [417, 215] width 14 height 8
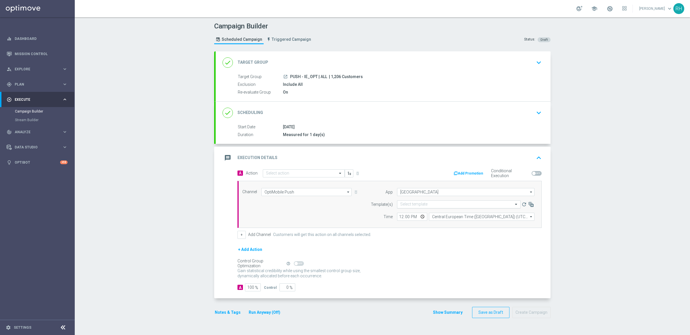
click at [400, 203] on input "text" at bounding box center [453, 204] width 106 height 5
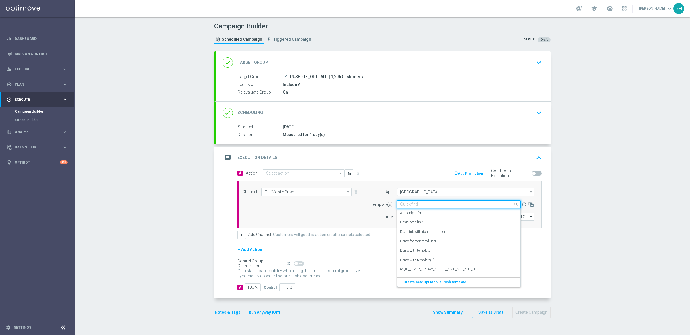
click at [400, 203] on input "text" at bounding box center [453, 204] width 106 height 5
click at [400, 204] on input "text" at bounding box center [453, 204] width 106 height 5
click at [363, 257] on div "Control Group Optimization Self Optimizing Campaign help_outline" at bounding box center [389, 264] width 304 height 6
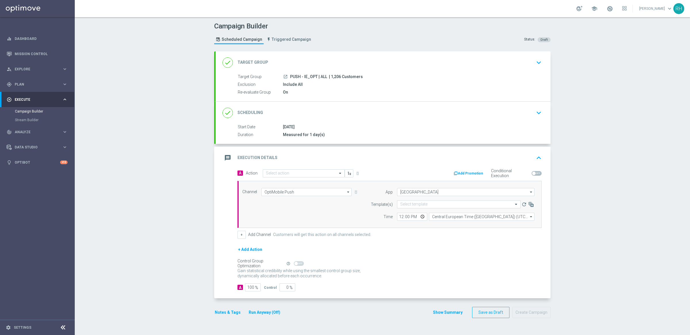
click at [214, 257] on button "Notes & Tags" at bounding box center [227, 312] width 27 height 7
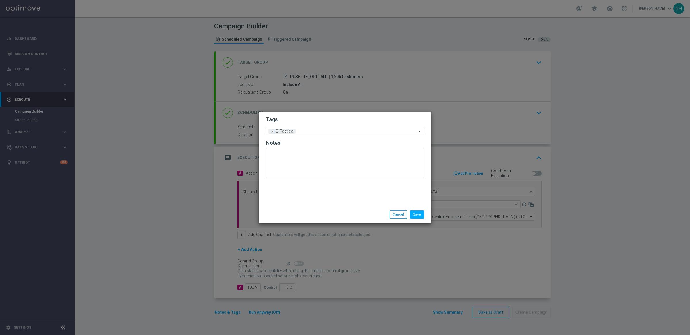
click at [389, 205] on div "Tags Add a new tag × IE_Tactical Notes" at bounding box center [345, 159] width 172 height 94
click at [401, 216] on button "Cancel" at bounding box center [398, 215] width 18 height 8
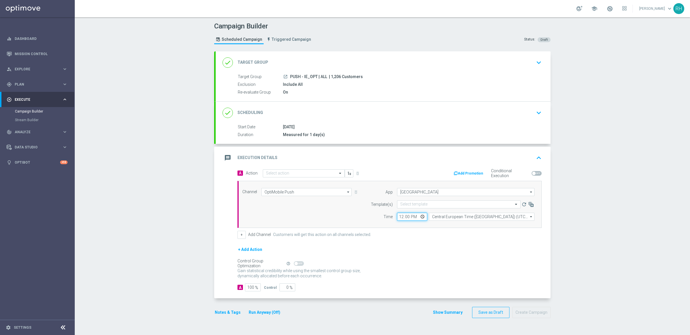
click at [400, 216] on input "12:00" at bounding box center [412, 217] width 30 height 8
click at [399, 218] on input "17:00" at bounding box center [412, 217] width 30 height 8
type input "15:00"
click at [433, 218] on input "Central European Time ([GEOGRAPHIC_DATA]) (UTC +02:00)" at bounding box center [481, 217] width 105 height 8
click at [436, 238] on div "United Kingdom Time (UTC +01:00)" at bounding box center [485, 234] width 105 height 8
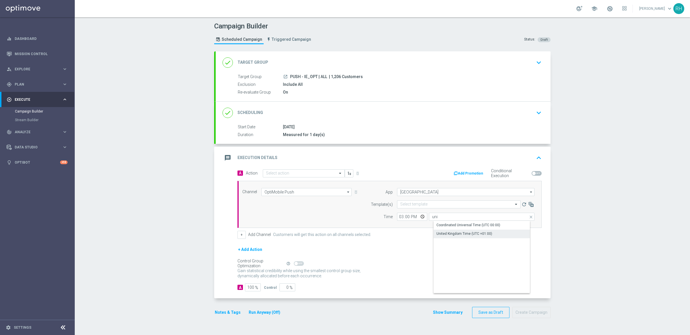
type input "United Kingdom Time (UTC +01:00)"
click at [391, 257] on div "Gain statistical credibility while using the smallest control group size, dynam…" at bounding box center [389, 274] width 304 height 14
click at [223, 257] on button "Notes & Tags" at bounding box center [227, 312] width 27 height 7
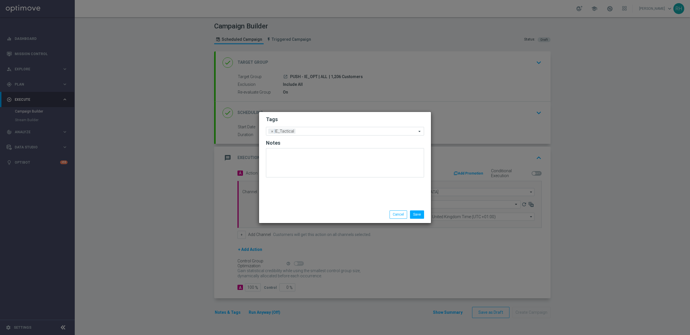
click at [364, 204] on div "Tags Add a new tag × IE_Tactical Notes" at bounding box center [345, 159] width 172 height 94
click at [385, 214] on div "Save Cancel" at bounding box center [372, 215] width 111 height 8
drag, startPoint x: 391, startPoint y: 214, endPoint x: 387, endPoint y: 216, distance: 4.3
click at [387, 216] on div "Save Cancel" at bounding box center [372, 215] width 111 height 8
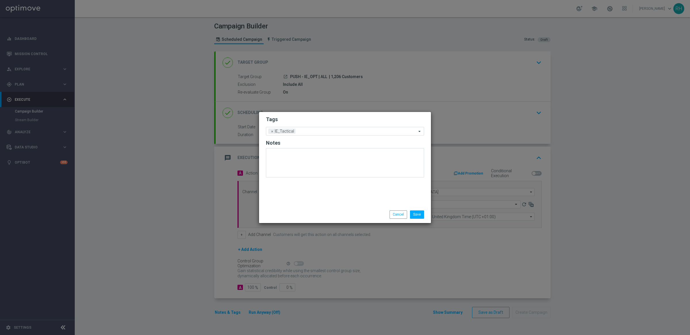
click at [387, 216] on div "Save Cancel" at bounding box center [372, 215] width 111 height 8
click at [374, 216] on div "Save Cancel" at bounding box center [372, 215] width 111 height 8
click at [383, 214] on div "Save Cancel" at bounding box center [372, 215] width 111 height 8
click at [417, 212] on button "Save" at bounding box center [417, 215] width 14 height 8
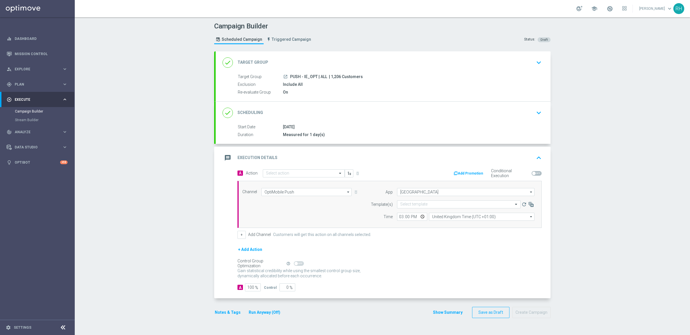
click at [480, 257] on div "Gain statistical credibility while using the smallest control group size, dynam…" at bounding box center [389, 274] width 304 height 14
click at [421, 208] on div "Select template" at bounding box center [459, 205] width 124 height 8
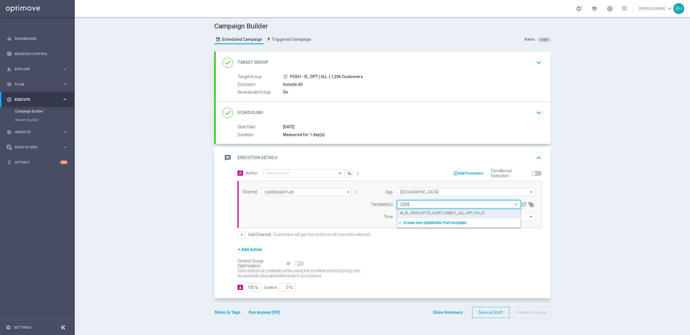
click at [425, 211] on label "en_IE__IRISHLOTTO_ALERT_200825__ALL_APP_TAC_LT" at bounding box center [442, 213] width 85 height 5
type input "2008"
click at [223, 257] on button "Notes & Tags" at bounding box center [227, 312] width 27 height 7
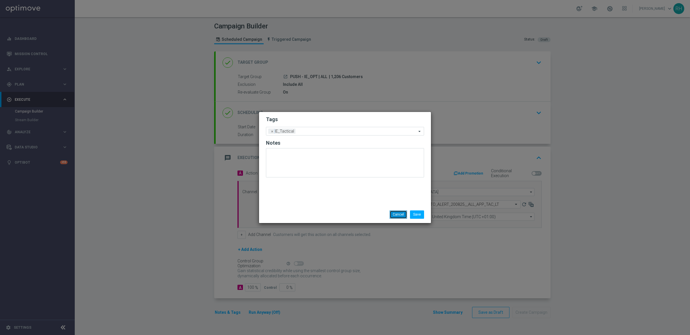
click at [401, 211] on button "Cancel" at bounding box center [398, 215] width 18 height 8
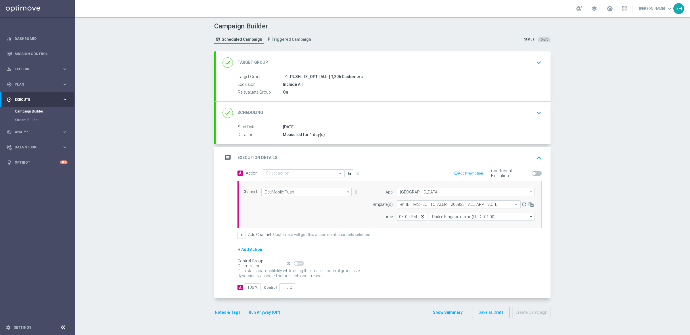
click at [517, 152] on div "message Execution Details keyboard_arrow_up" at bounding box center [383, 158] width 335 height 22
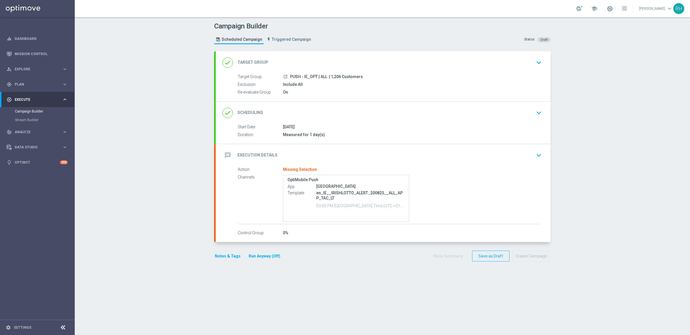
click at [329, 192] on p "en_IE__IRISHLOTTO_ALERT_200825__ALL_APP_TAC_LT" at bounding box center [360, 196] width 88 height 10
copy div "en_IE__IRISHLOTTO_ALERT_200825__ALL_APP_TAC_LT"
click at [408, 158] on div "message Execution Details keyboard_arrow_down" at bounding box center [382, 155] width 321 height 11
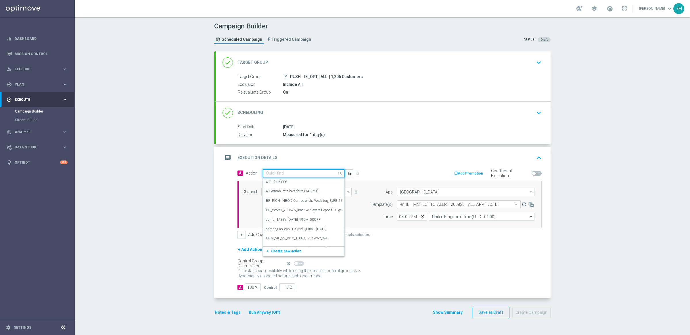
click at [307, 176] on input "text" at bounding box center [298, 173] width 64 height 5
paste input "en_IE__IRISHLOTTO_ALERT_200825__ALL_APP_TAC_LT"
type input "en_IE__IRISHLOTTO_ALERT_200825__ALL_APP_TAC_LT"
click at [288, 195] on div "add_new Create new action" at bounding box center [303, 192] width 81 height 10
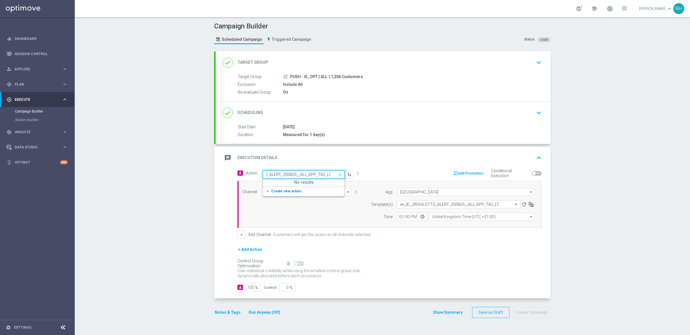
click at [288, 194] on button "add_new Create new action" at bounding box center [302, 191] width 79 height 7
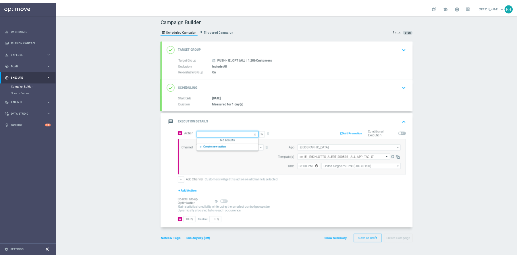
scroll to position [0, 0]
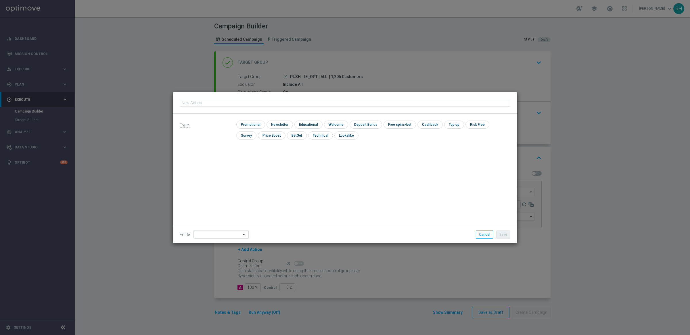
type input "en_IE__IRISHLOTTO_ALERT_200825__ALL_APP_TAC_LT"
click at [255, 125] on input "checkbox" at bounding box center [249, 125] width 27 height 8
checkbox input "true"
click at [504, 238] on button "Save" at bounding box center [503, 235] width 14 height 8
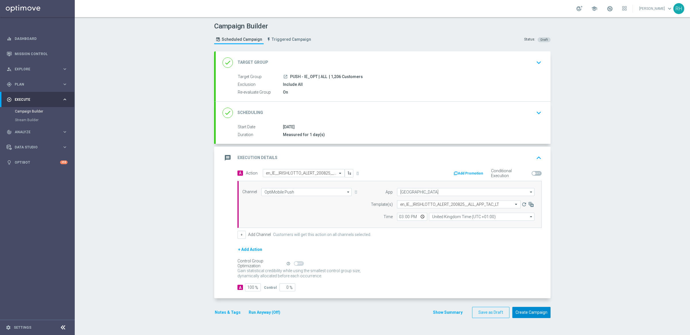
click at [517, 257] on button "Create Campaign" at bounding box center [531, 312] width 38 height 11
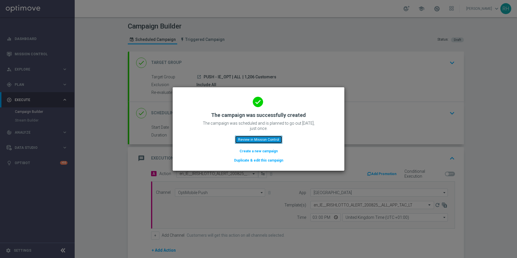
click at [272, 140] on button "Review in Mission Control" at bounding box center [258, 139] width 47 height 8
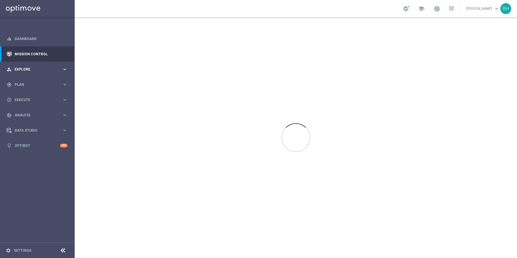
click at [56, 74] on div "person_search Explore keyboard_arrow_right" at bounding box center [37, 69] width 74 height 15
click at [54, 84] on div "Customer Explorer" at bounding box center [44, 81] width 59 height 9
click at [57, 67] on div "person_search Explore" at bounding box center [34, 69] width 55 height 5
click at [48, 87] on div "gps_fixed Plan keyboard_arrow_right" at bounding box center [37, 84] width 74 height 15
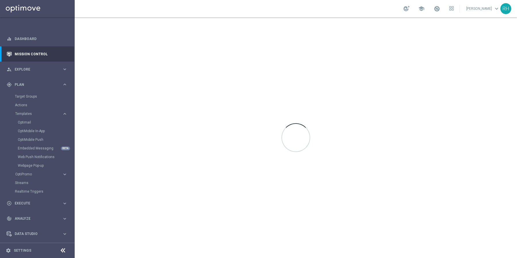
click at [35, 101] on div "Actions" at bounding box center [44, 105] width 59 height 9
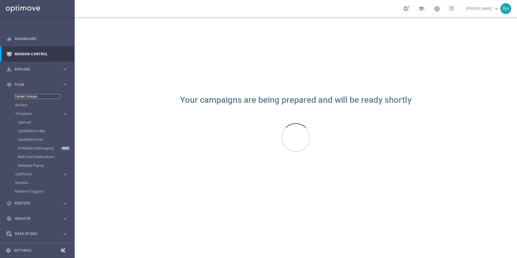
click at [36, 98] on link "Target Groups" at bounding box center [37, 96] width 45 height 5
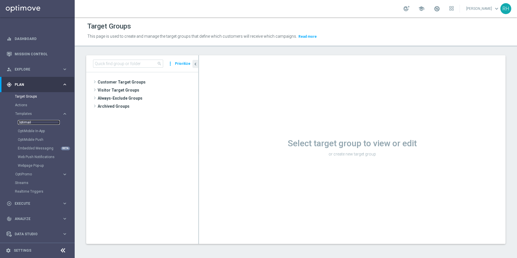
click at [28, 123] on link "Optimail" at bounding box center [39, 122] width 42 height 5
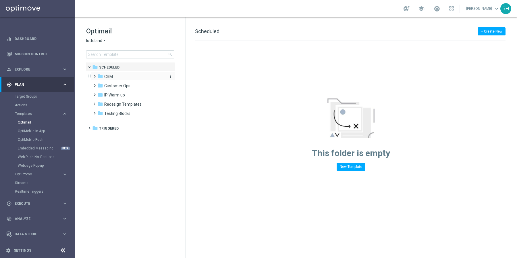
click at [137, 76] on div "folder CRM" at bounding box center [130, 76] width 66 height 7
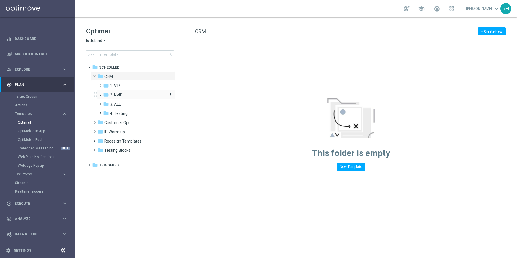
click at [132, 92] on div "folder 2. NVIP" at bounding box center [133, 95] width 61 height 7
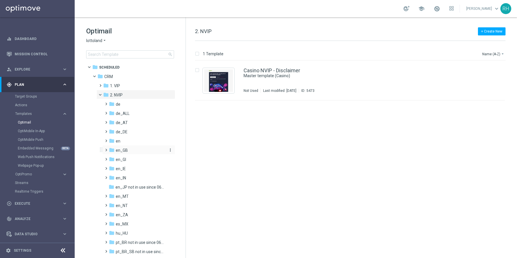
click at [133, 149] on div "folder en_GB" at bounding box center [137, 150] width 56 height 7
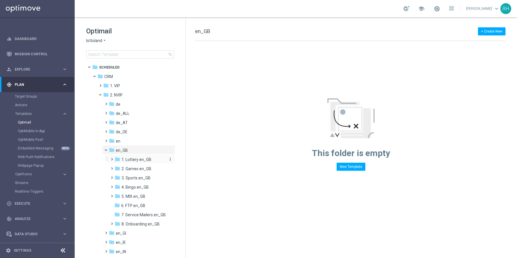
click at [133, 157] on span "1. Lottery en_GB" at bounding box center [137, 159] width 30 height 5
click at [137, 176] on span "TAC LT en_GB" at bounding box center [140, 177] width 26 height 5
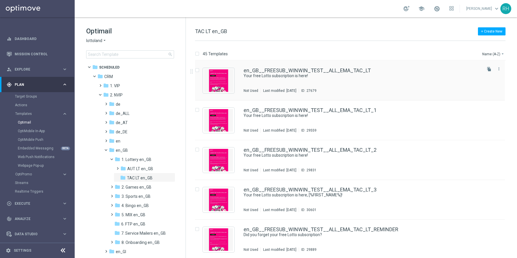
click at [457, 69] on div "en_GB__FREESUB_WINWIN_TEST__ALL_EMA_TAC_LT" at bounding box center [362, 70] width 237 height 5
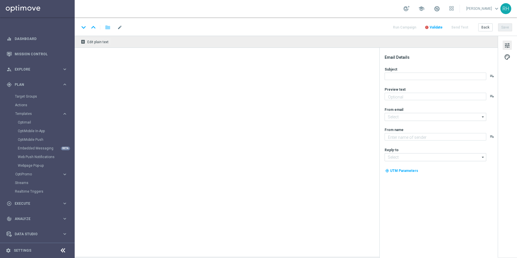
type textarea "Free for 4 Weeks. No strings attached."
type input "[EMAIL_ADDRESS][DOMAIN_NAME]"
type textarea "Lottoland"
type input "[EMAIL_ADDRESS][DOMAIN_NAME]"
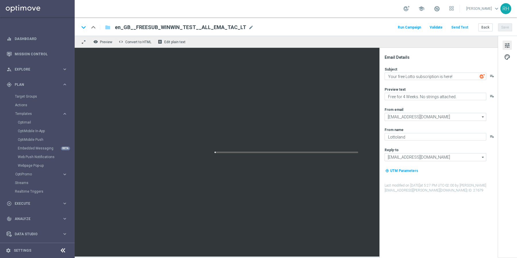
click at [460, 26] on button "Send Test" at bounding box center [460, 28] width 19 height 8
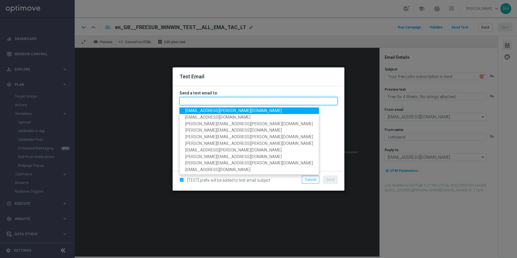
click at [239, 100] on input "text" at bounding box center [259, 101] width 158 height 8
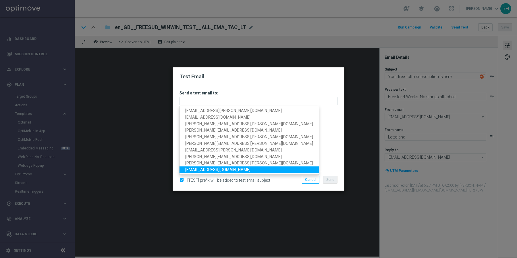
click at [209, 168] on span "[EMAIL_ADDRESS][DOMAIN_NAME]" at bounding box center [217, 169] width 65 height 5
type input "[EMAIL_ADDRESS][DOMAIN_NAME]"
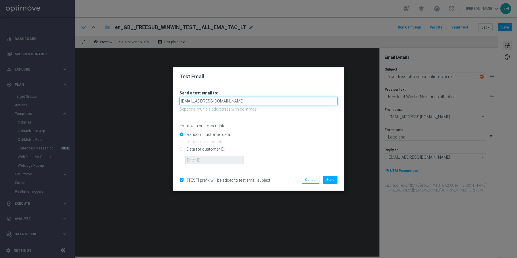
click at [206, 102] on input "[EMAIL_ADDRESS][DOMAIN_NAME]" at bounding box center [259, 101] width 158 height 8
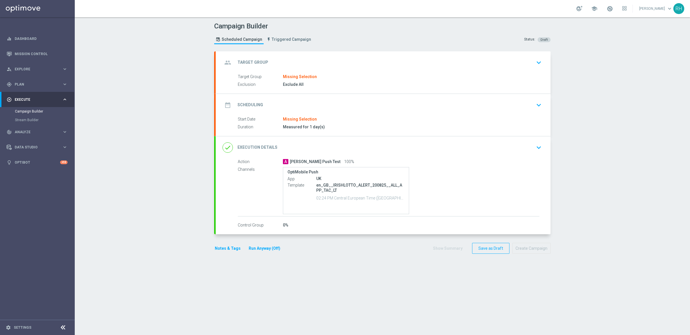
click at [455, 69] on div "group Target Group keyboard_arrow_down" at bounding box center [383, 62] width 335 height 22
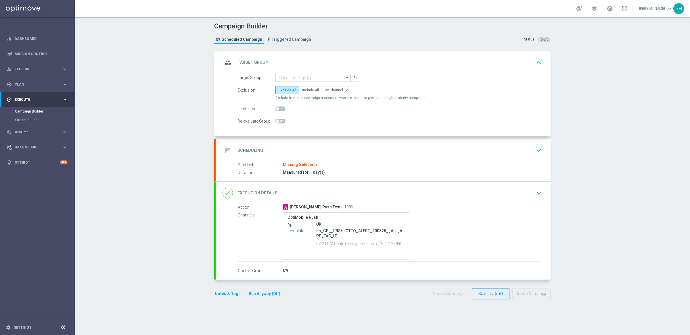
click at [582, 81] on div "Campaign Builder Scheduled Campaign Triggered Campaign Status: Draft group Targ…" at bounding box center [382, 176] width 615 height 318
click at [328, 76] on input at bounding box center [312, 78] width 75 height 8
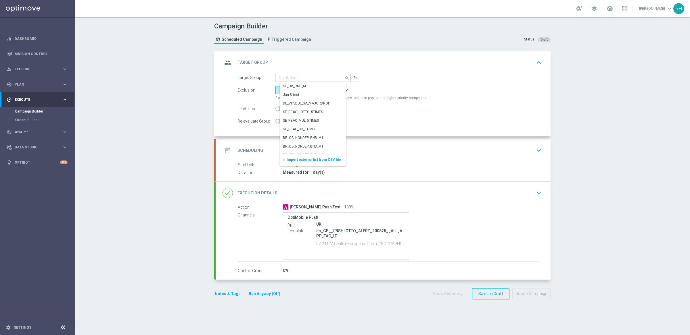
click at [314, 161] on span "Import external list from CSV file" at bounding box center [314, 160] width 54 height 4
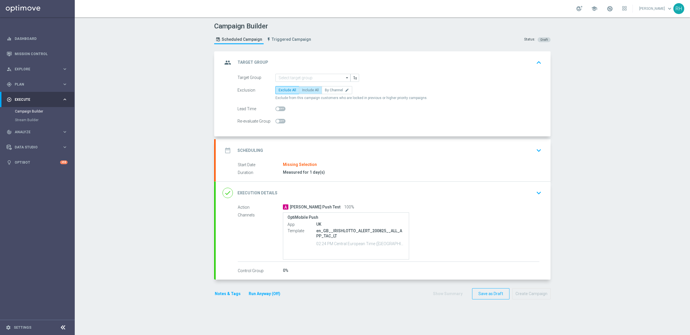
click at [307, 93] on label "Include All" at bounding box center [310, 90] width 23 height 8
click at [306, 93] on input "Include All" at bounding box center [304, 91] width 4 height 4
radio input "true"
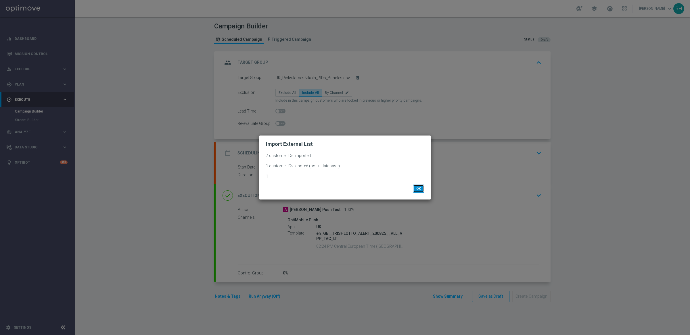
click at [418, 189] on button "OK" at bounding box center [418, 189] width 11 height 8
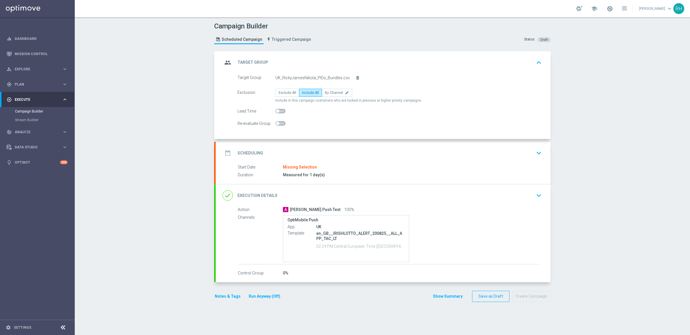
click at [549, 141] on section "group Target Group keyboard_arrow_up Target Group Missing Selection Exclusion E…" at bounding box center [382, 190] width 345 height 278
click at [541, 149] on div "date_range Scheduling keyboard_arrow_down" at bounding box center [383, 153] width 335 height 22
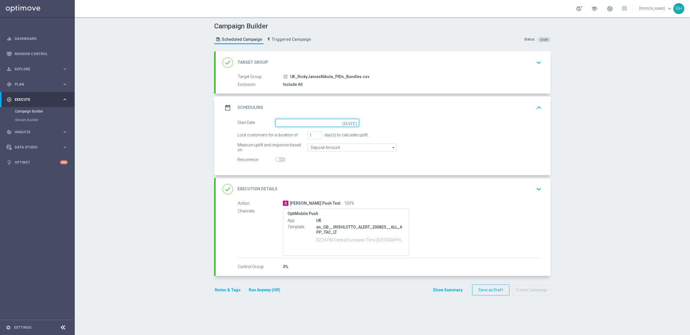
click at [347, 121] on input at bounding box center [317, 123] width 84 height 8
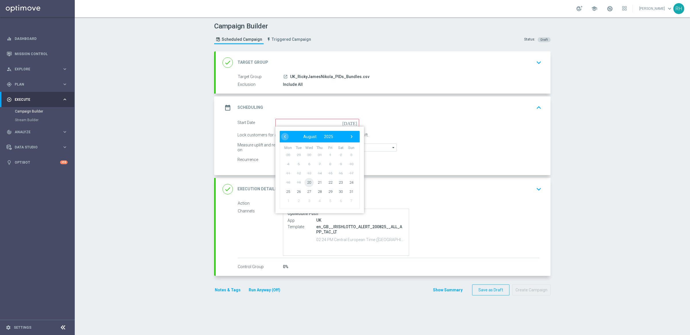
click at [308, 183] on span "20" at bounding box center [308, 182] width 9 height 9
type input "[DATE]"
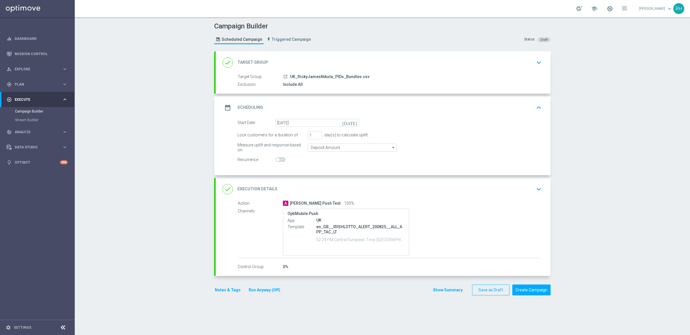
click at [534, 112] on button "keyboard_arrow_up" at bounding box center [539, 107] width 10 height 11
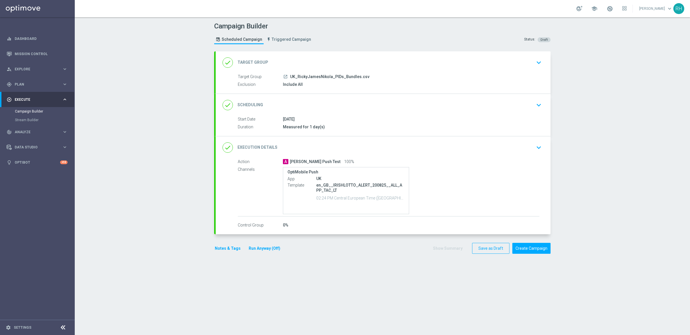
click at [534, 146] on icon "keyboard_arrow_down" at bounding box center [538, 147] width 9 height 9
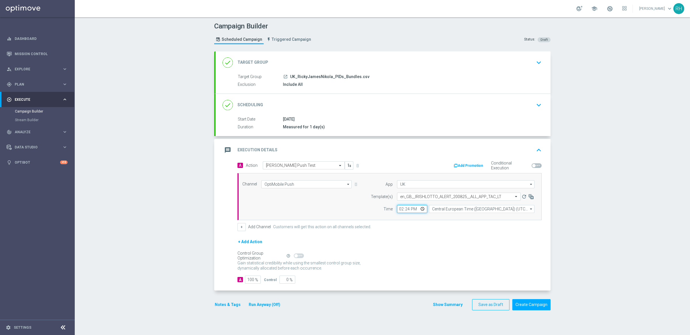
click at [405, 208] on input "14:24" at bounding box center [412, 209] width 30 height 8
type input "14:02"
type input "14:30"
click at [425, 240] on div "+ Add Action" at bounding box center [389, 246] width 304 height 14
click at [529, 304] on button "Create Campaign" at bounding box center [531, 305] width 38 height 11
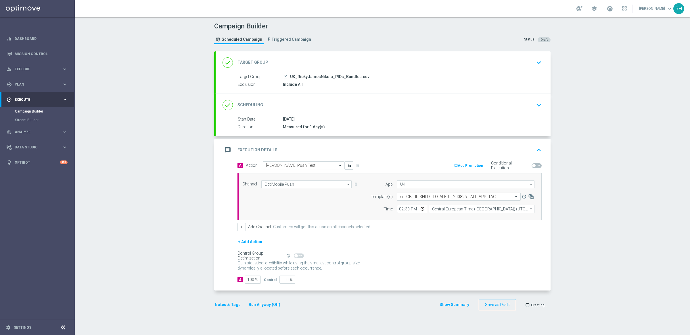
click at [646, 233] on div at bounding box center [339, 167] width 690 height 335
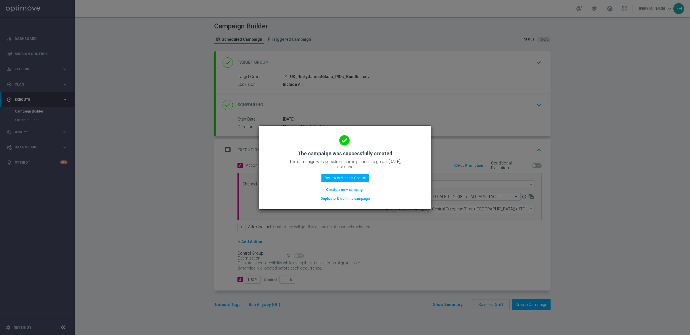
click at [500, 218] on modal-container "done The campaign was successfully created The campaign was scheduled and is pl…" at bounding box center [345, 167] width 690 height 335
click at [506, 233] on modal-container "done The campaign was successfully created The campaign was scheduled and is pl…" at bounding box center [345, 167] width 690 height 335
click at [594, 212] on modal-container "done The campaign was successfully created The campaign was scheduled and is pl…" at bounding box center [345, 167] width 690 height 335
click at [424, 223] on modal-container "done The campaign was successfully created The campaign was scheduled and is pl…" at bounding box center [345, 167] width 690 height 335
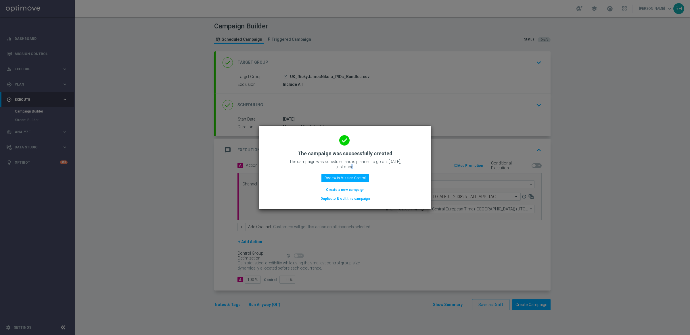
click at [312, 12] on modal-container "done The campaign was successfully created The campaign was scheduled and is pl…" at bounding box center [345, 167] width 690 height 335
